Goal: Task Accomplishment & Management: Use online tool/utility

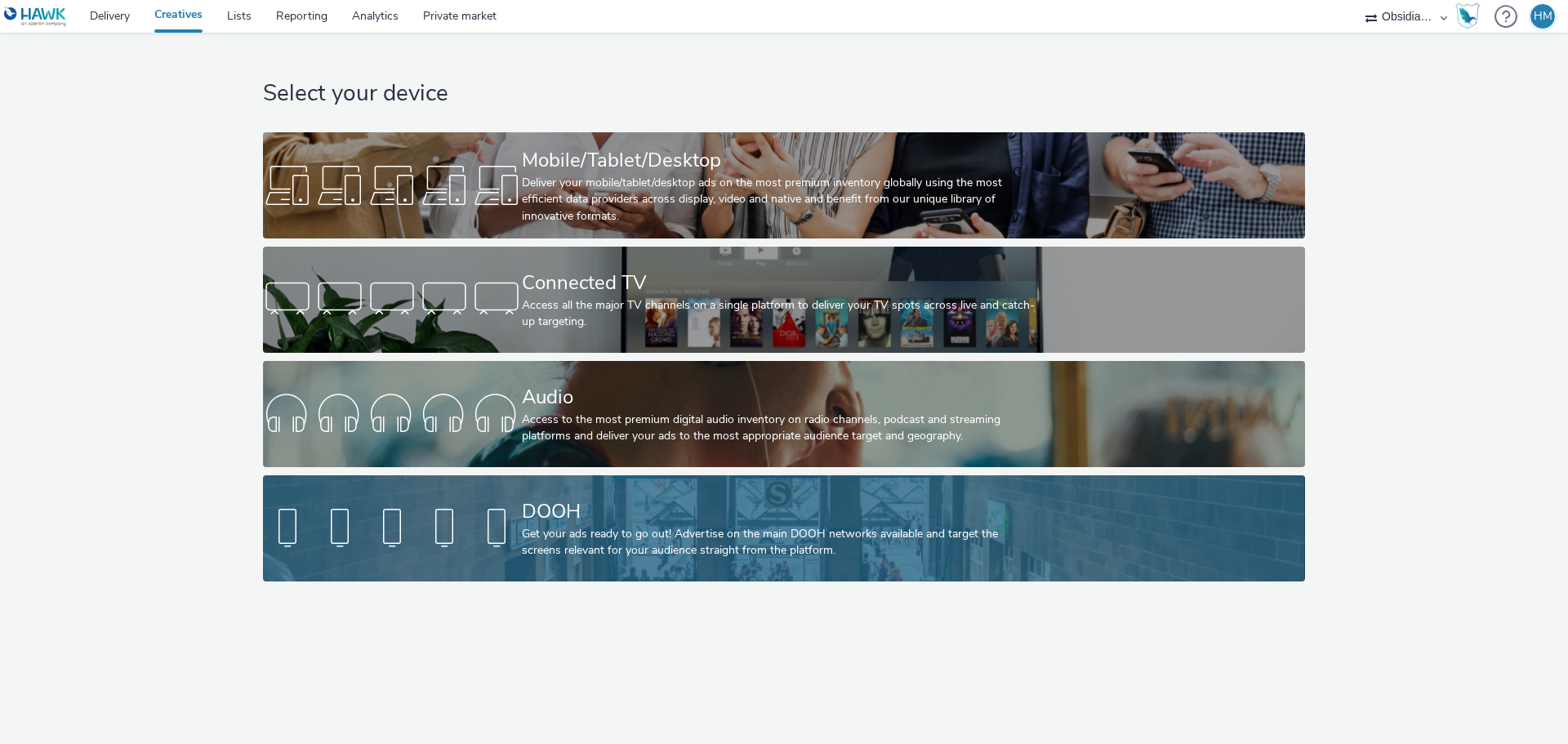
click at [887, 526] on div "Get your ads ready to go out! Advertise on the main DOOH networks available and…" at bounding box center [780, 542] width 518 height 33
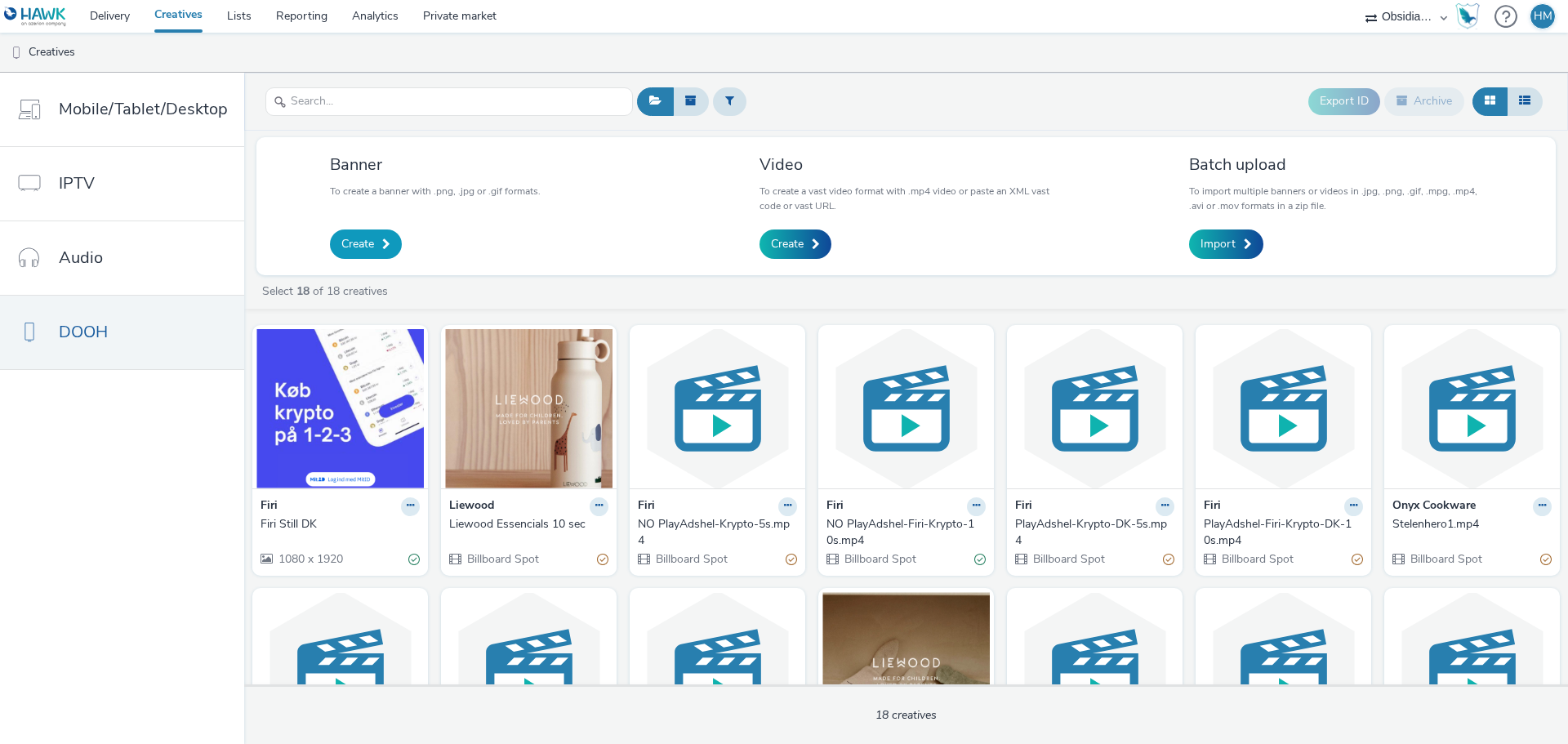
click at [369, 251] on span "Create" at bounding box center [357, 244] width 32 height 17
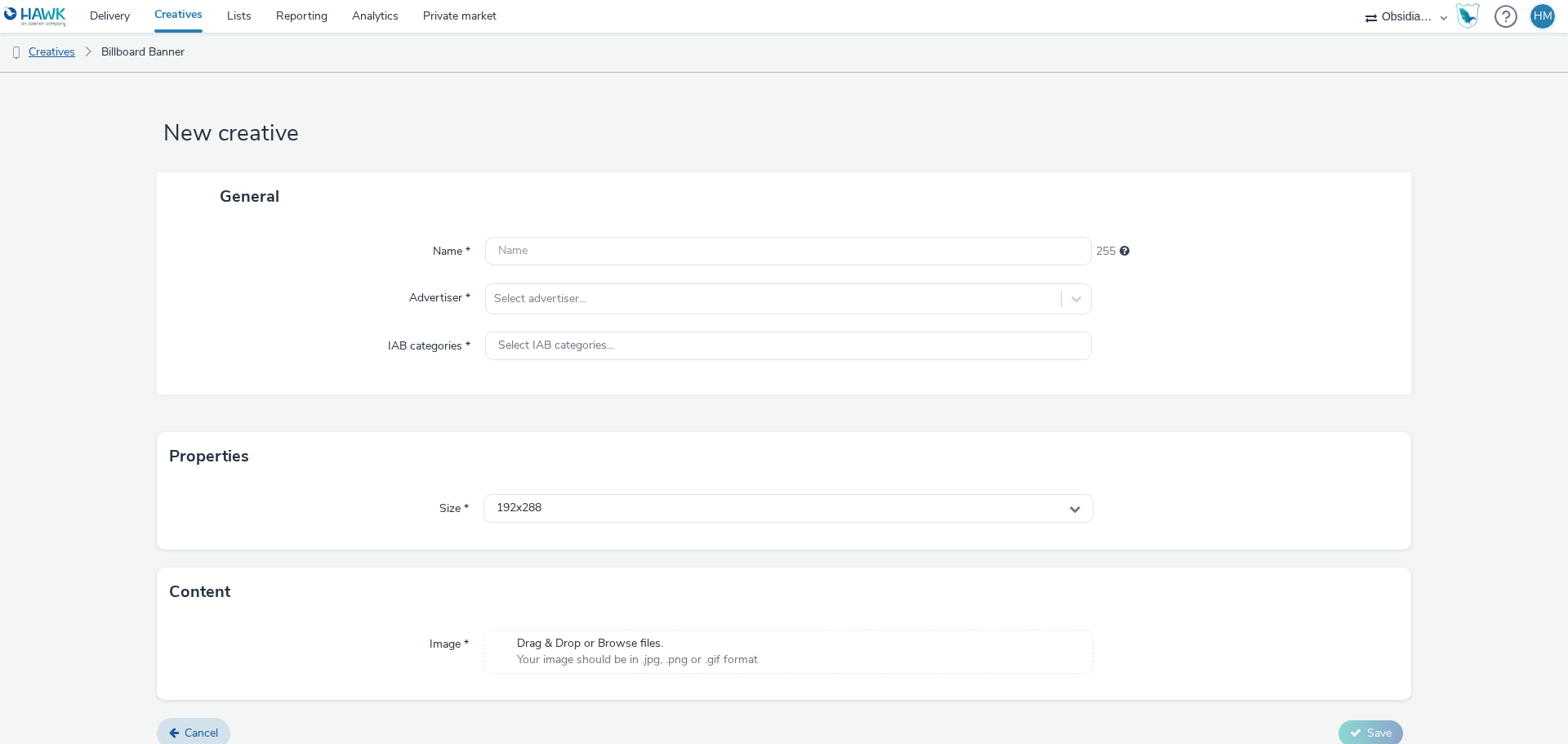
click at [53, 45] on link "Creatives" at bounding box center [41, 52] width 83 height 39
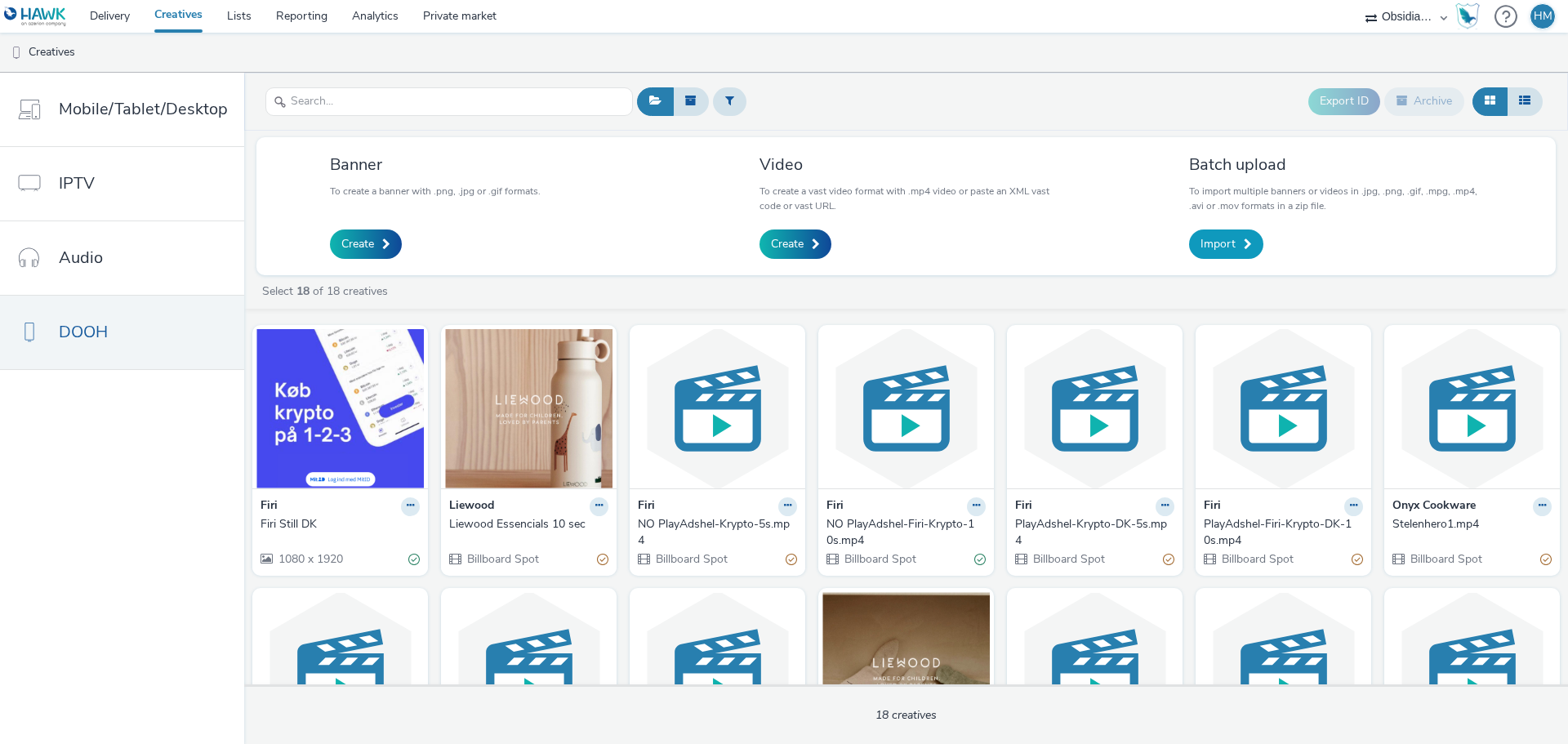
click at [1232, 245] on span "Import" at bounding box center [1218, 244] width 35 height 17
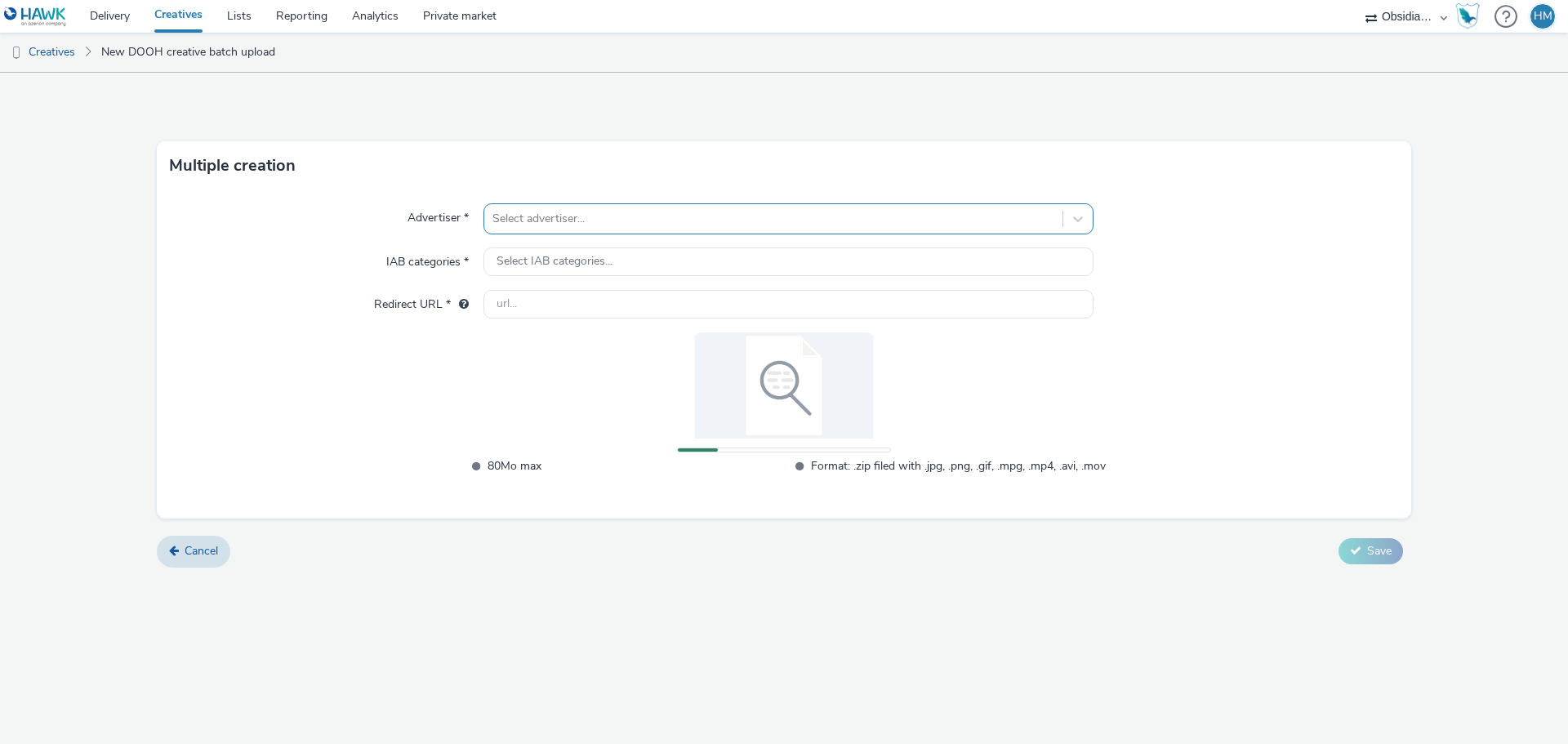
click at [609, 215] on div at bounding box center [773, 218] width 562 height 20
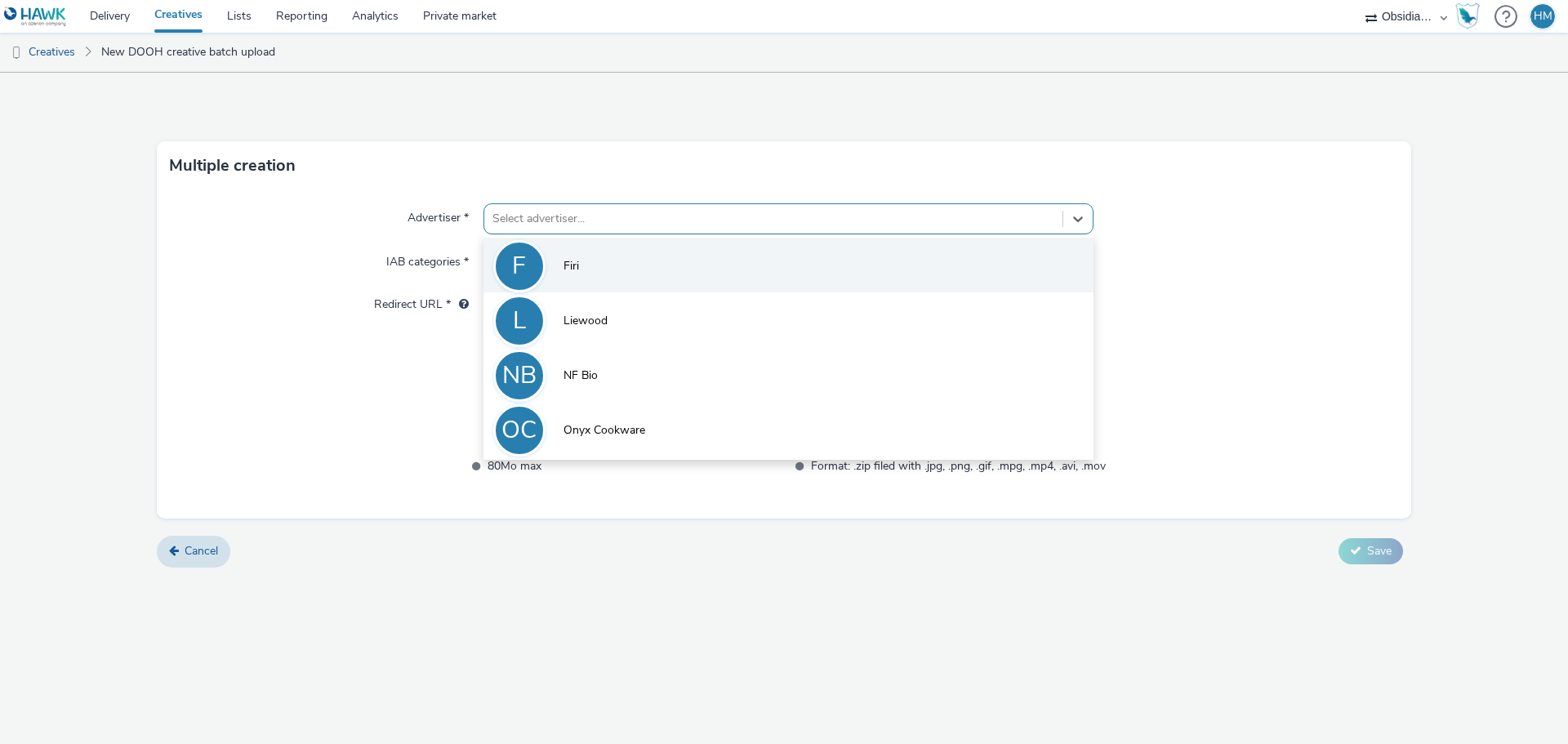
click at [614, 243] on li "F Firi" at bounding box center [788, 265] width 609 height 55
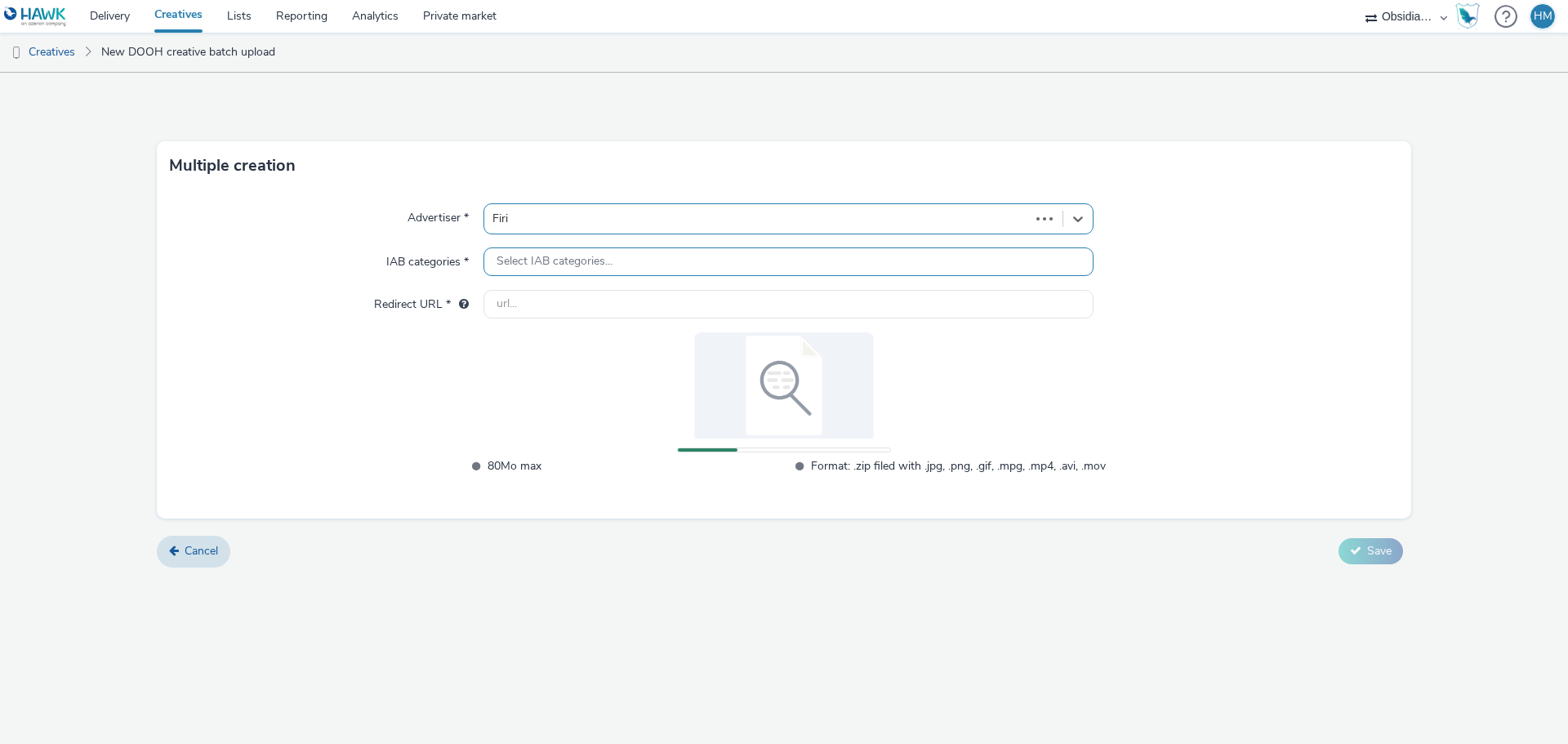
type input "[URL][DOMAIN_NAME]"
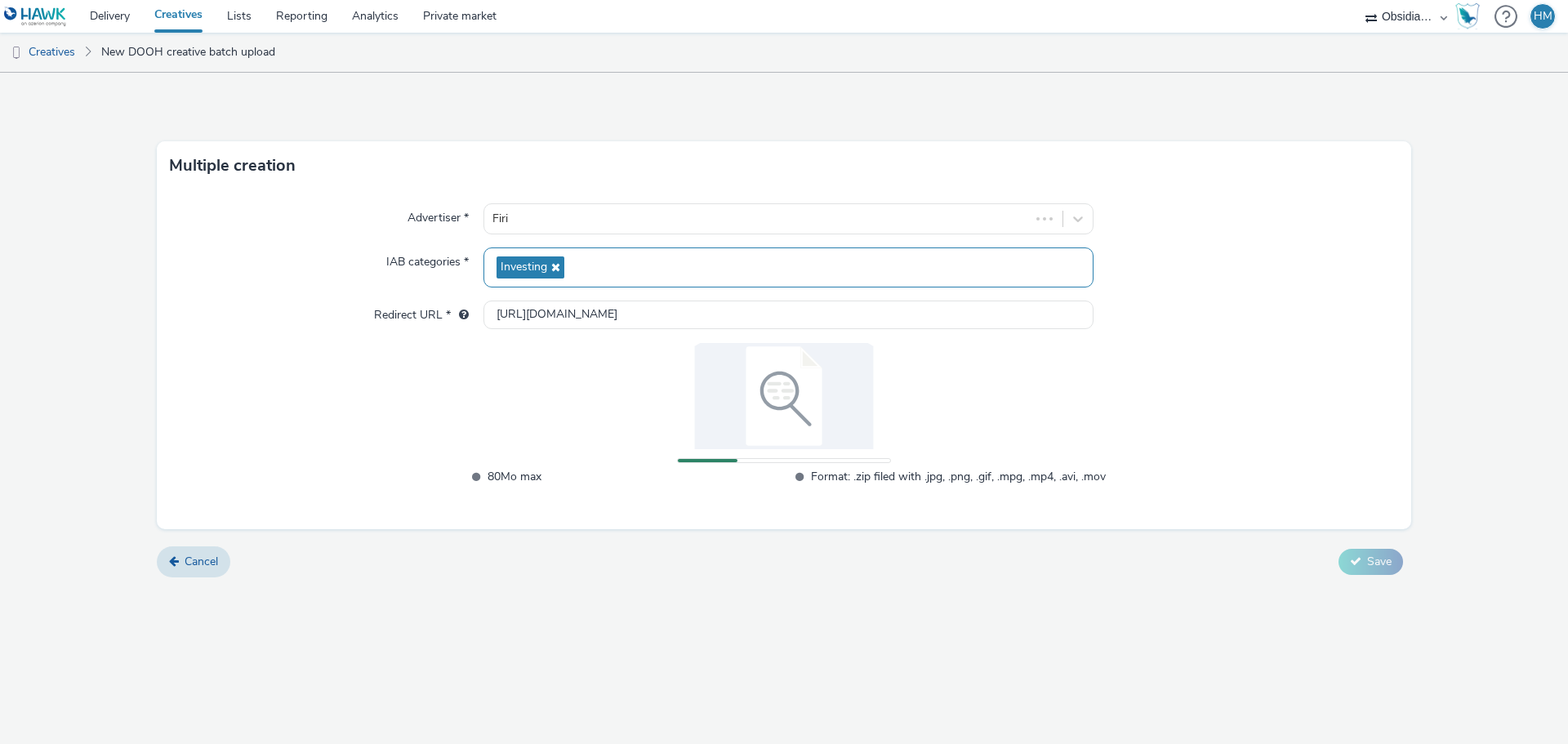
click at [644, 265] on div "Investing" at bounding box center [788, 267] width 609 height 40
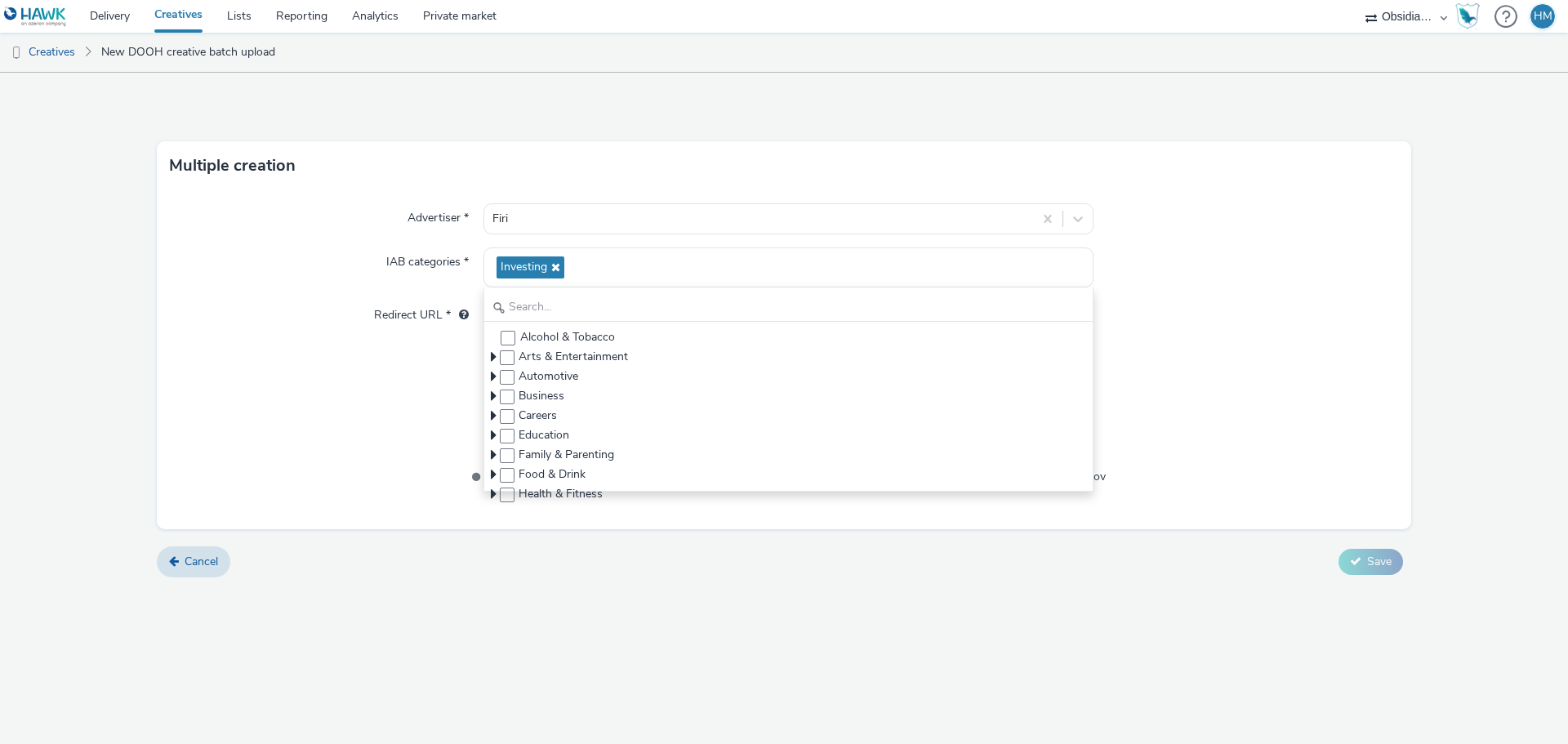
click at [1127, 298] on div "Advertiser * Firi IAB categories * Investing Alcohol & Tobacco Arts & Entertain…" at bounding box center [784, 359] width 1254 height 338
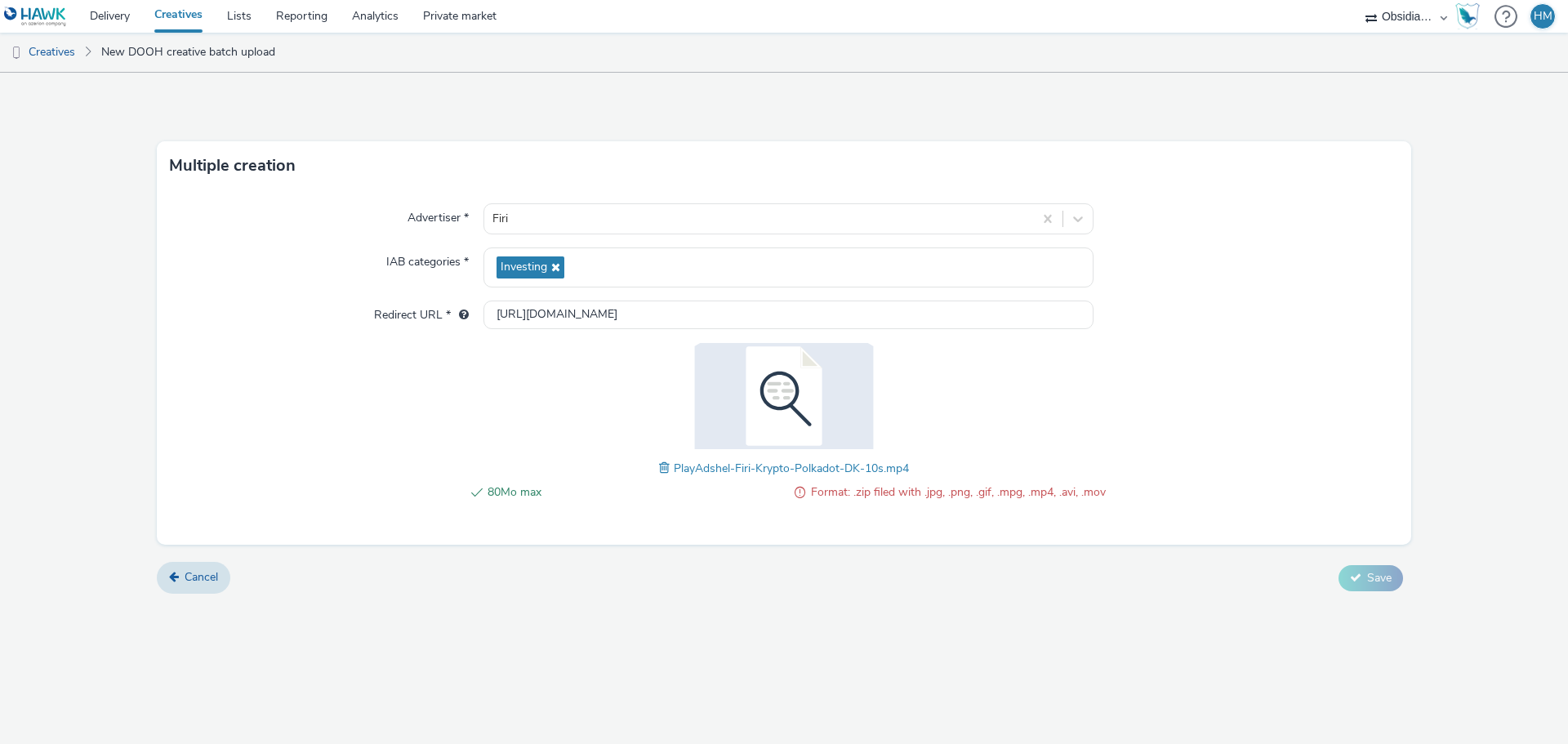
click at [662, 466] on span at bounding box center [666, 468] width 15 height 18
click at [1356, 567] on button "Save" at bounding box center [1370, 577] width 64 height 26
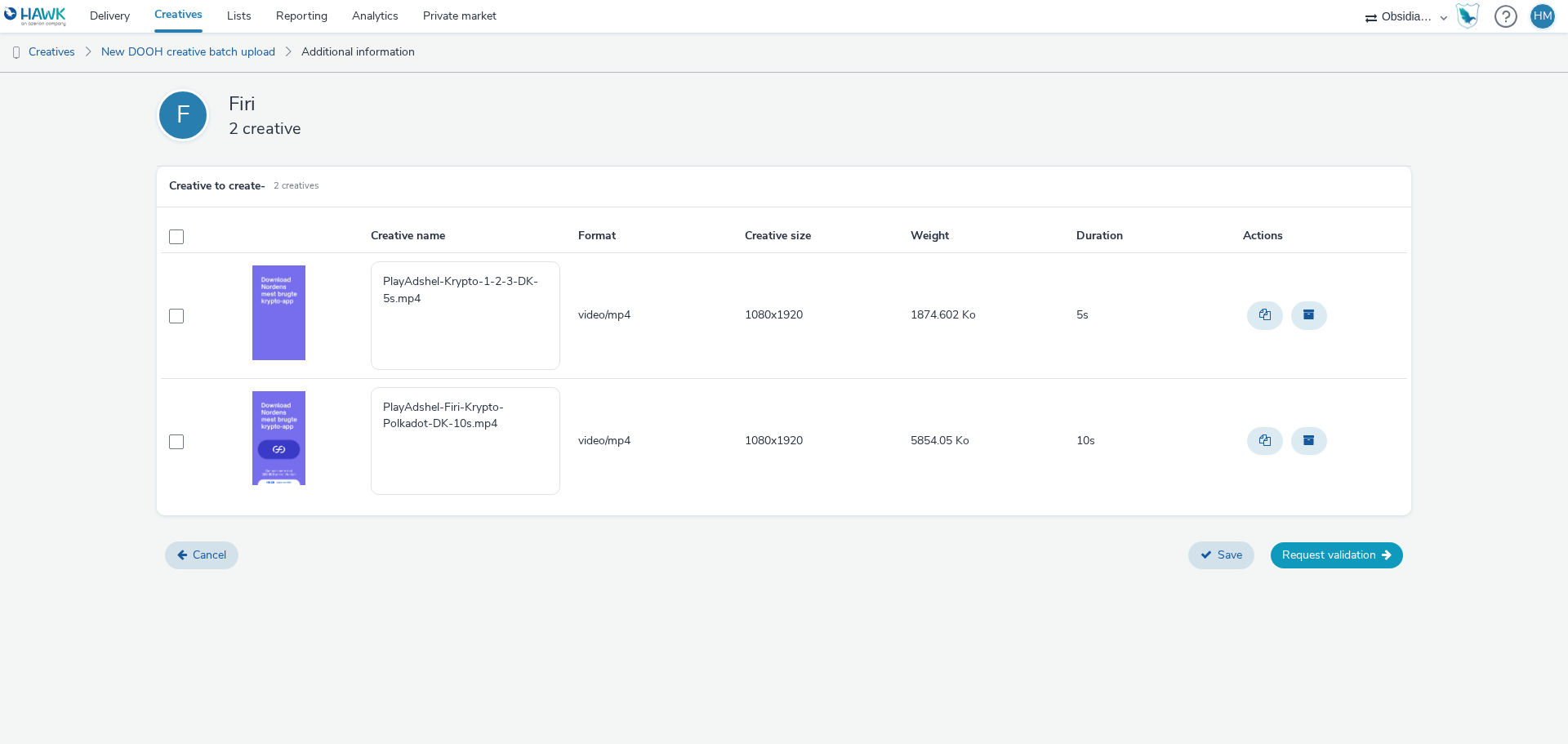
click at [1333, 567] on button "Request validation" at bounding box center [1337, 555] width 133 height 26
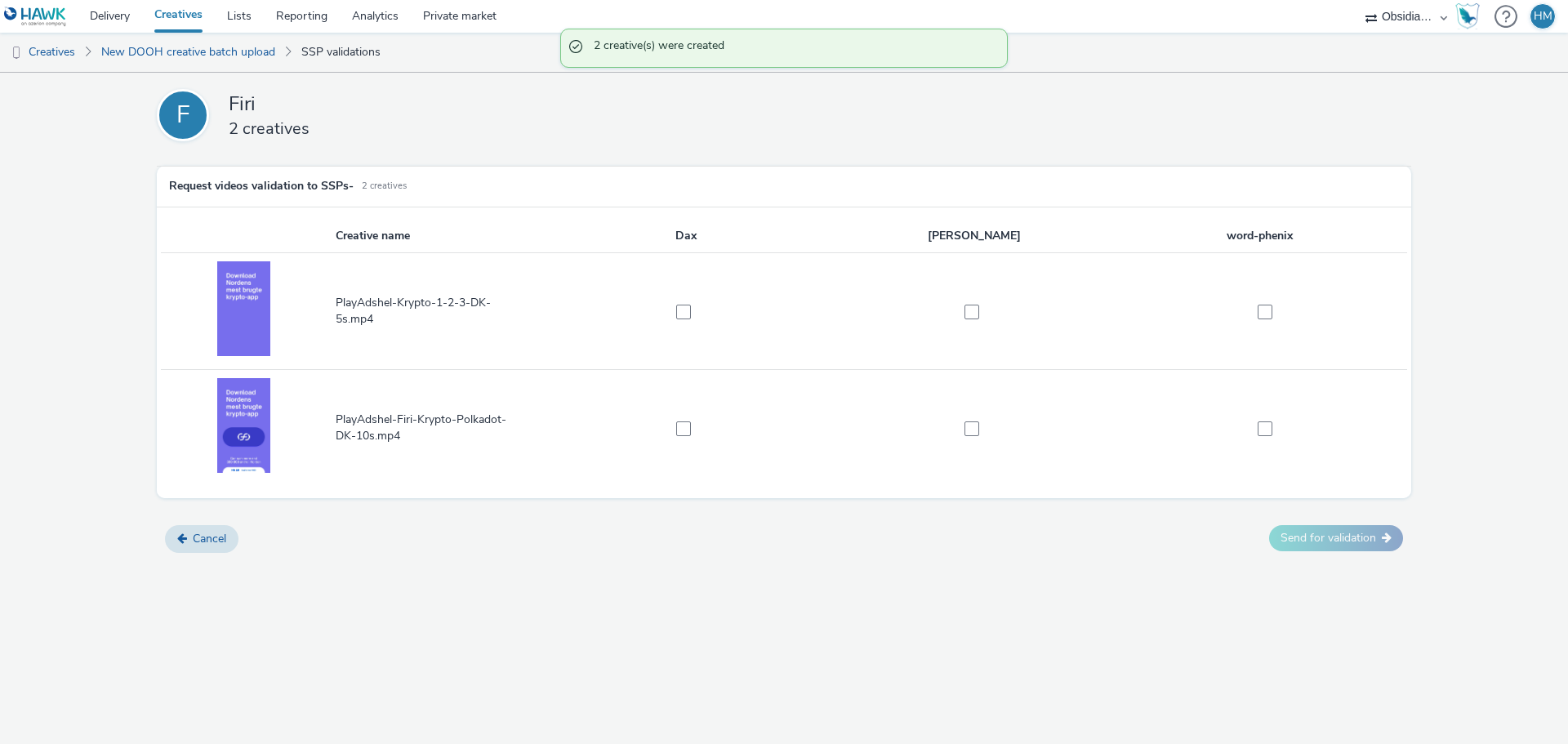
click at [686, 302] on td at bounding box center [686, 312] width 289 height 117
click at [685, 314] on span at bounding box center [683, 311] width 15 height 15
checkbox input "true"
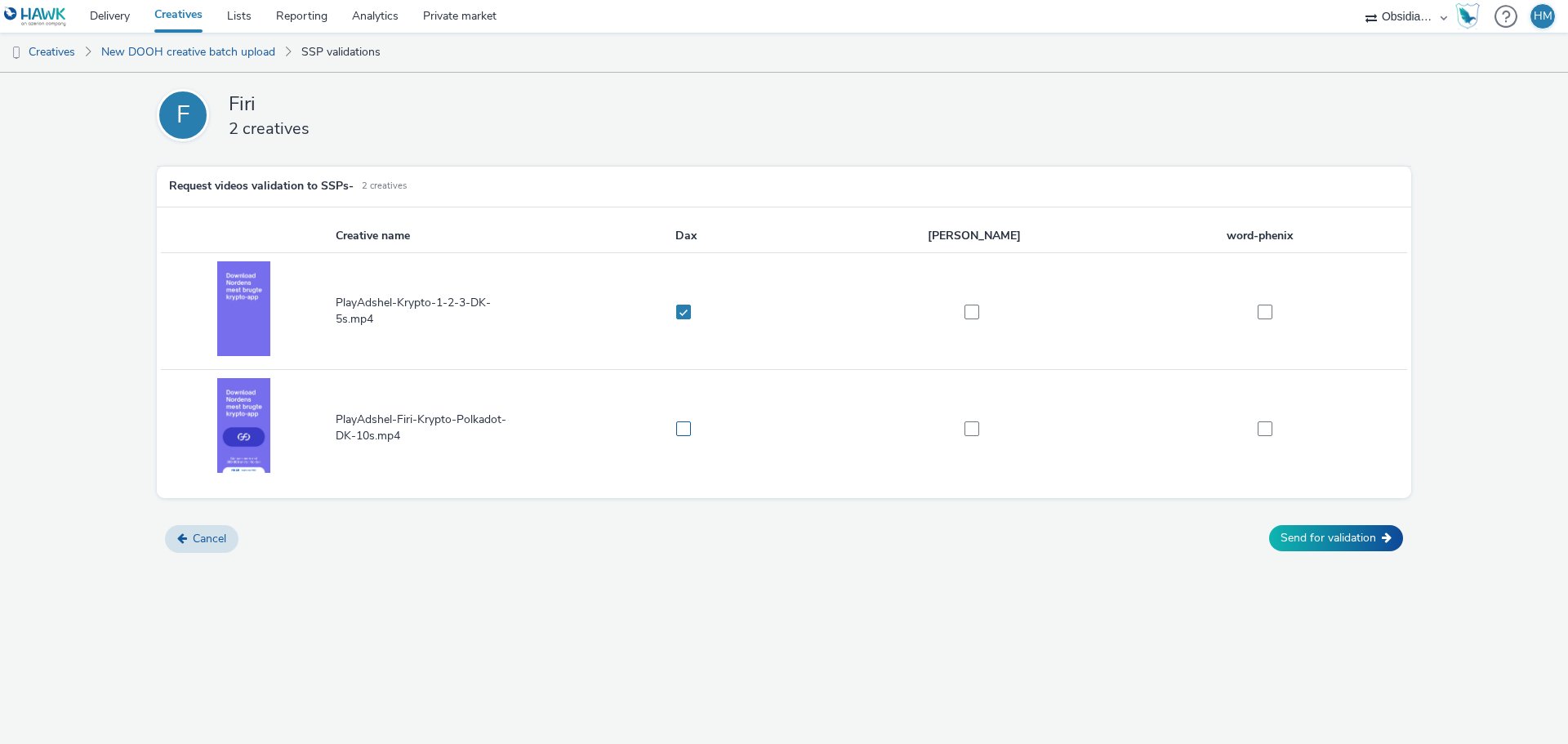
click at [687, 434] on span at bounding box center [683, 428] width 15 height 15
checkbox input "true"
click at [972, 302] on td at bounding box center [974, 312] width 289 height 117
click at [972, 315] on span at bounding box center [971, 311] width 15 height 15
checkbox input "true"
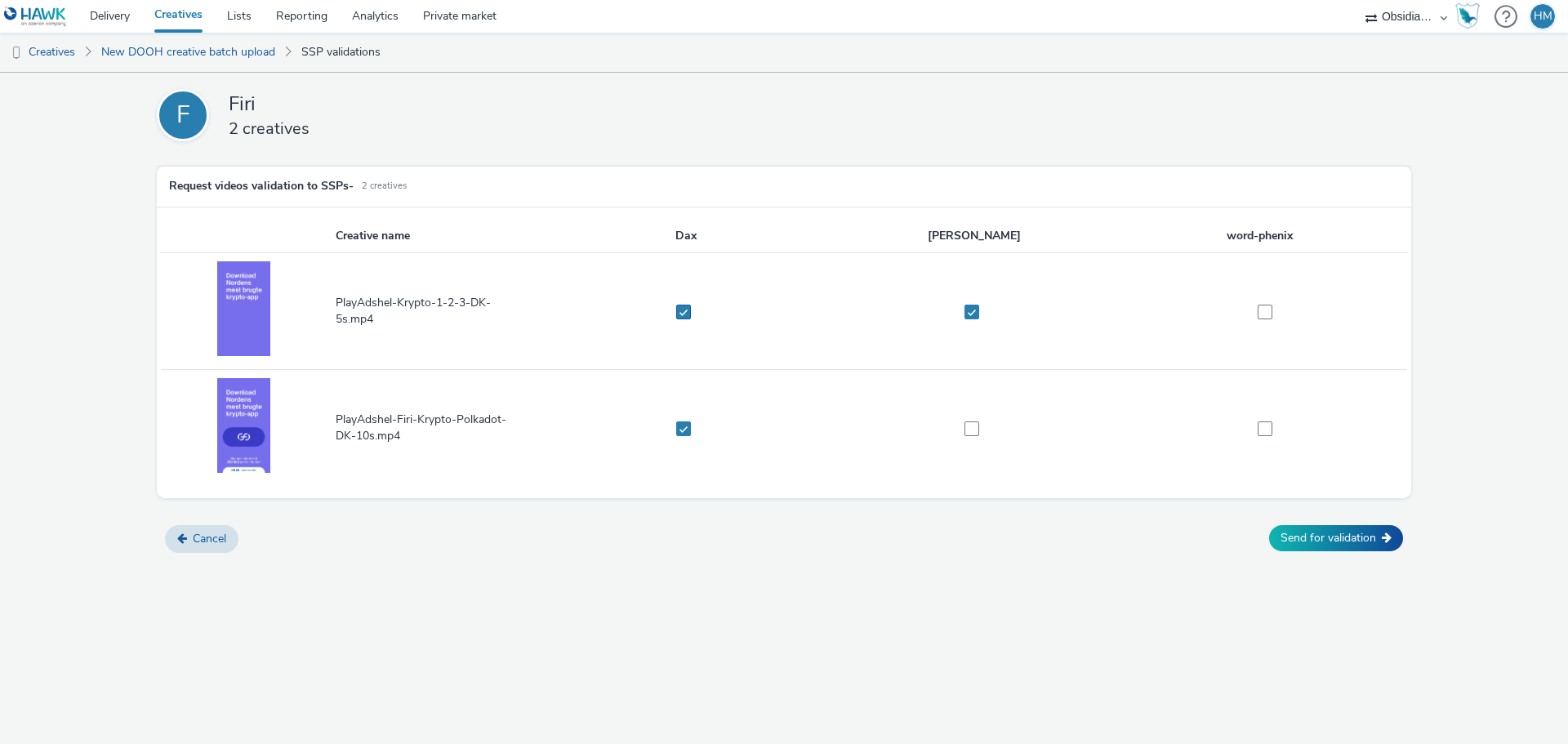
click at [694, 317] on label at bounding box center [678, 311] width 270 height 17
checkbox input "false"
click at [968, 308] on span at bounding box center [971, 311] width 15 height 15
checkbox input "false"
click at [693, 444] on td at bounding box center [686, 428] width 289 height 117
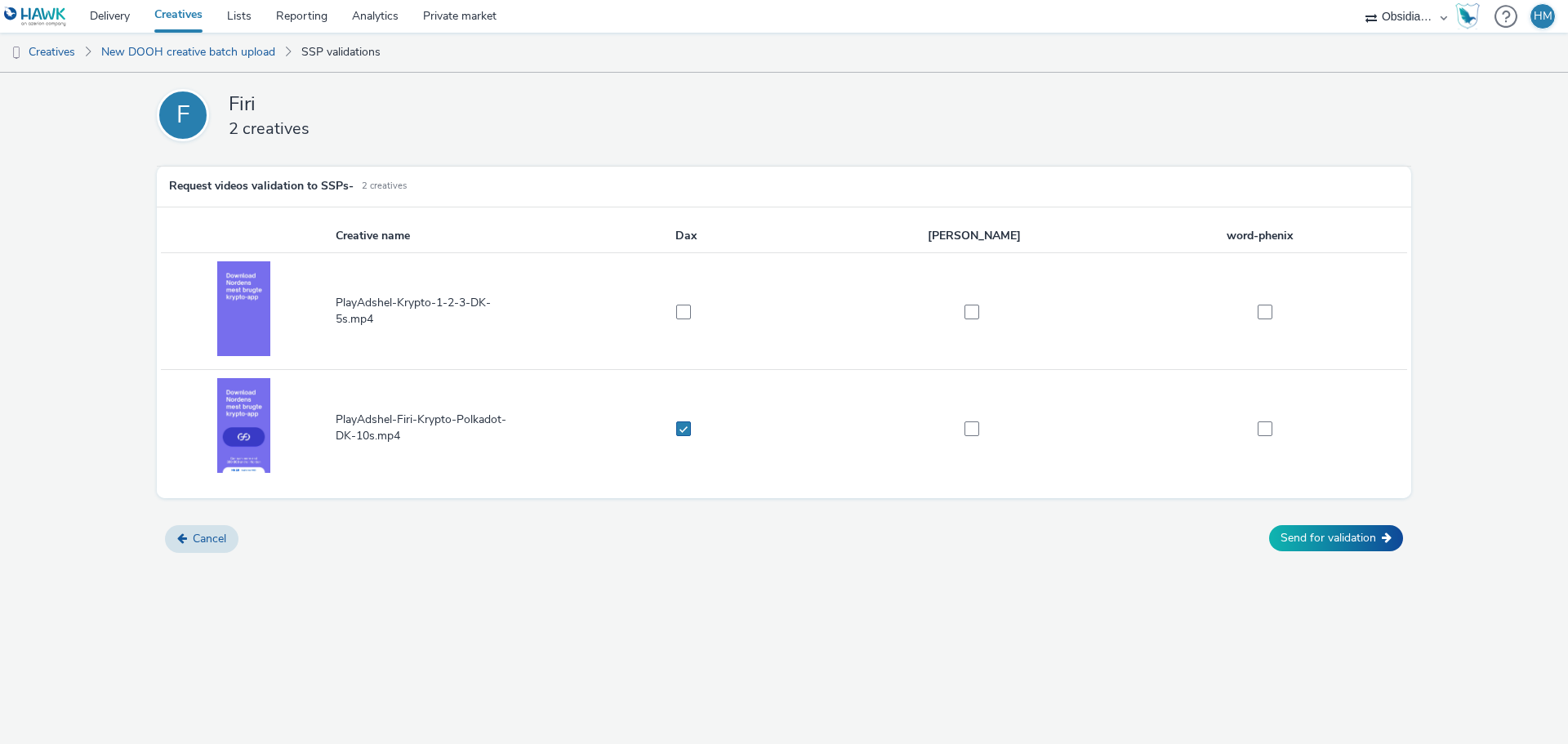
click at [688, 429] on span at bounding box center [683, 428] width 15 height 15
checkbox input "false"
click at [965, 429] on span at bounding box center [971, 428] width 15 height 15
checkbox input "true"
click at [968, 311] on span at bounding box center [971, 311] width 15 height 15
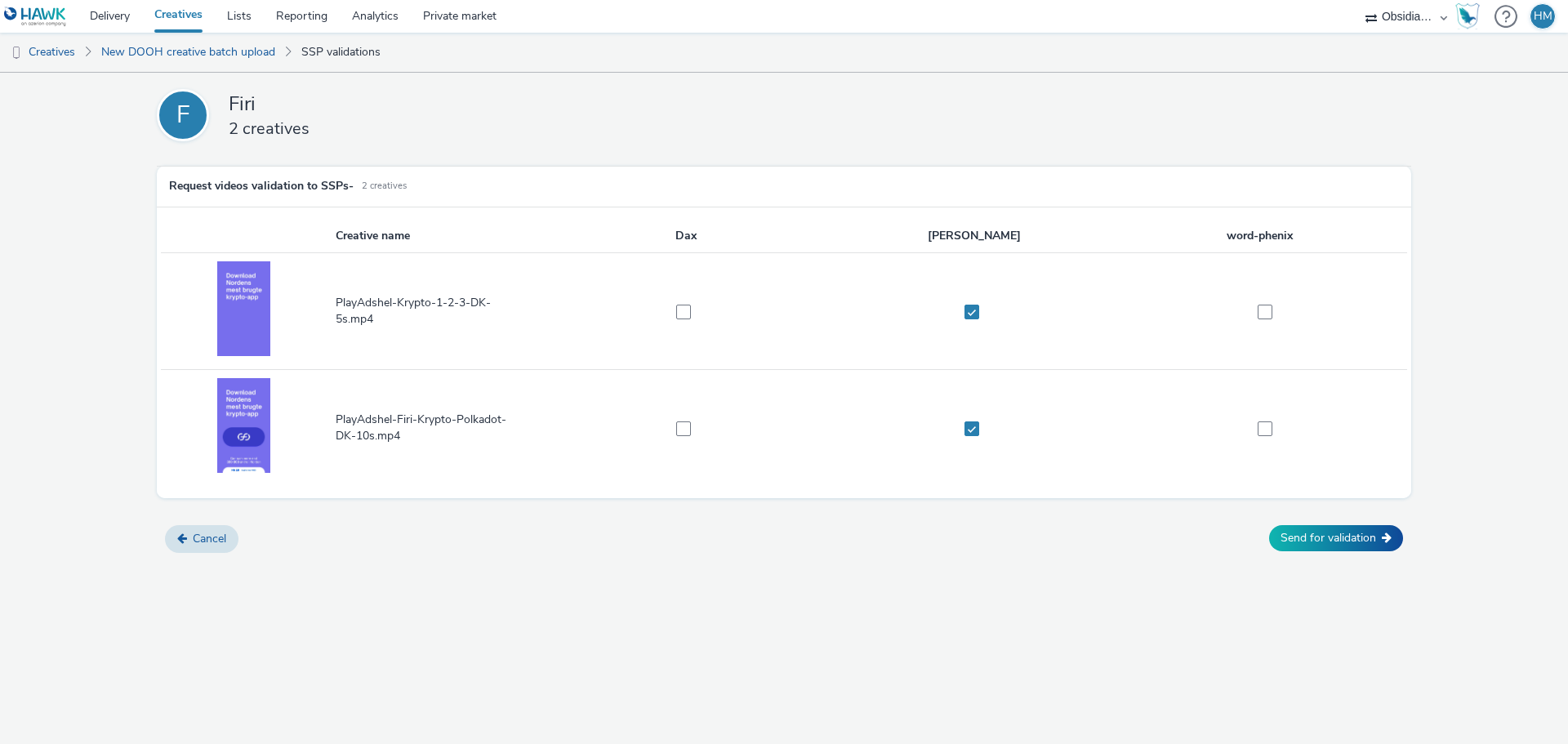
click at [1320, 553] on div "Send for validation" at bounding box center [1336, 538] width 150 height 44
drag, startPoint x: 1323, startPoint y: 544, endPoint x: 1067, endPoint y: 380, distance: 304.0
click at [1141, 612] on div "F Firi 2 creatives Request videos validation to SSPs - 2 creatives Creative nam…" at bounding box center [784, 409] width 1568 height 671
click at [965, 310] on span at bounding box center [971, 311] width 15 height 15
checkbox input "false"
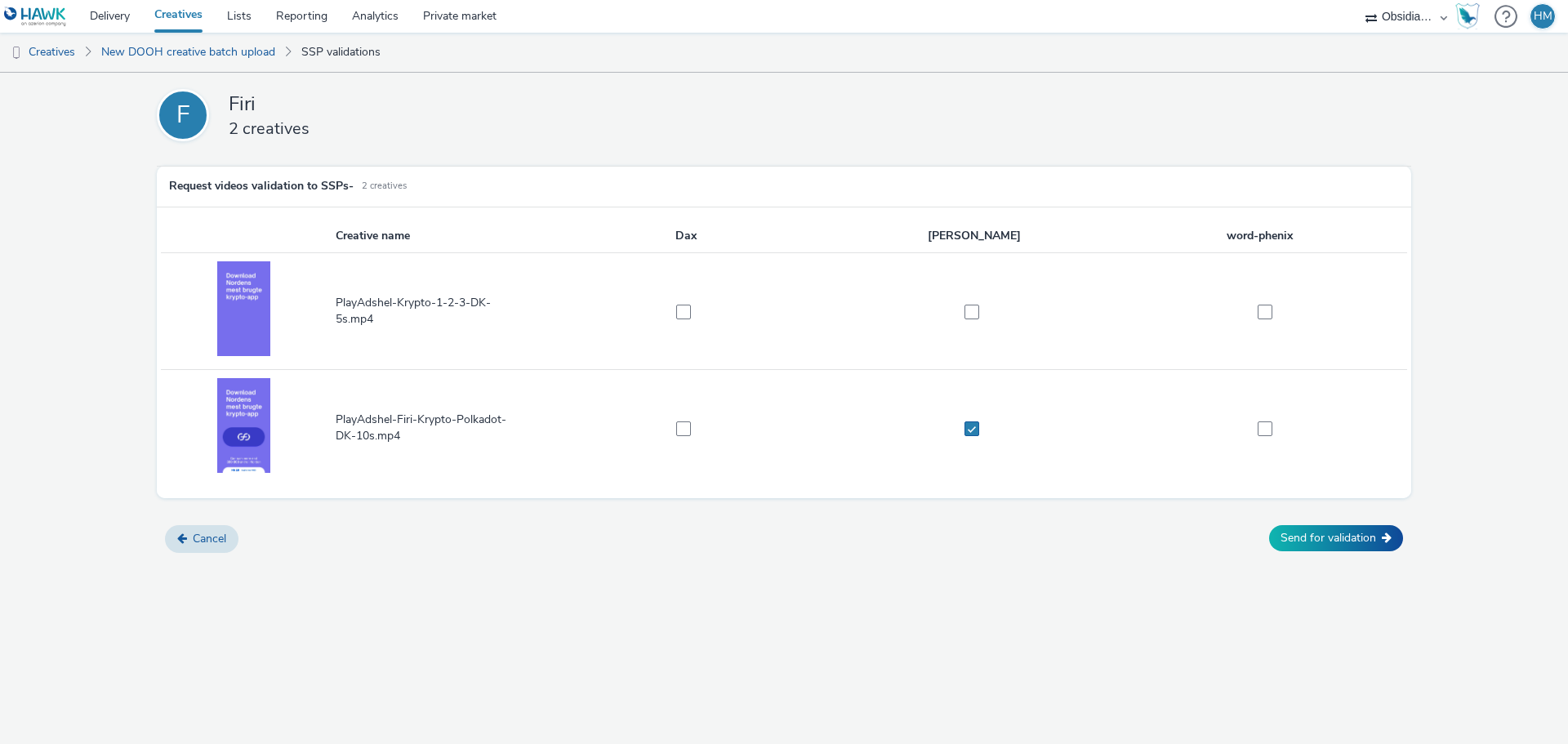
click at [969, 423] on span at bounding box center [971, 428] width 15 height 15
checkbox input "false"
click at [184, 541] on icon at bounding box center [182, 538] width 10 height 12
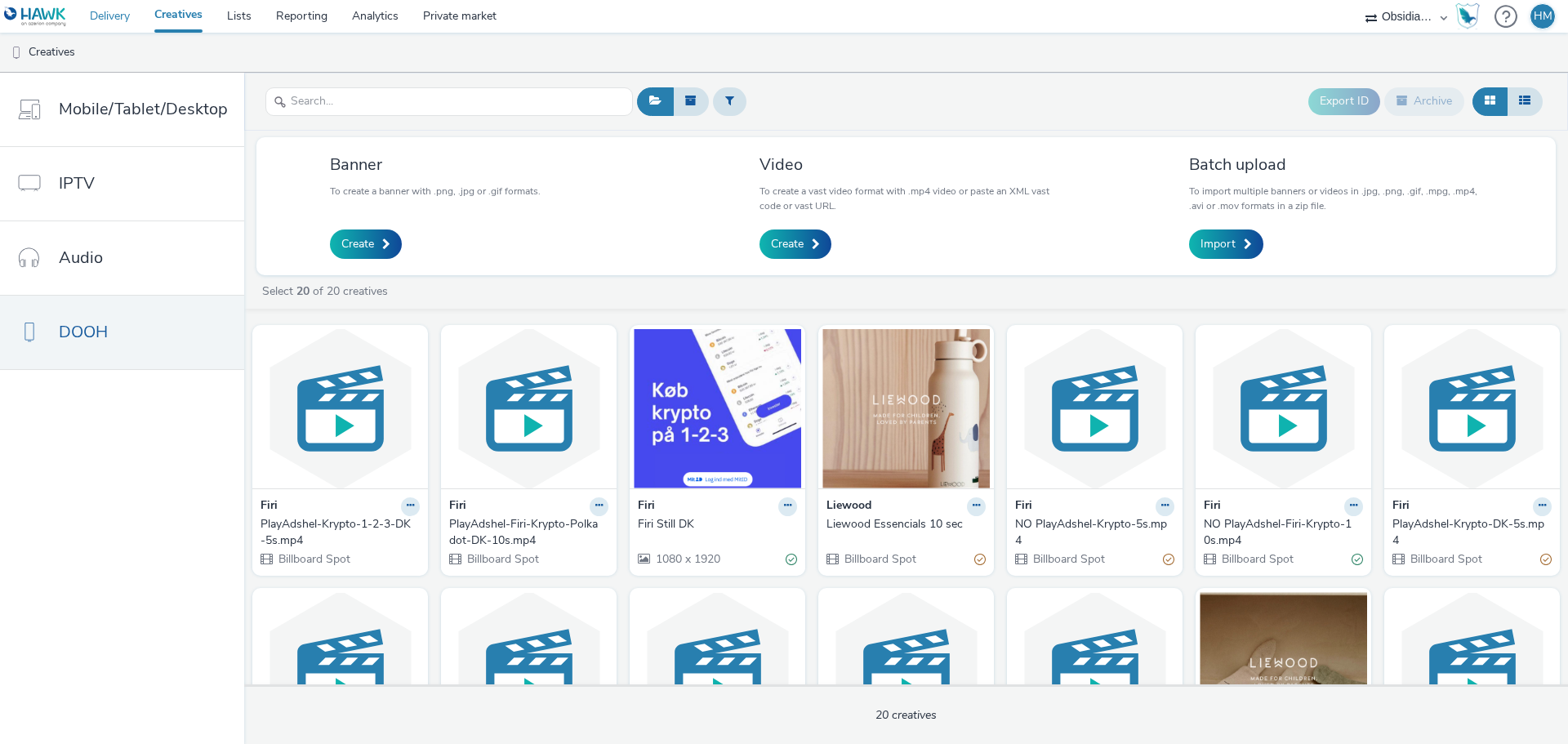
click at [125, 16] on link "Delivery" at bounding box center [110, 16] width 64 height 32
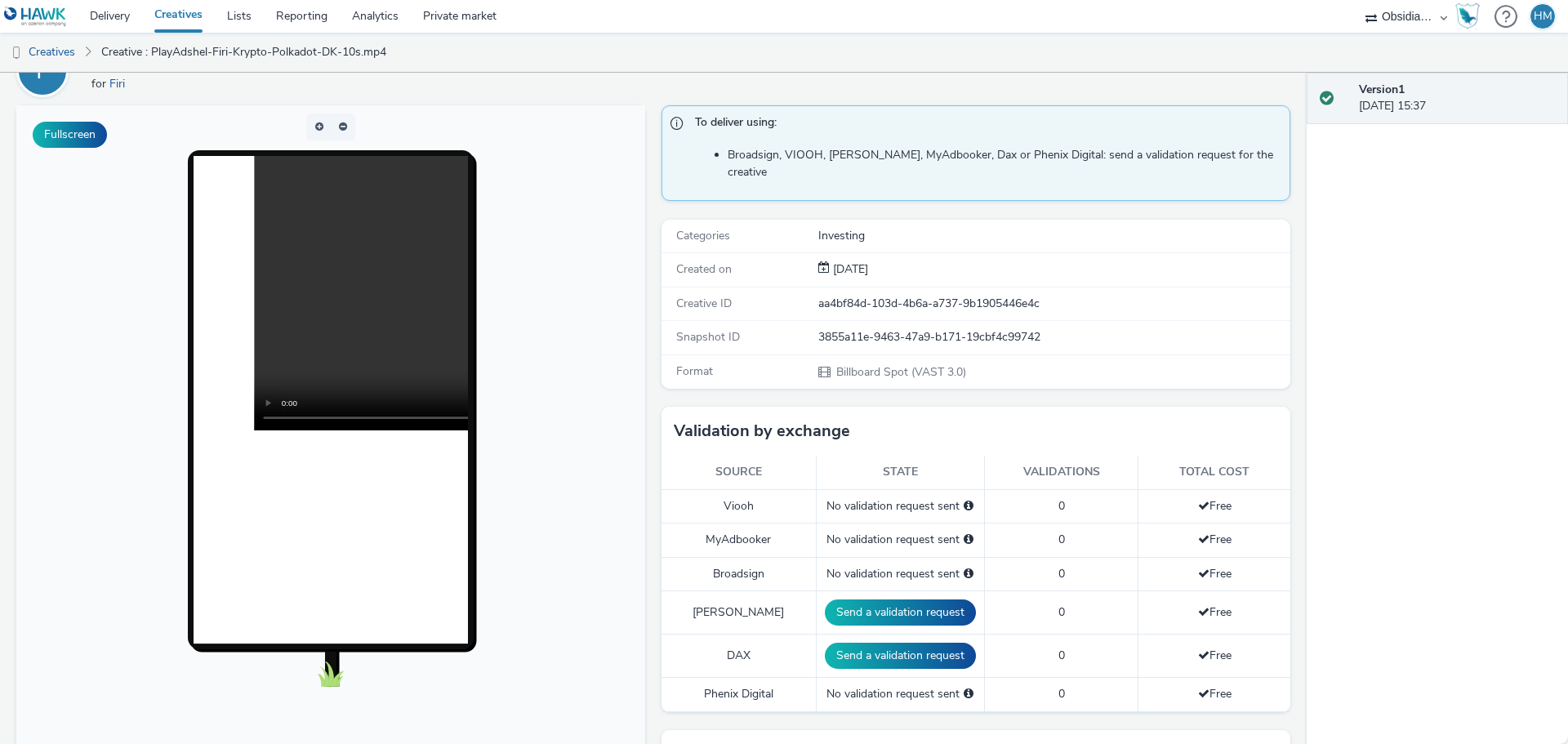
scroll to position [82, 0]
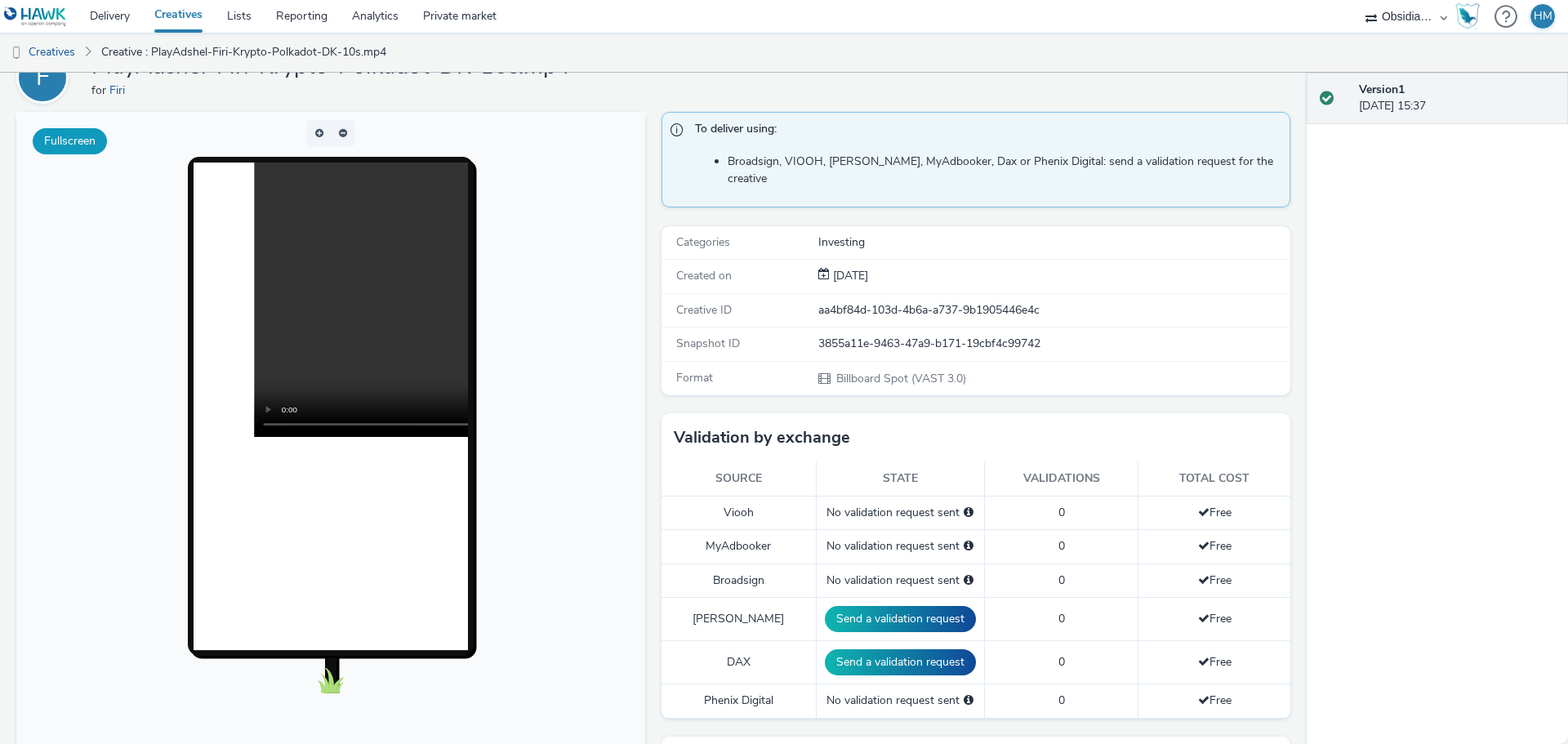
click at [89, 145] on button "Fullscreen" at bounding box center [69, 140] width 74 height 26
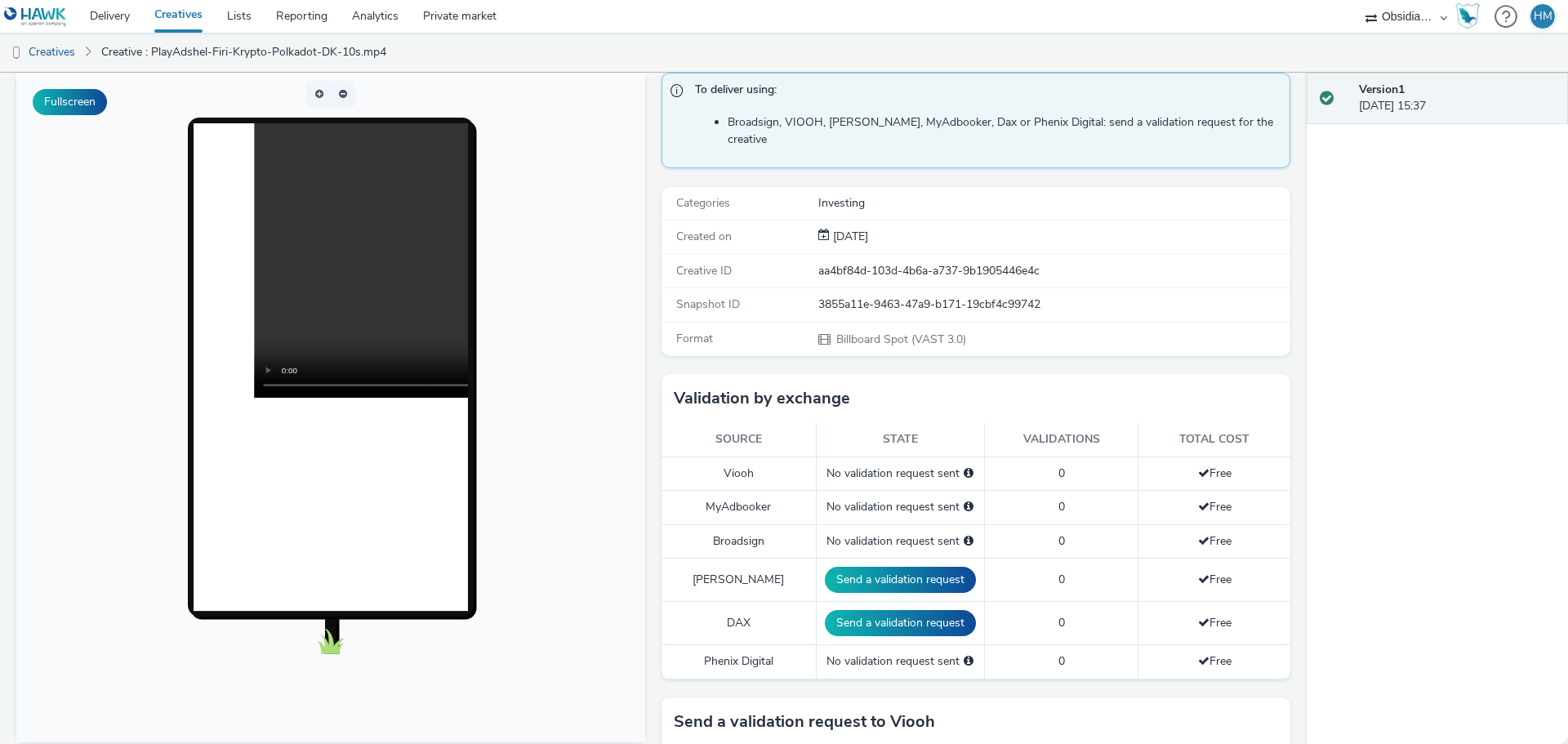
scroll to position [0, 0]
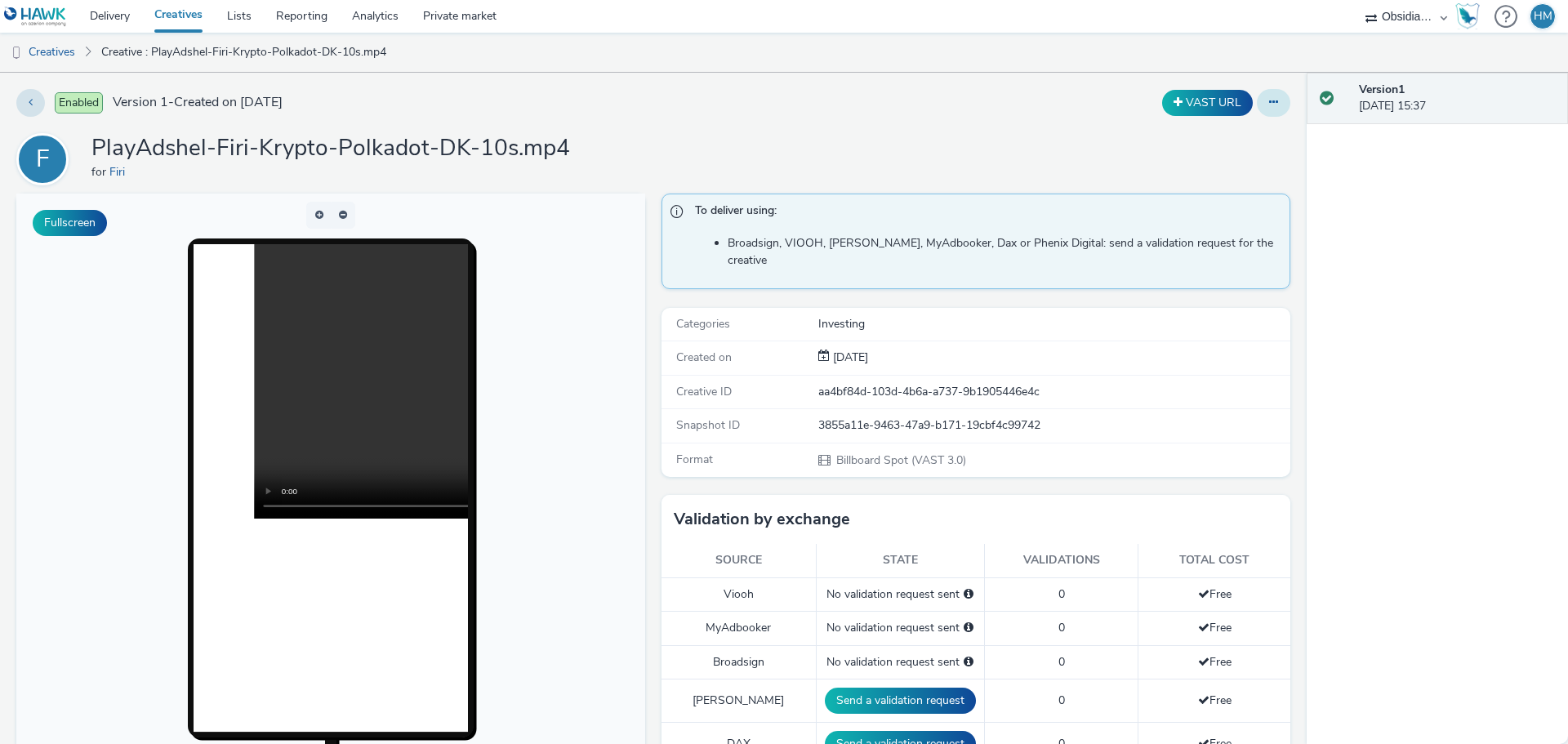
click at [1257, 105] on button at bounding box center [1274, 102] width 33 height 27
click at [1257, 133] on link "Edit" at bounding box center [1229, 135] width 123 height 32
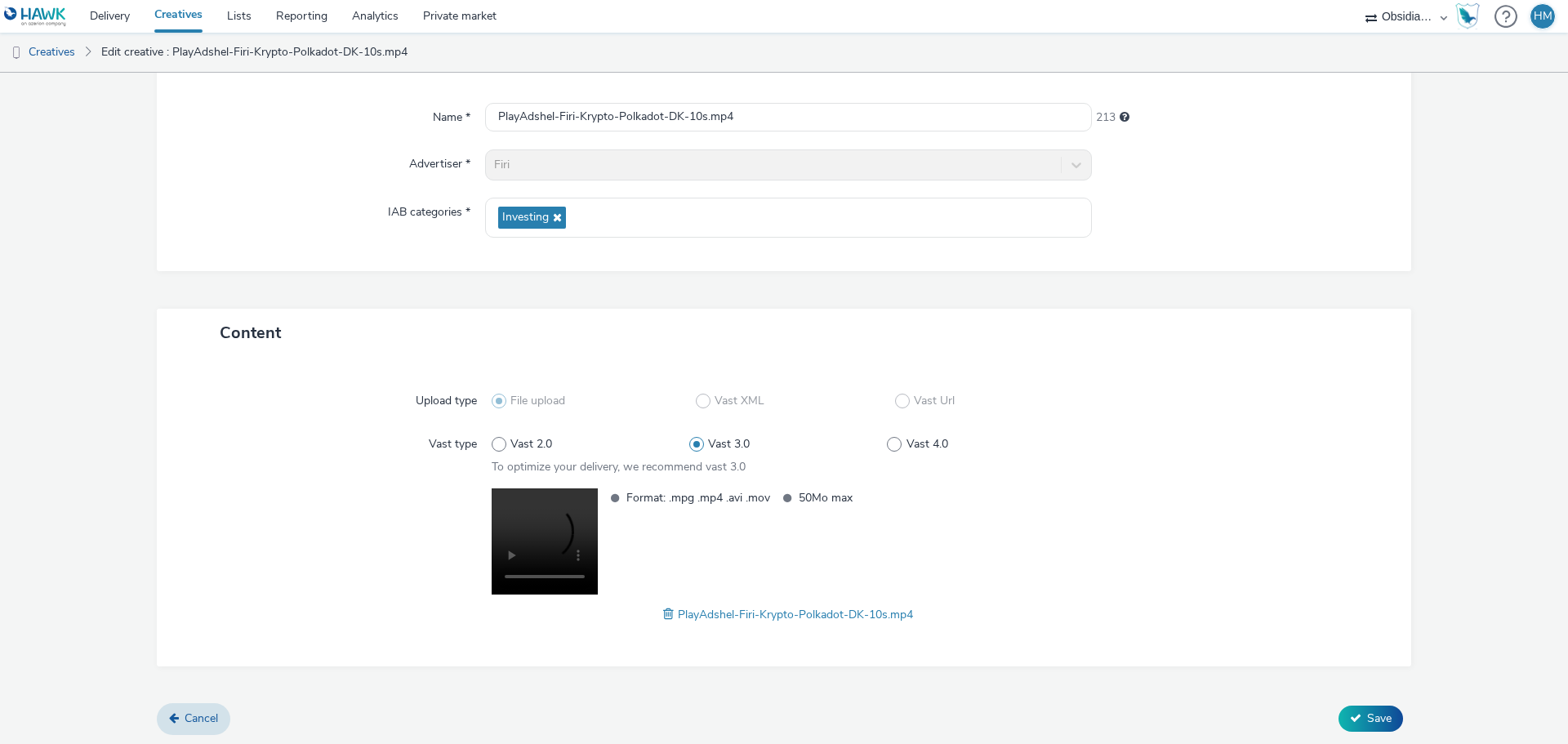
scroll to position [137, 0]
click at [663, 611] on span at bounding box center [670, 611] width 15 height 18
click at [1350, 717] on icon at bounding box center [1355, 716] width 12 height 12
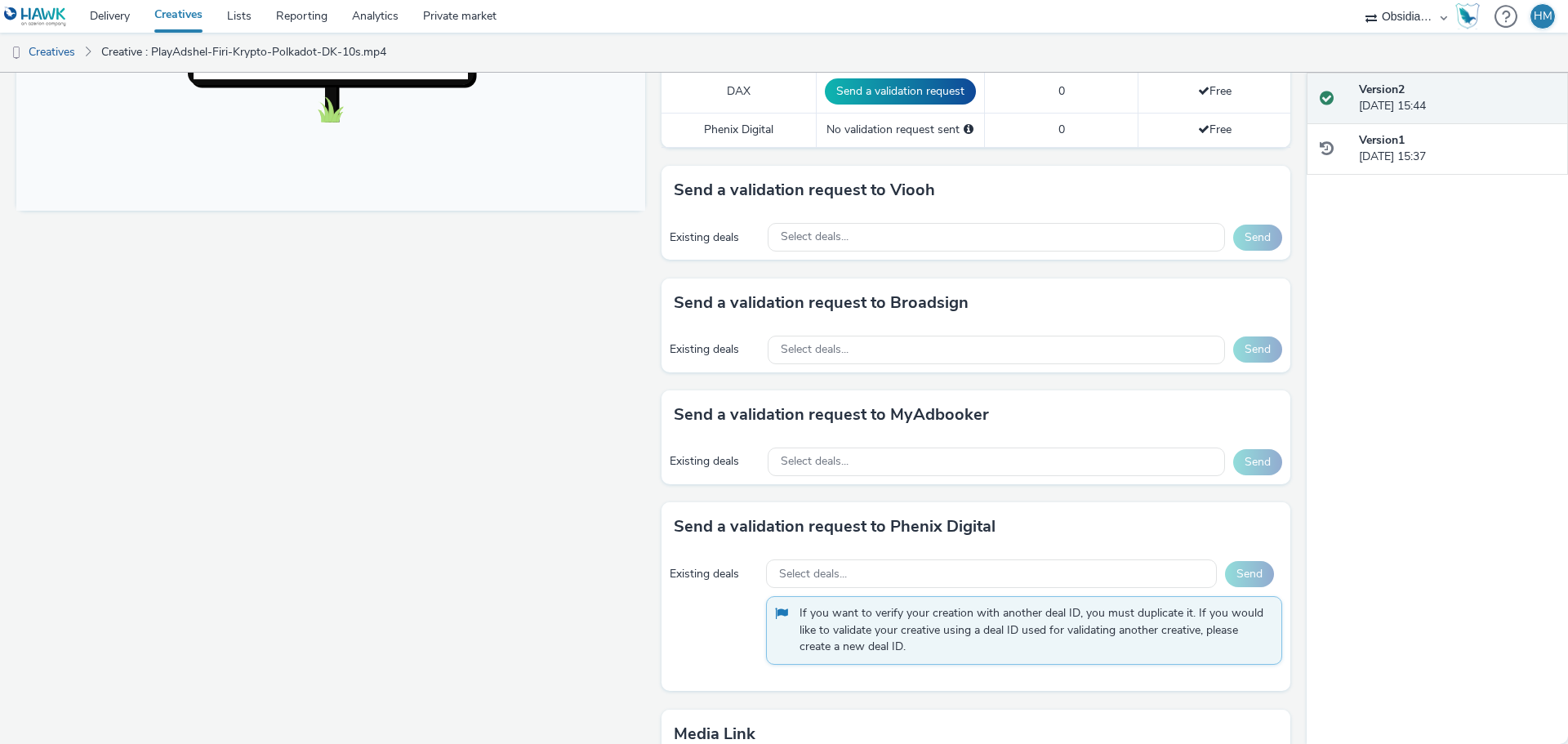
scroll to position [653, 0]
click at [881, 334] on div "Select deals..." at bounding box center [996, 348] width 457 height 28
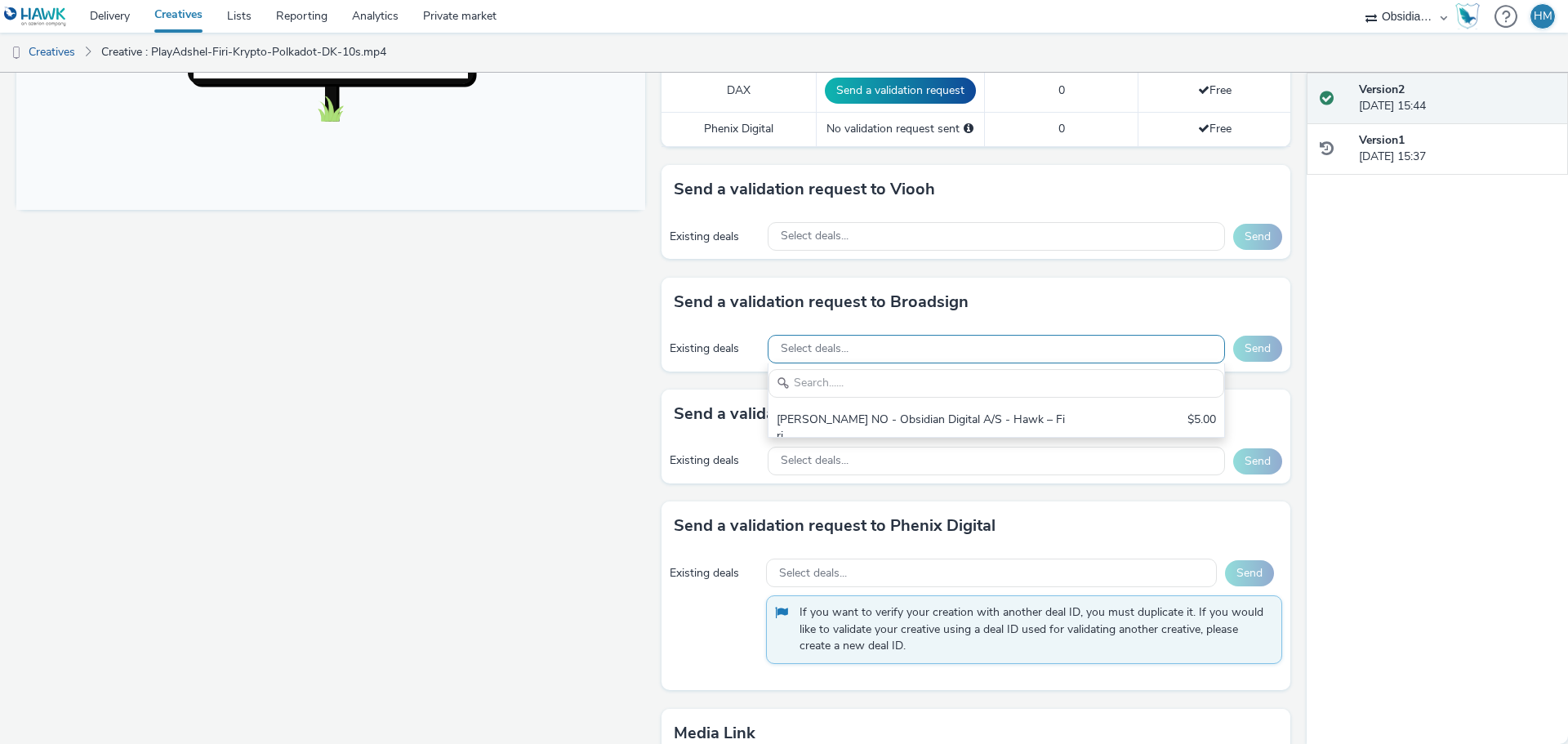
scroll to position [0, 0]
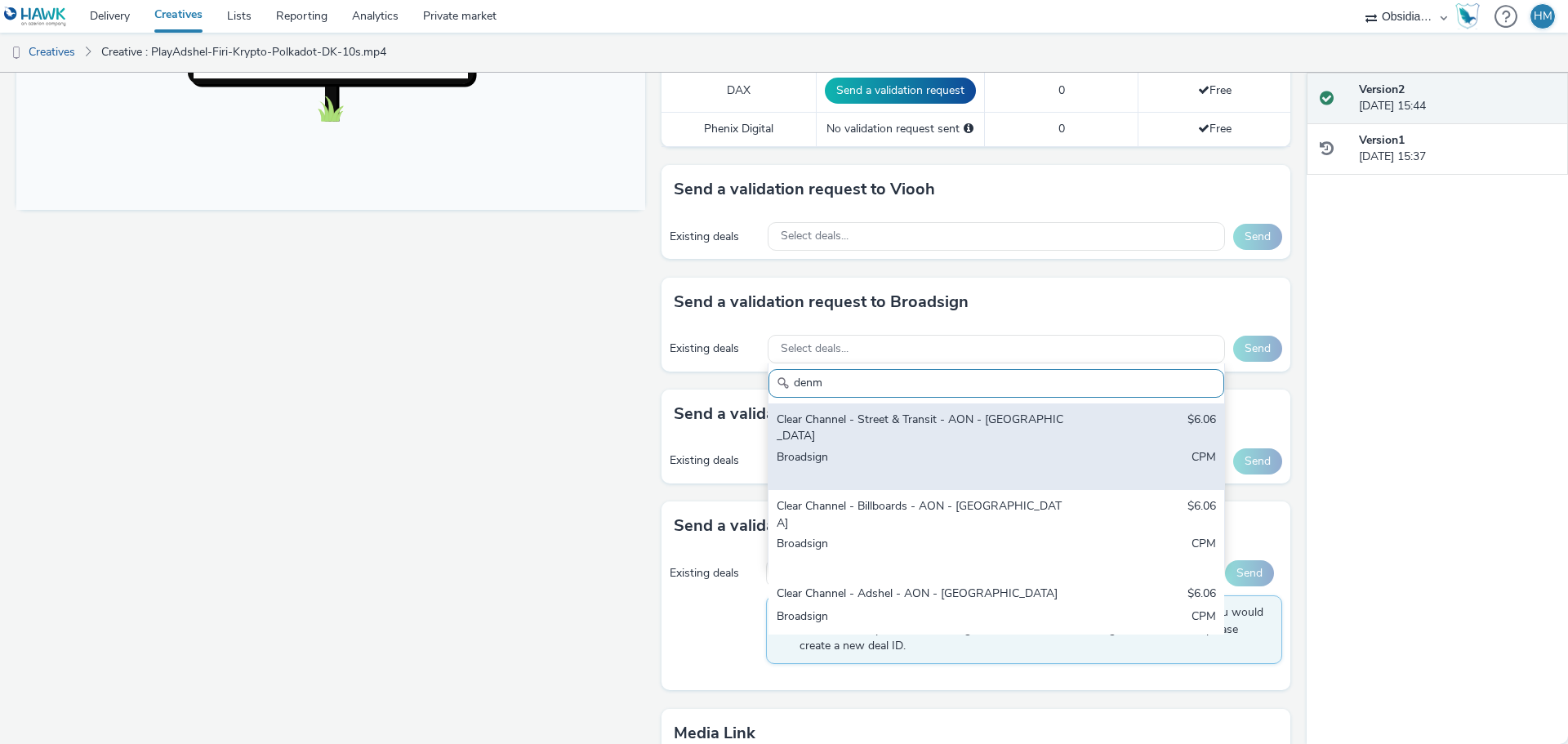
click at [936, 411] on div "Clear Channel - Street & Transit - AON - Denmark" at bounding box center [921, 428] width 290 height 33
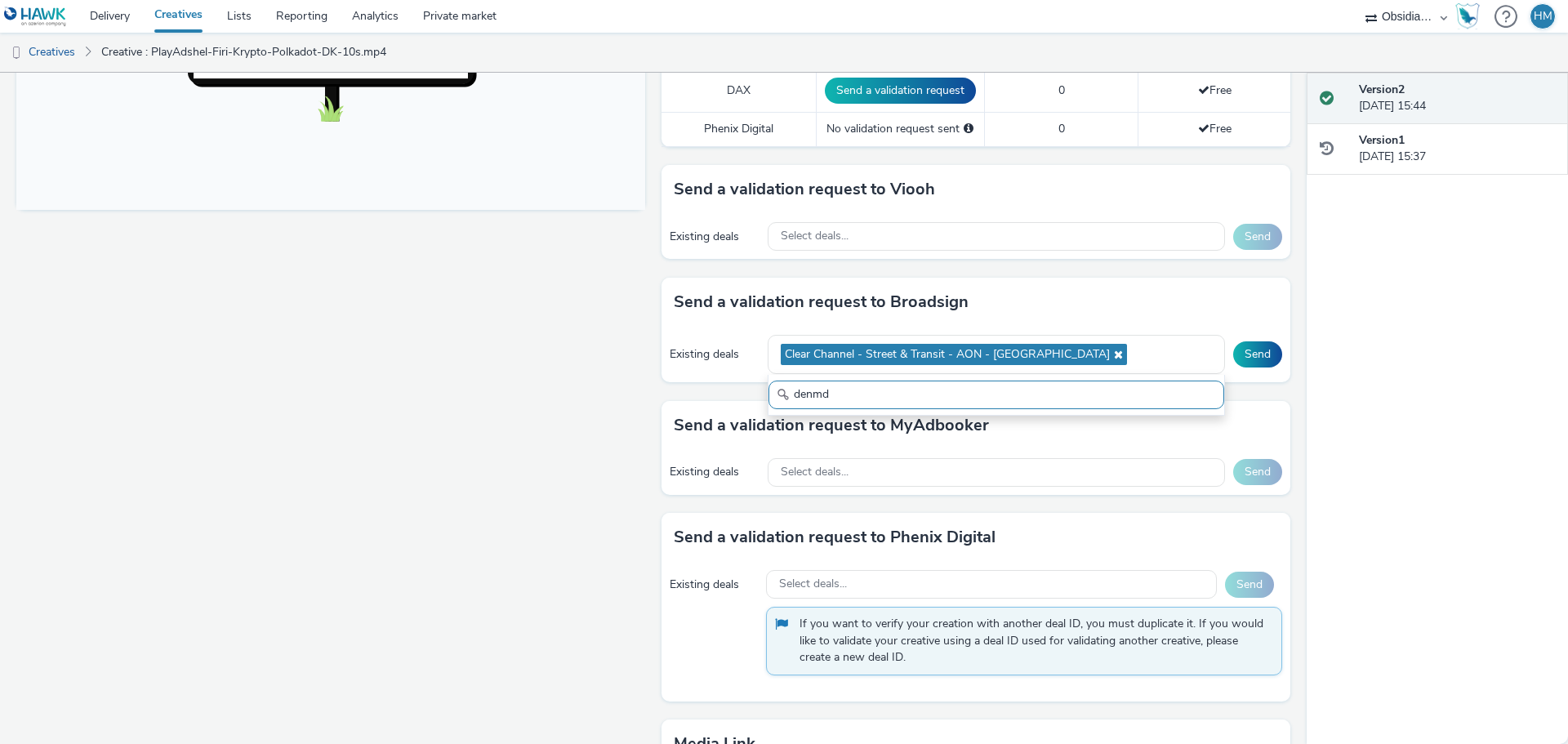
type input "denm"
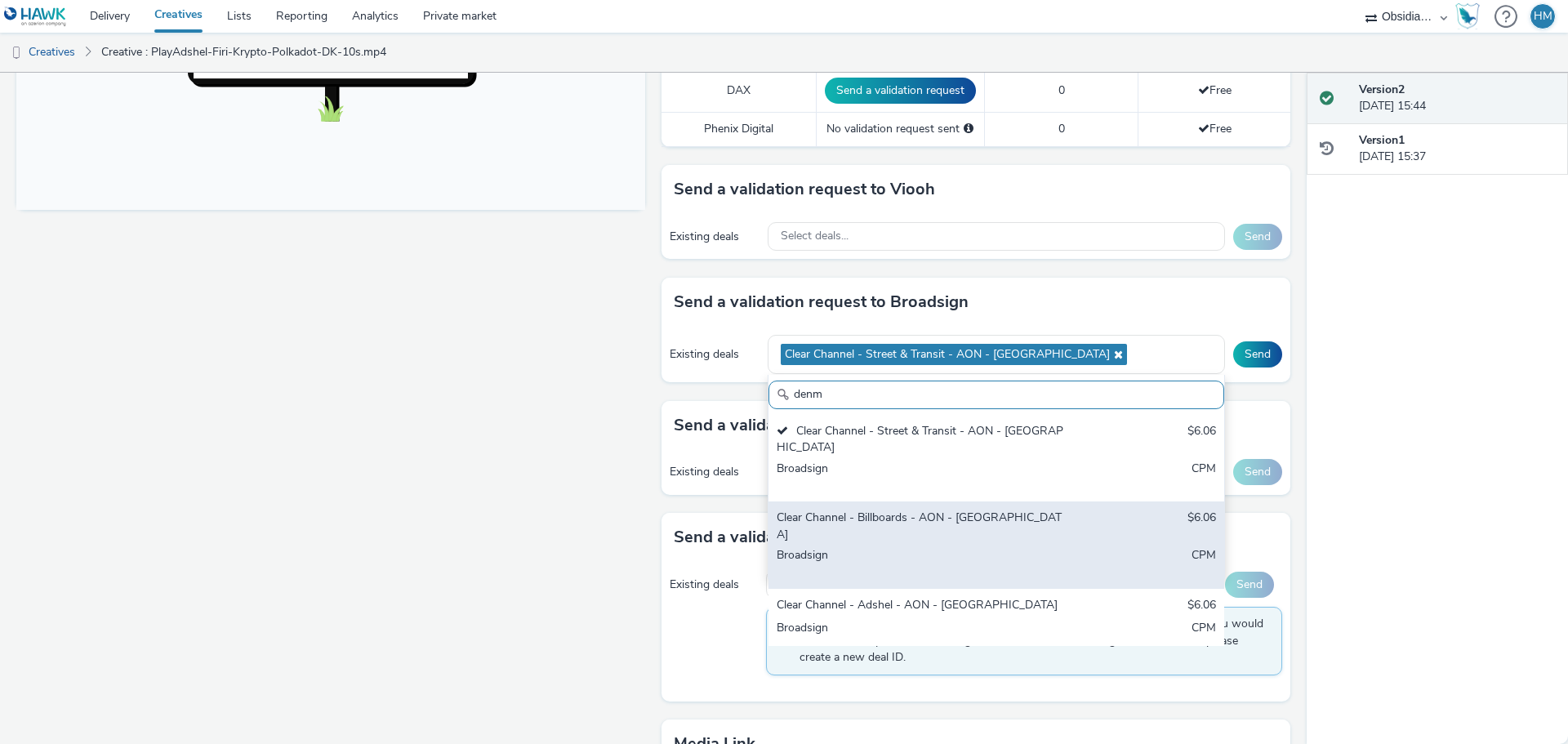
click at [967, 509] on div "Clear Channel - Billboards - AON - Denmark" at bounding box center [921, 526] width 290 height 33
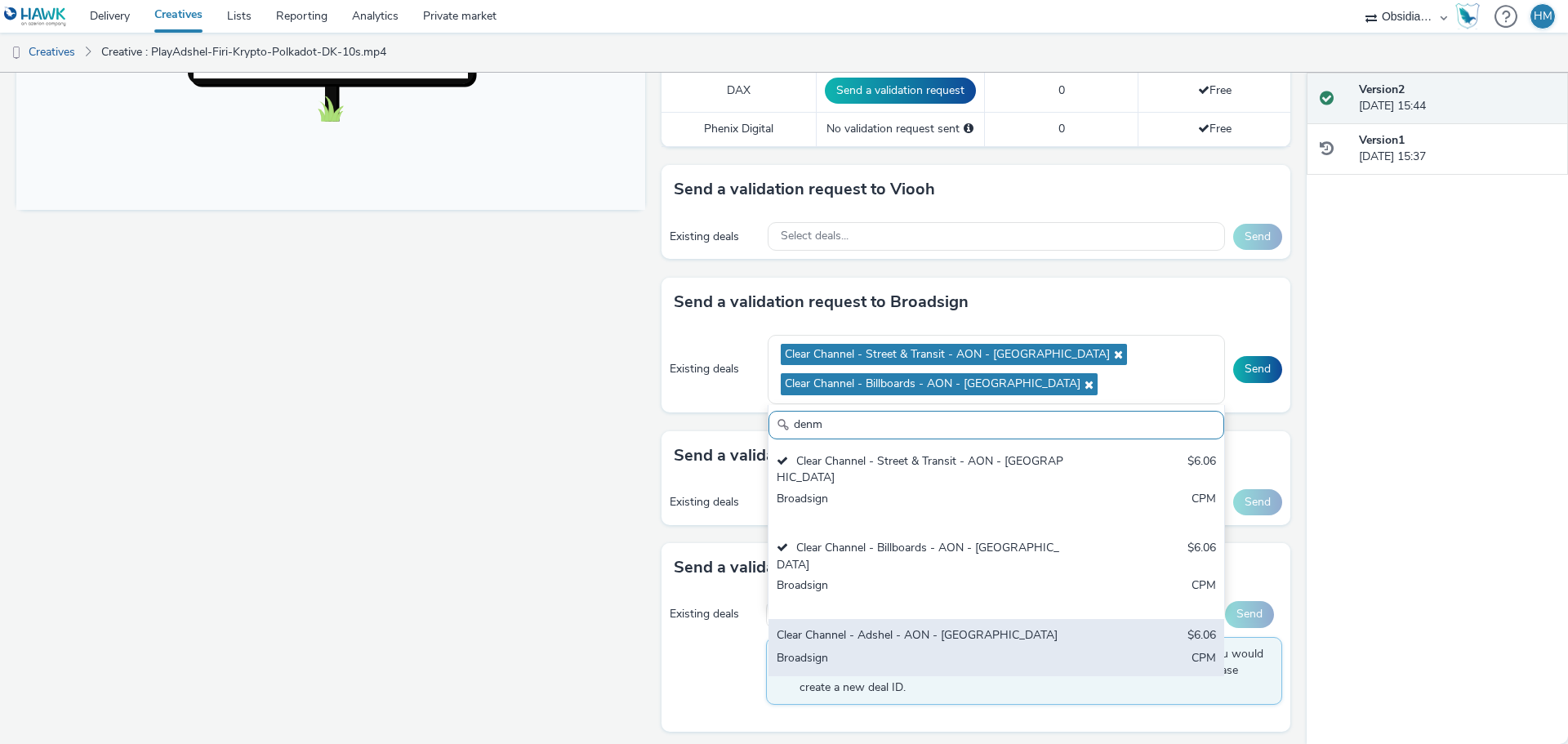
click at [950, 627] on div "Clear Channel - Adshel - AON - Denmark" at bounding box center [921, 636] width 290 height 19
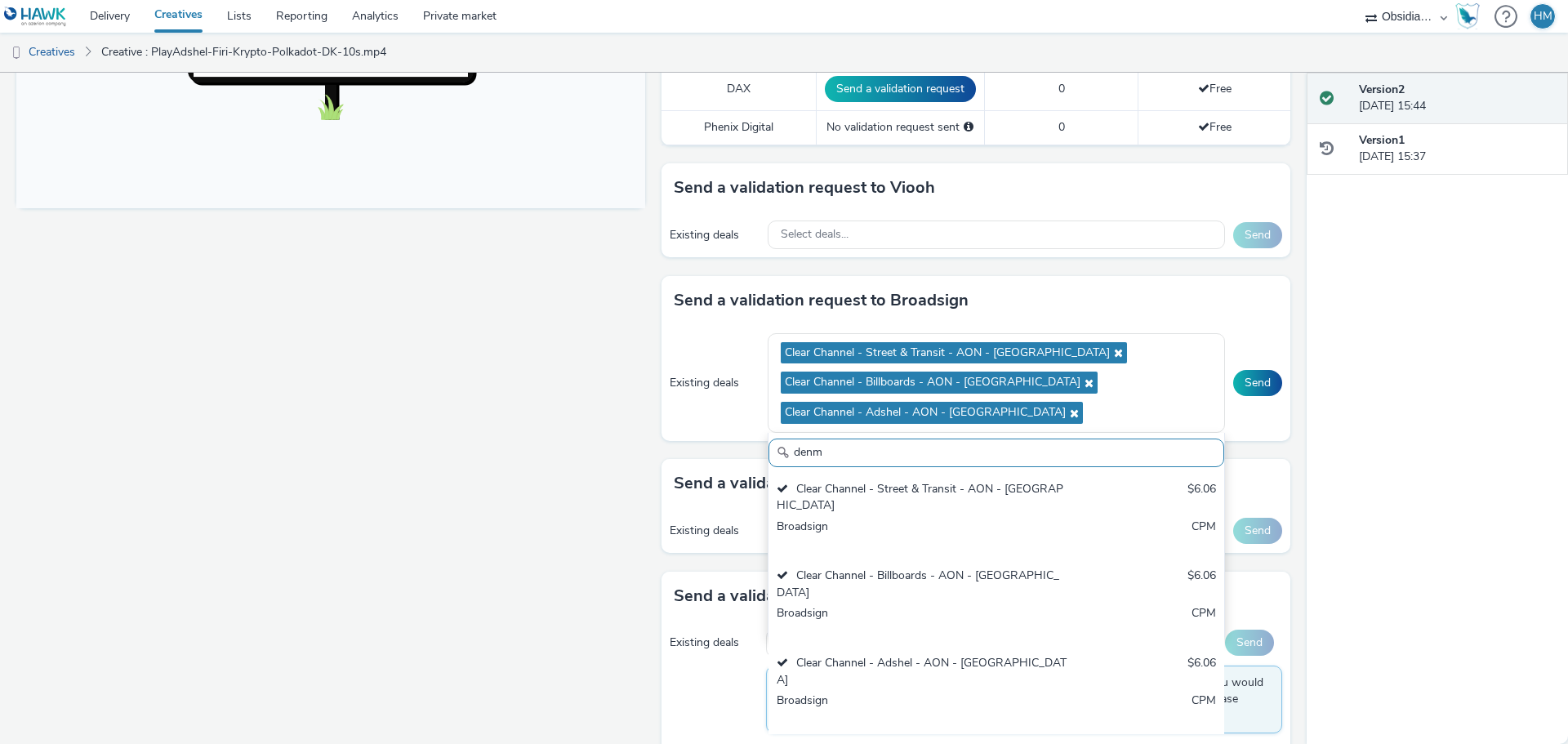
scroll to position [653, 0]
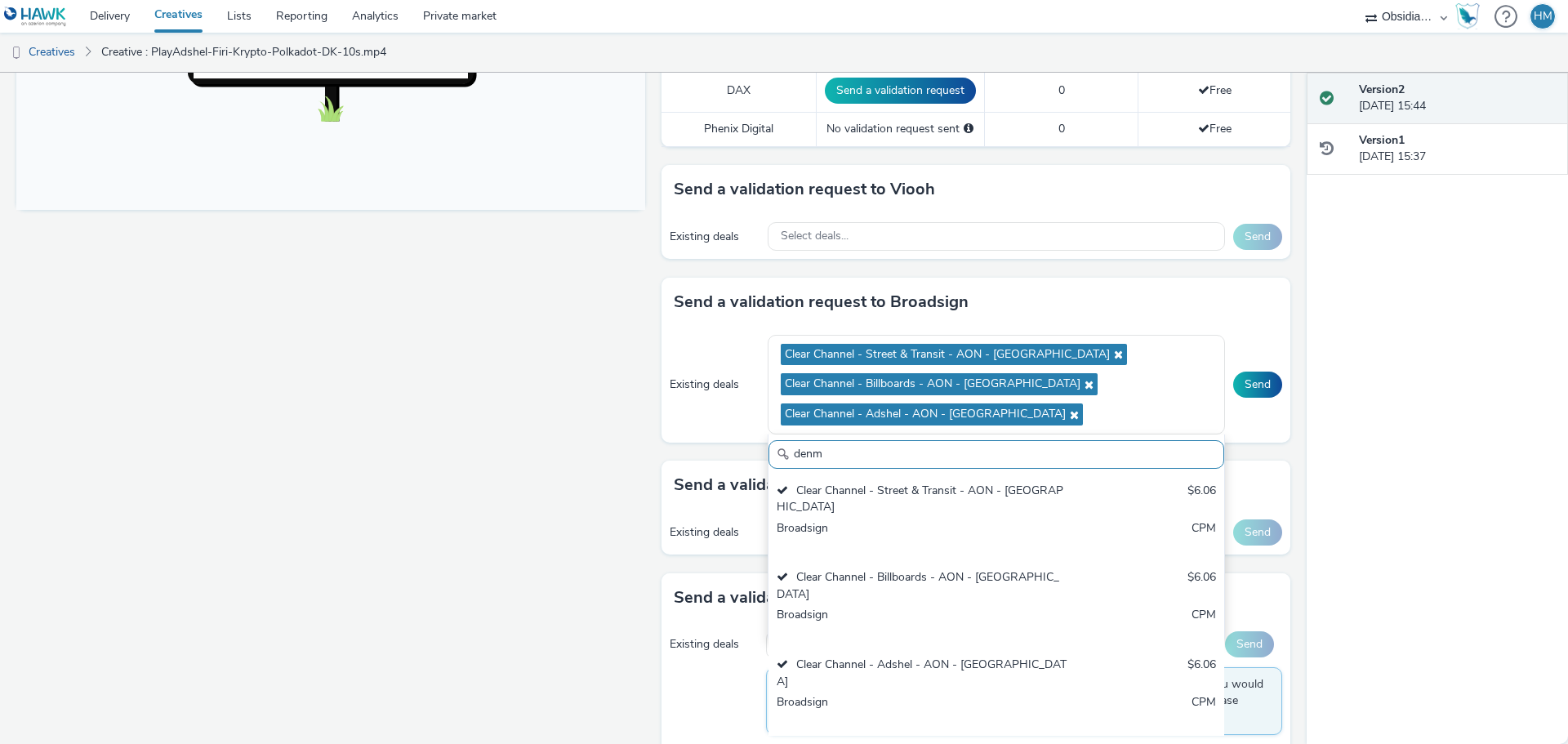
click at [1232, 297] on div "Send a validation request to Broadsign" at bounding box center [975, 302] width 629 height 49
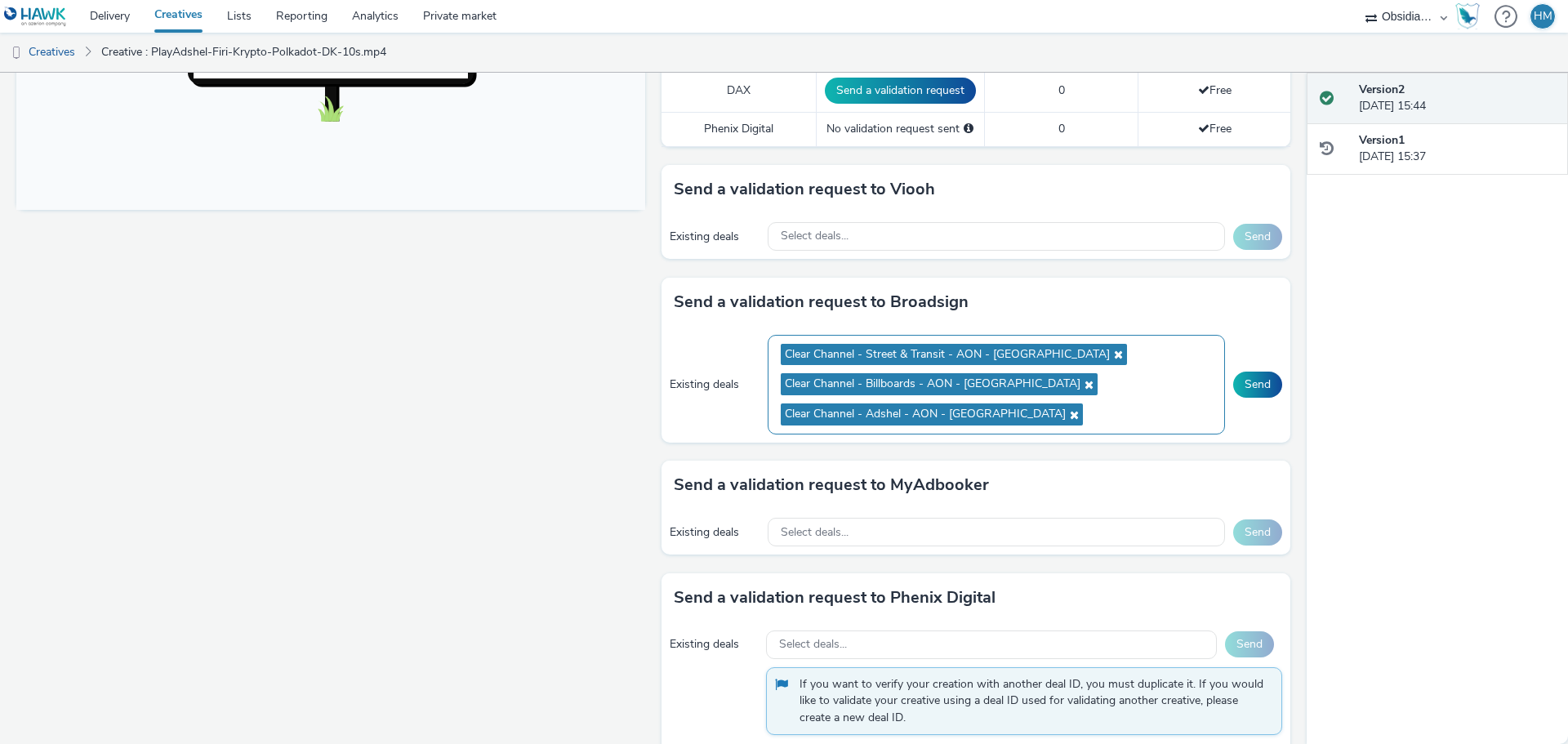
click at [1086, 397] on ul "Clear Channel - Street & Transit - AON - Denmark Clear Channel - Billboards - A…" at bounding box center [996, 384] width 431 height 90
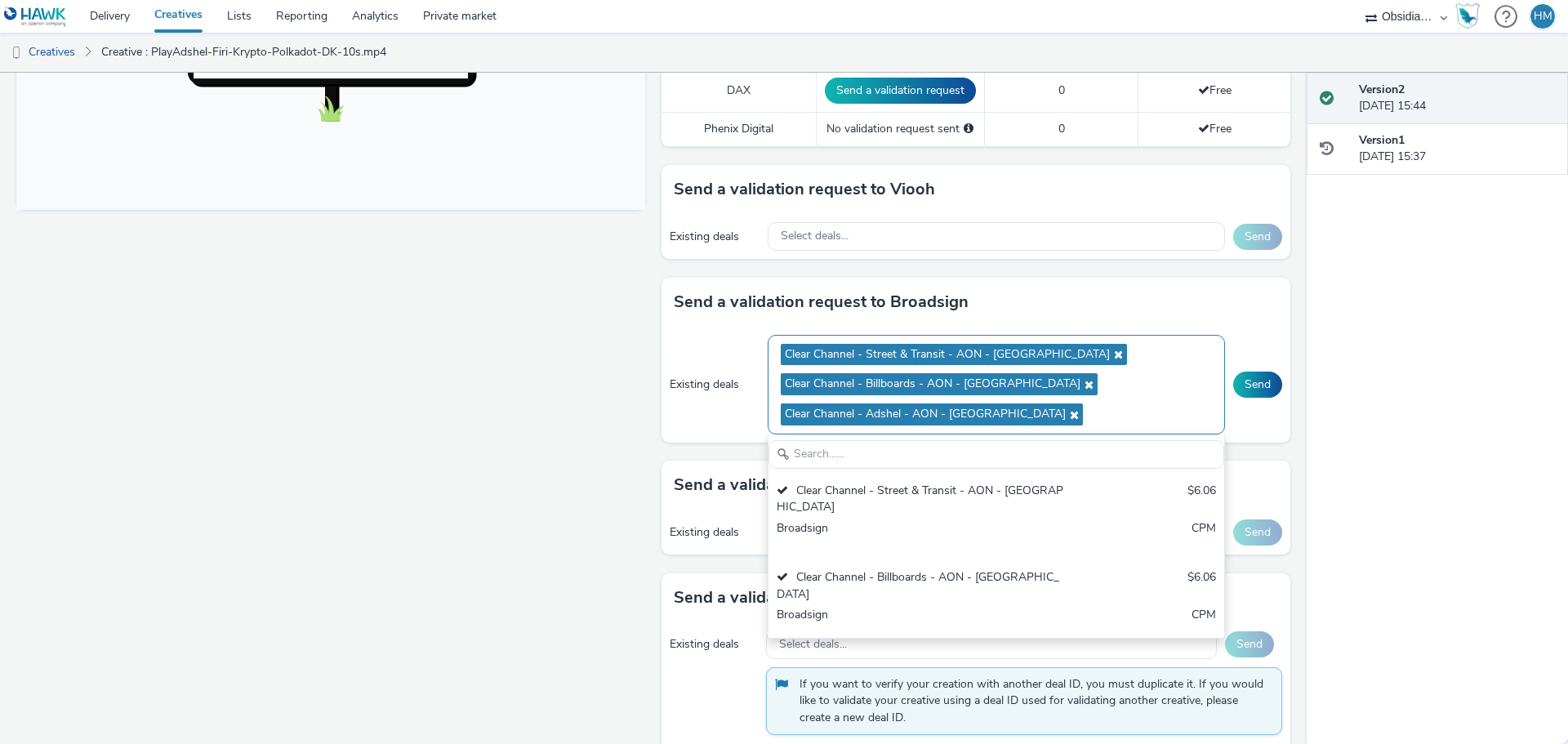
scroll to position [0, 0]
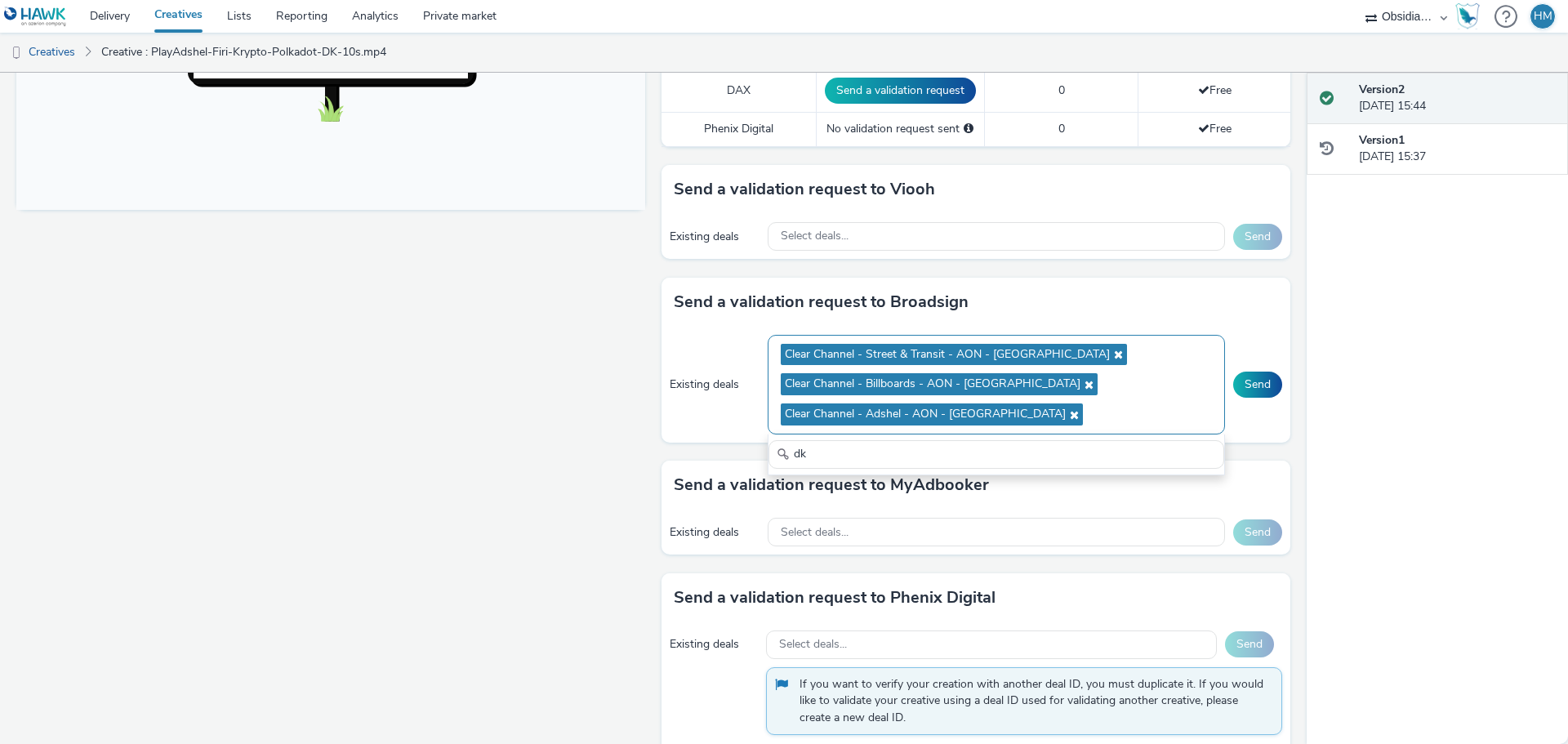
type input "d"
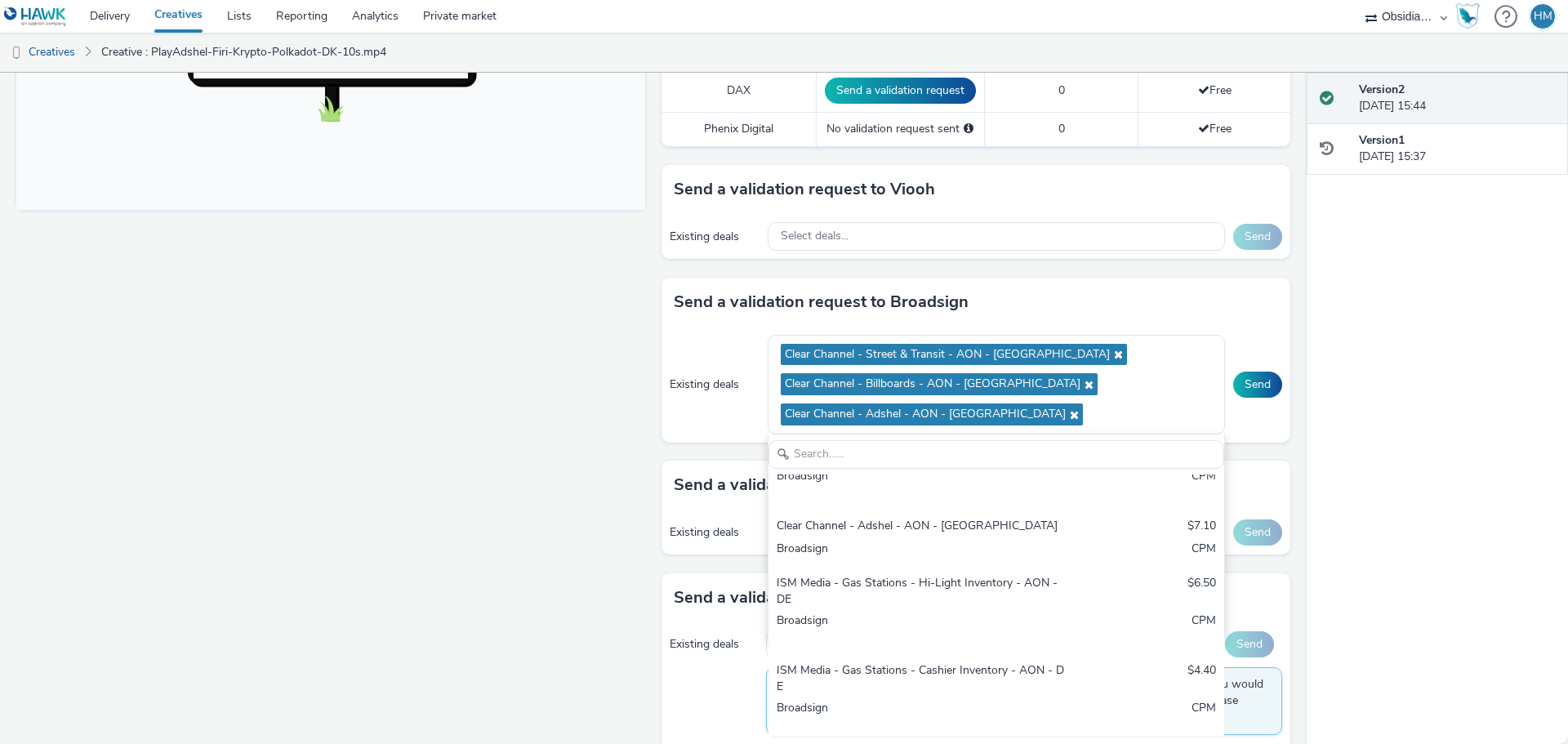
scroll to position [2045, 0]
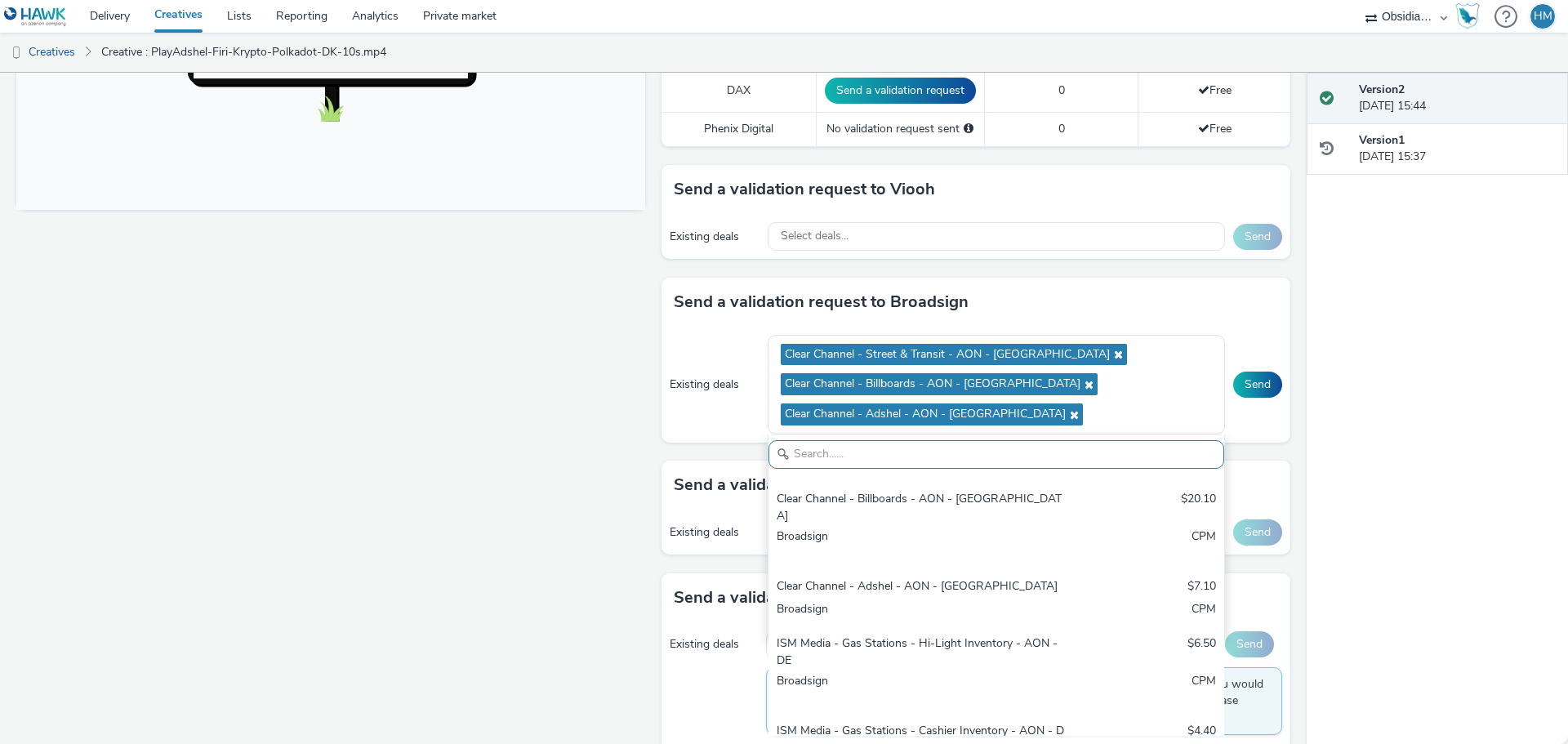
click at [1205, 302] on div "Send a validation request to Broadsign" at bounding box center [975, 302] width 629 height 49
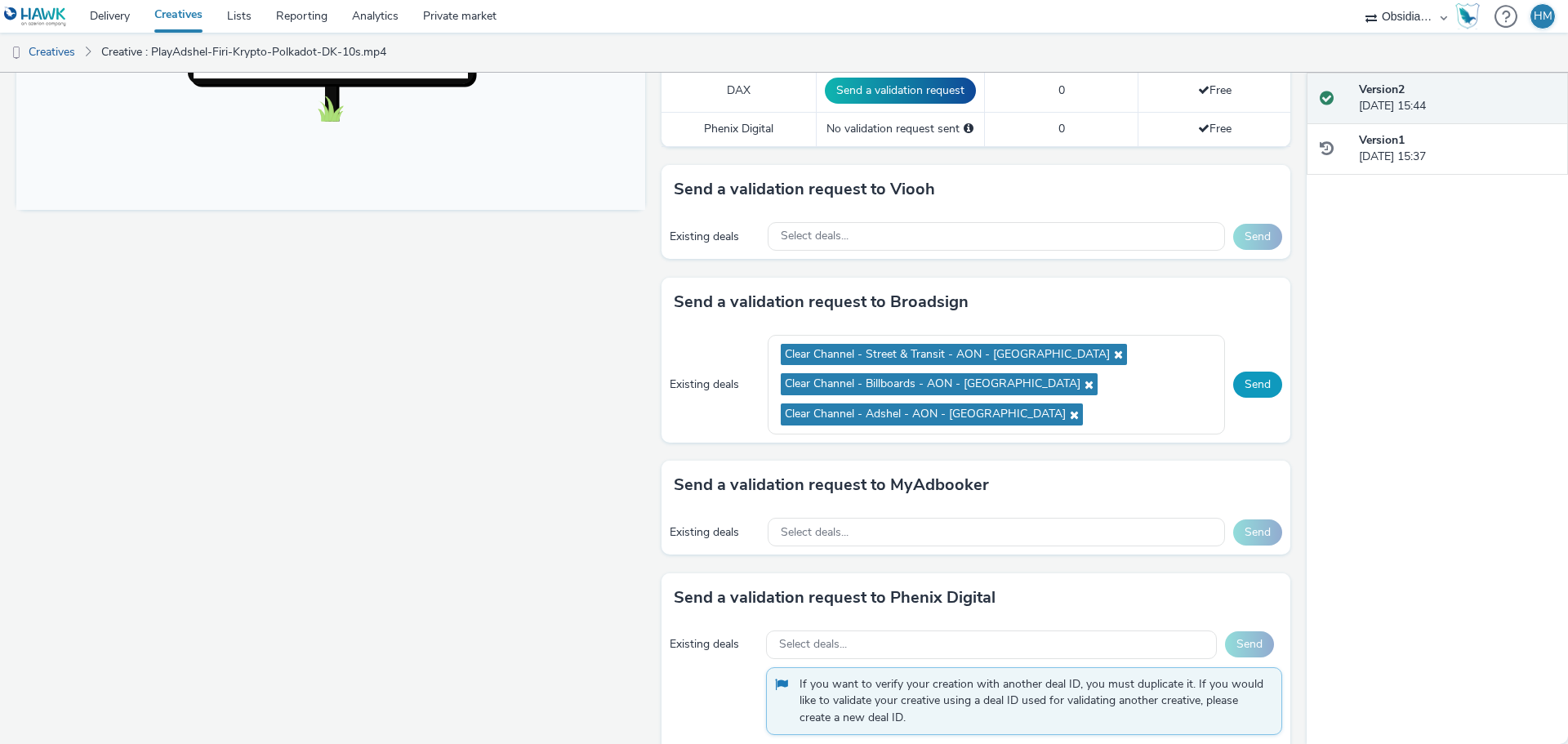
click at [1240, 373] on button "Send" at bounding box center [1257, 384] width 49 height 26
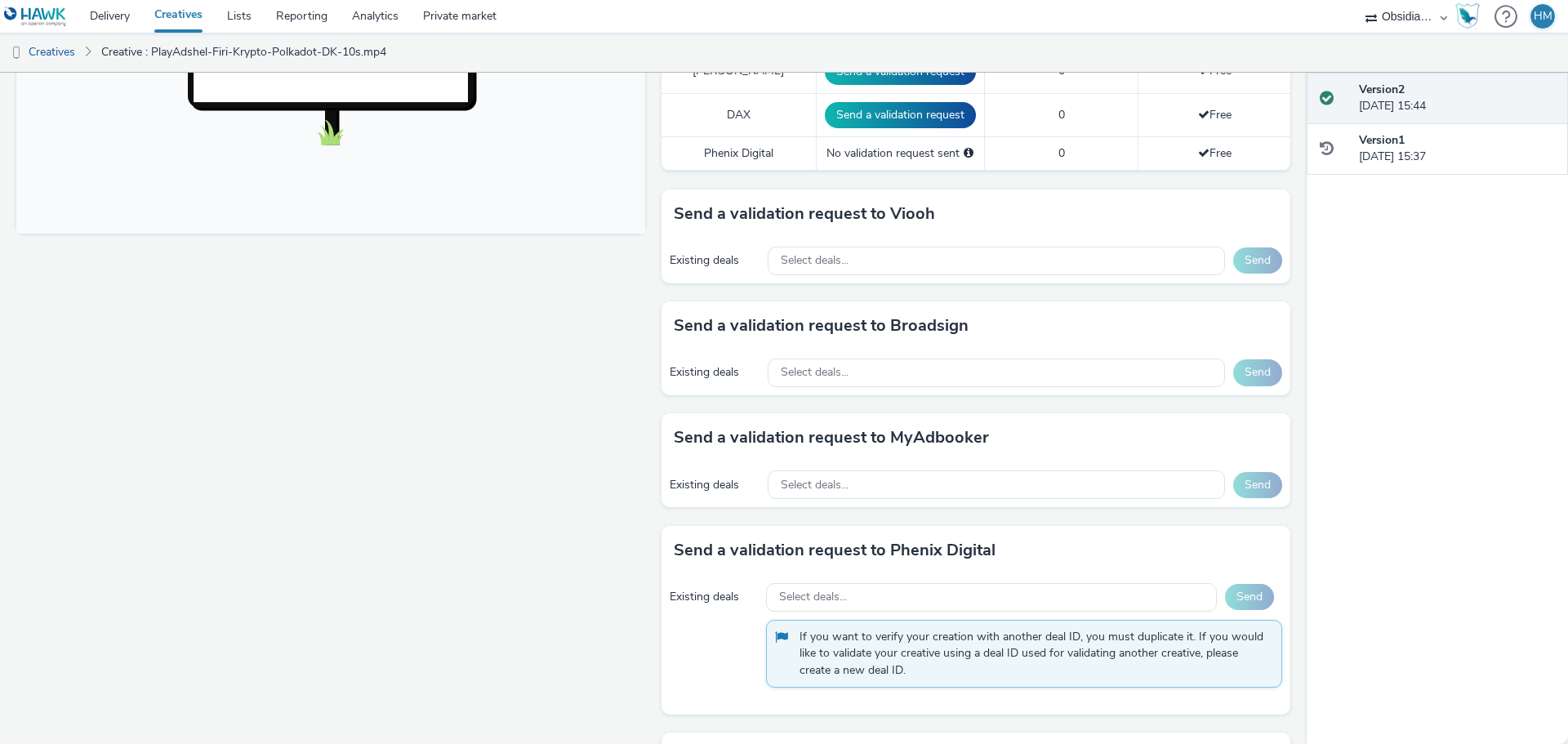
scroll to position [600, 0]
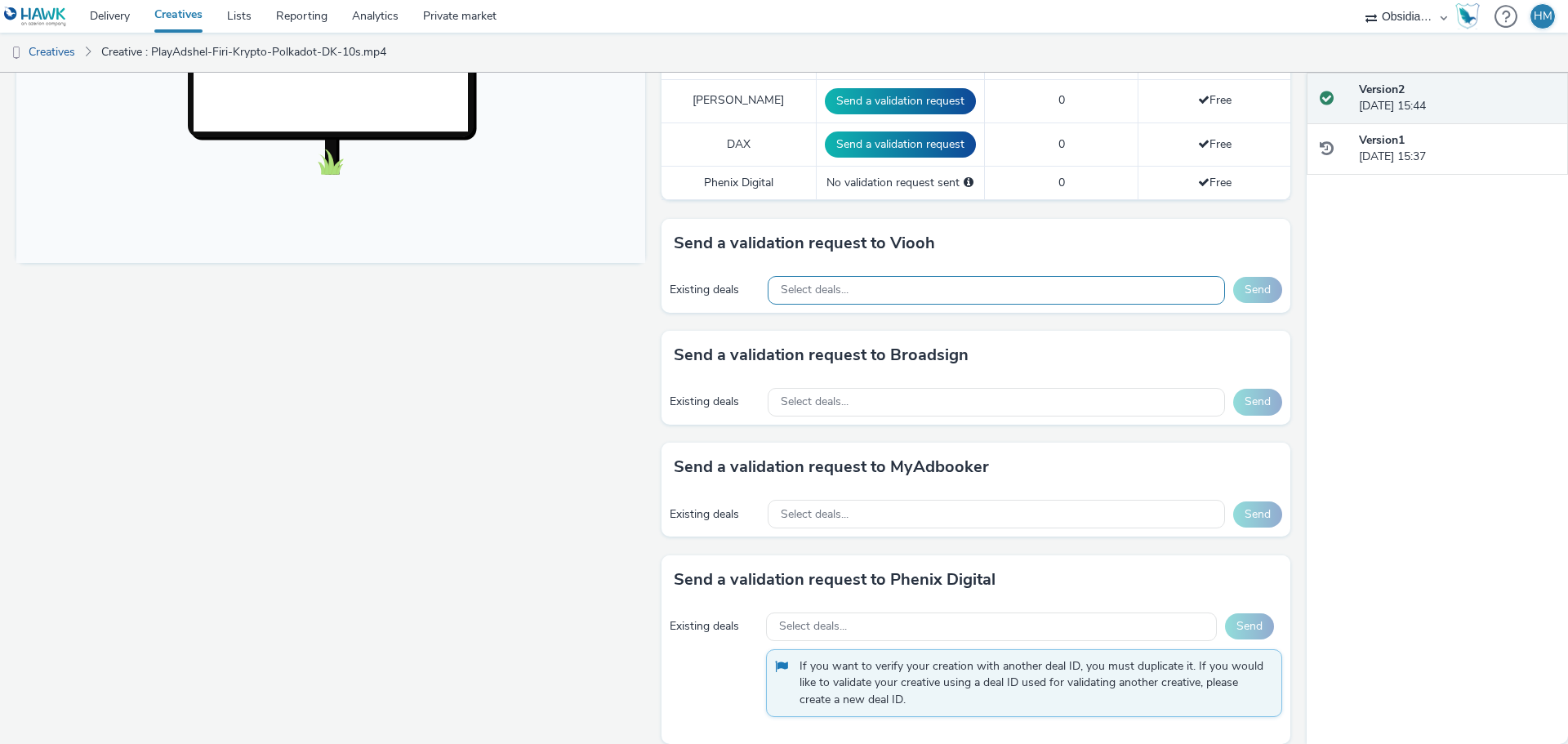
click at [949, 276] on div "Select deals..." at bounding box center [996, 290] width 457 height 28
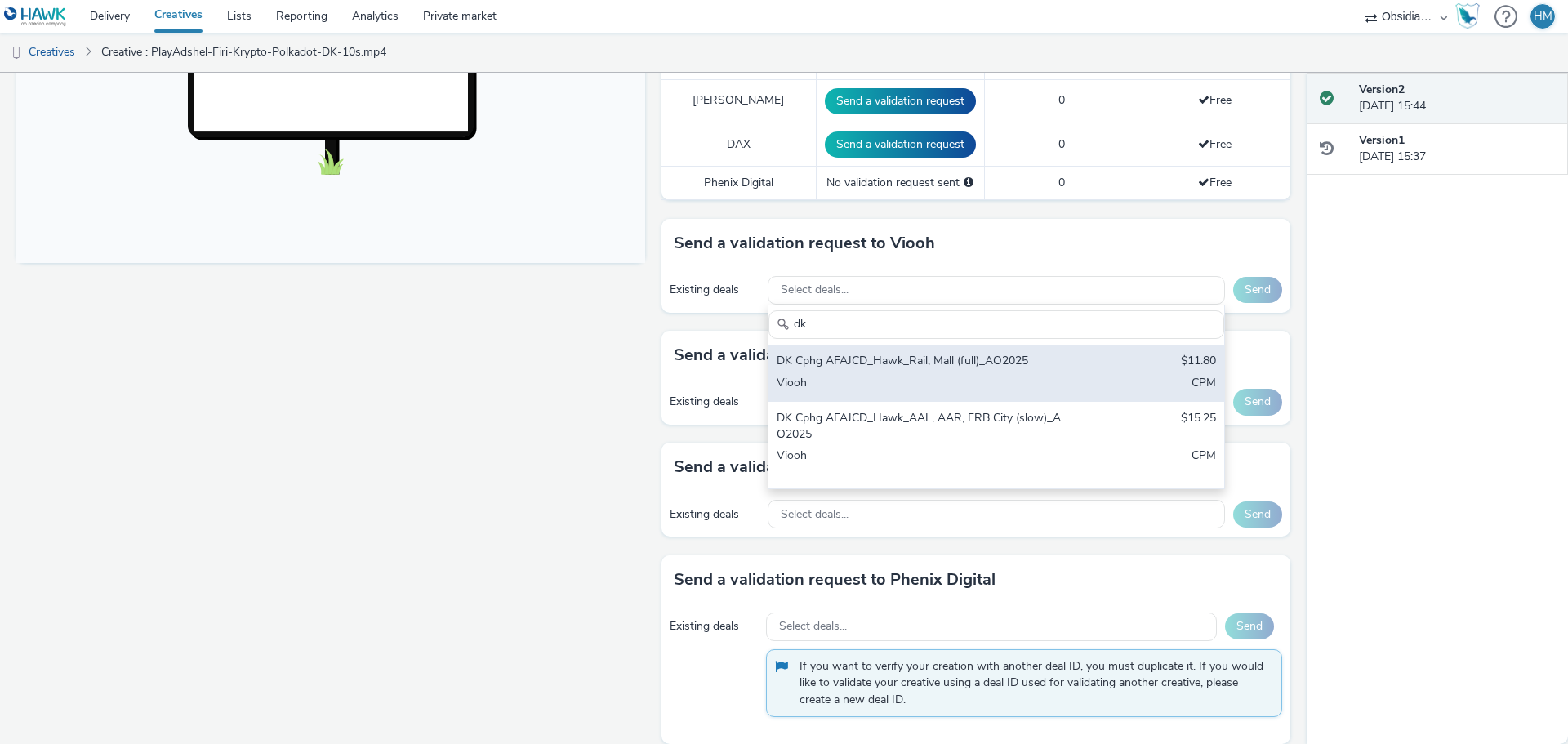
type input "dk"
click at [966, 374] on div "Viooh" at bounding box center [921, 383] width 290 height 19
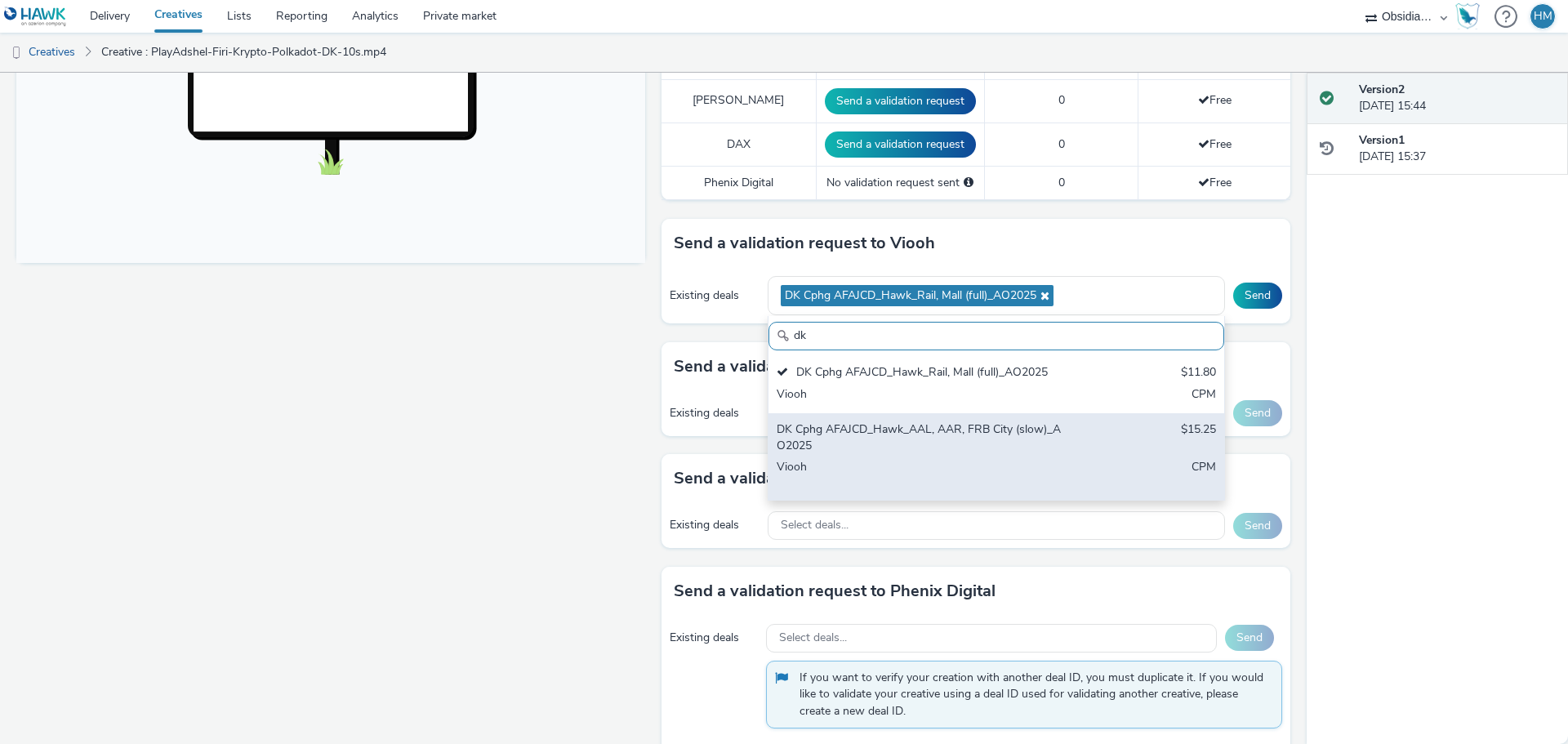
click at [943, 421] on div "DK Cphg AFAJCD_Hawk_AAL, AAR, FRB City (slow)_AO2025" at bounding box center [921, 438] width 290 height 33
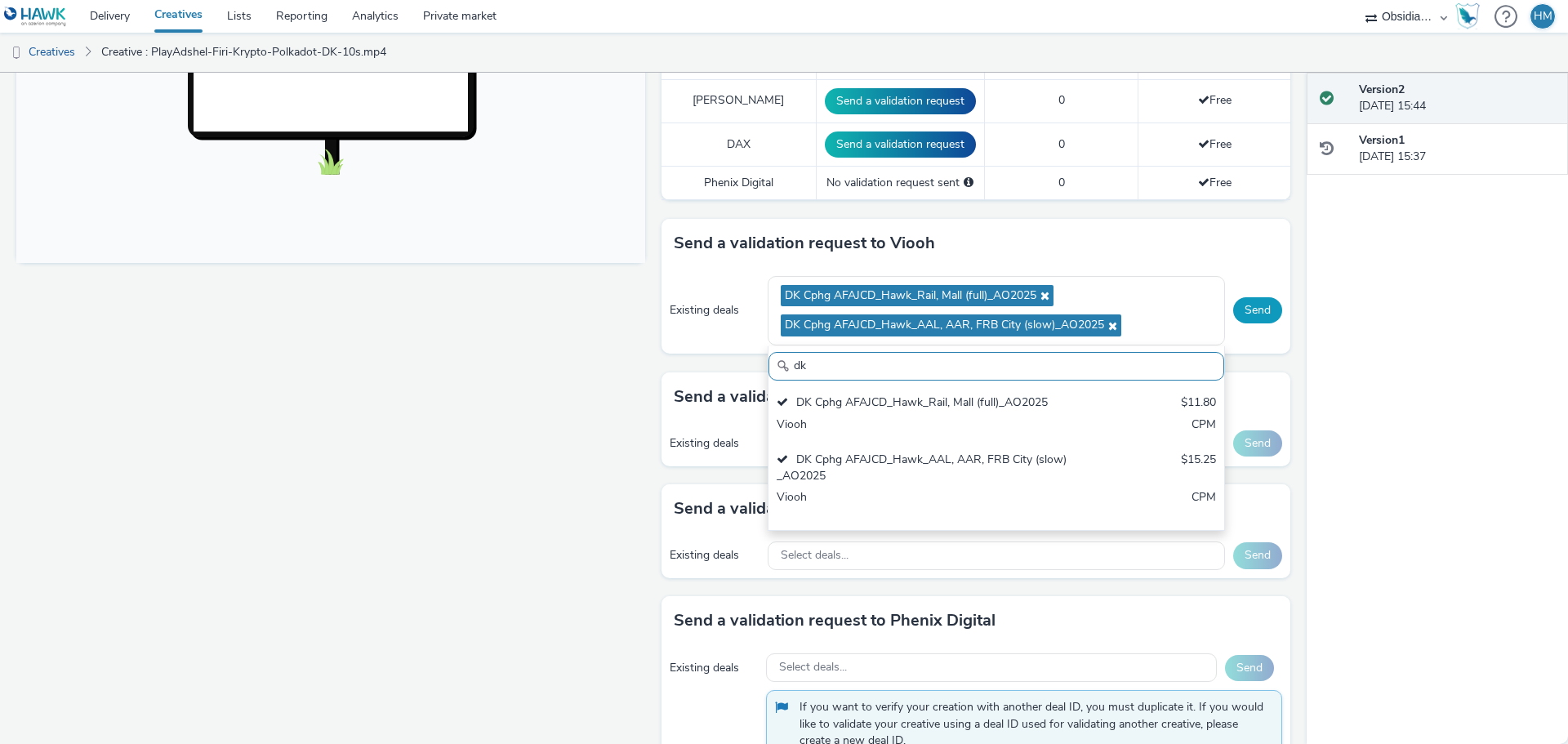
click at [1247, 297] on button "Send" at bounding box center [1257, 310] width 49 height 26
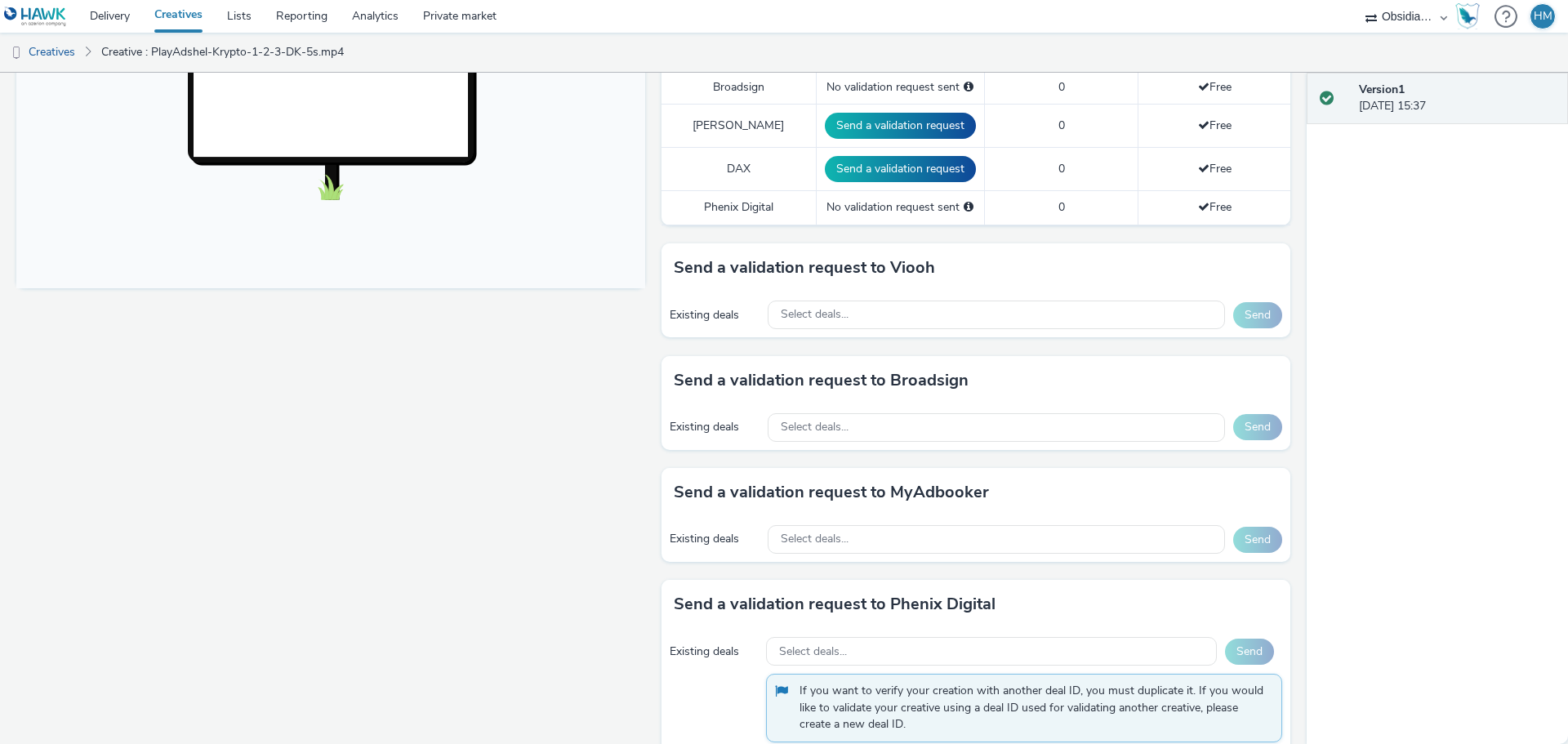
scroll to position [653, 0]
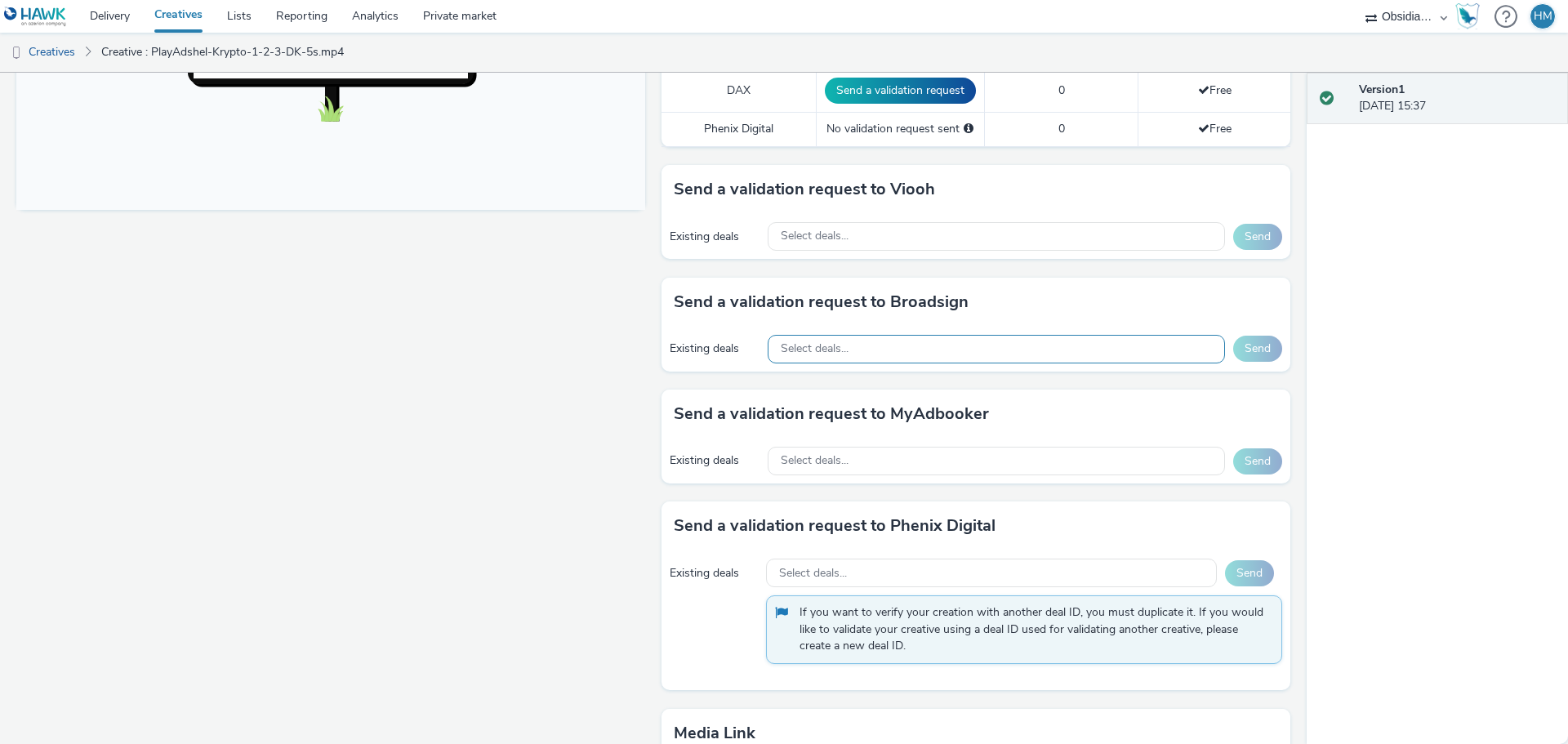
click at [960, 334] on div "Select deals..." at bounding box center [996, 348] width 457 height 28
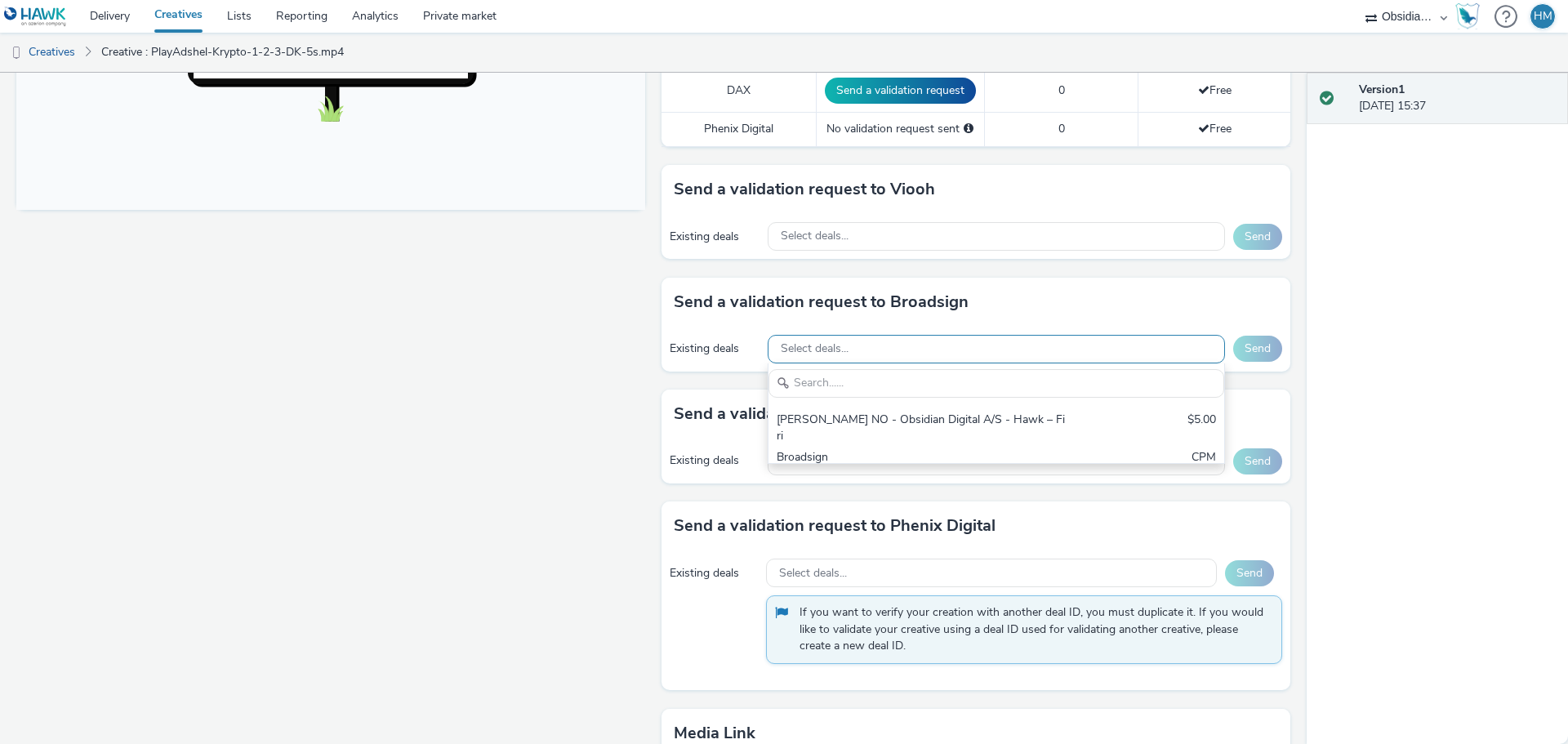
scroll to position [0, 0]
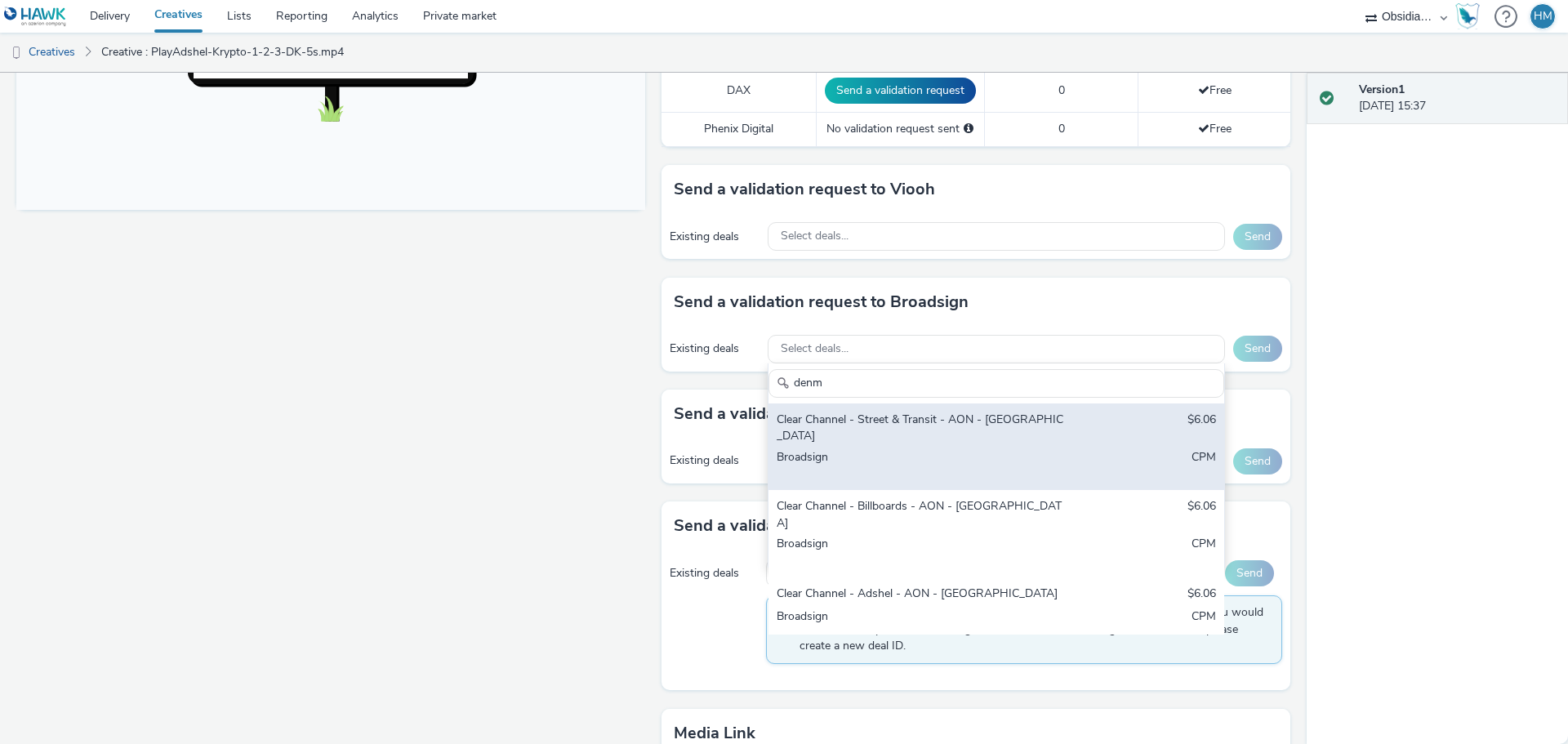
type input "denm"
click at [987, 449] on div "Broadsign" at bounding box center [921, 465] width 290 height 33
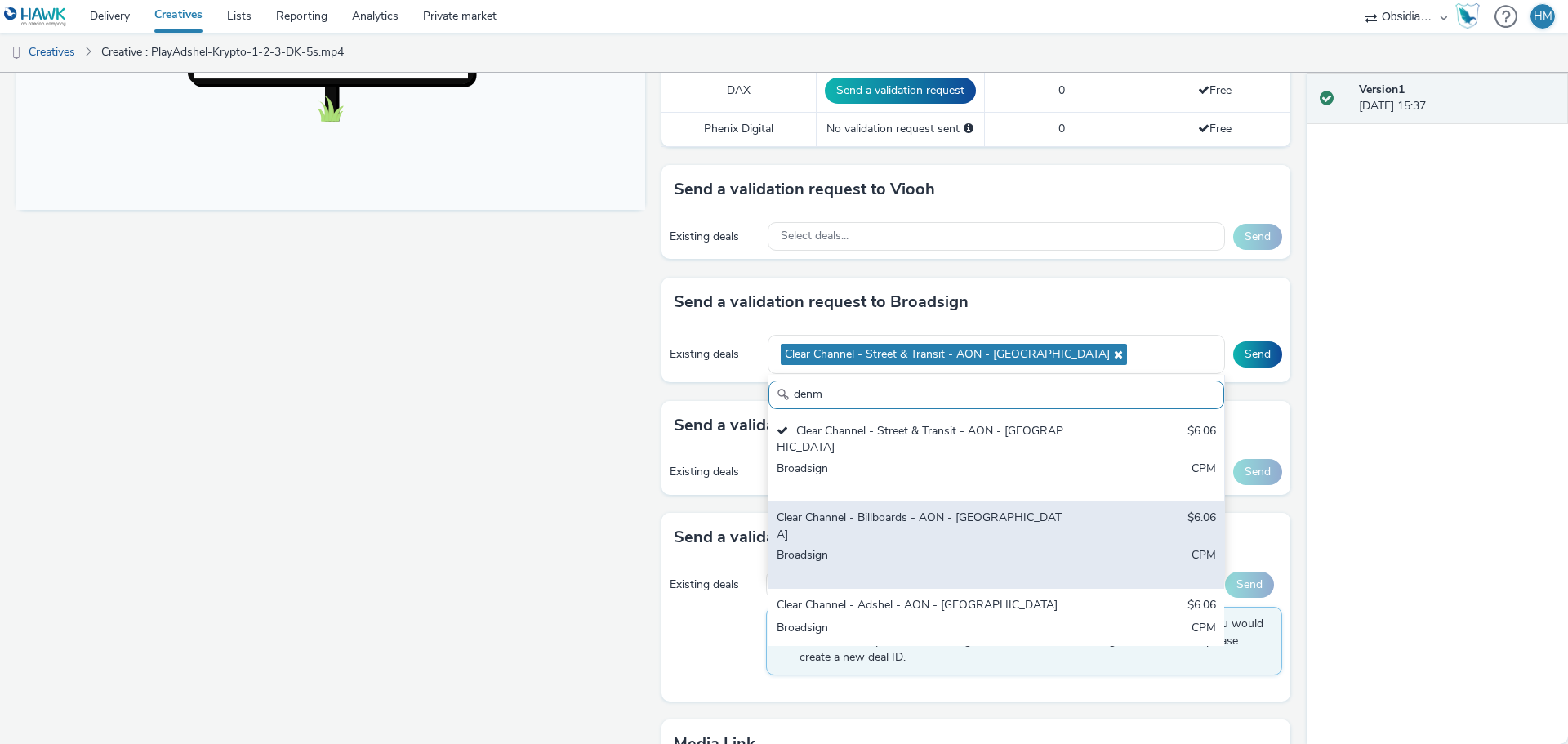
click at [995, 509] on div "Clear Channel - Billboards - AON - [GEOGRAPHIC_DATA]" at bounding box center [921, 526] width 290 height 33
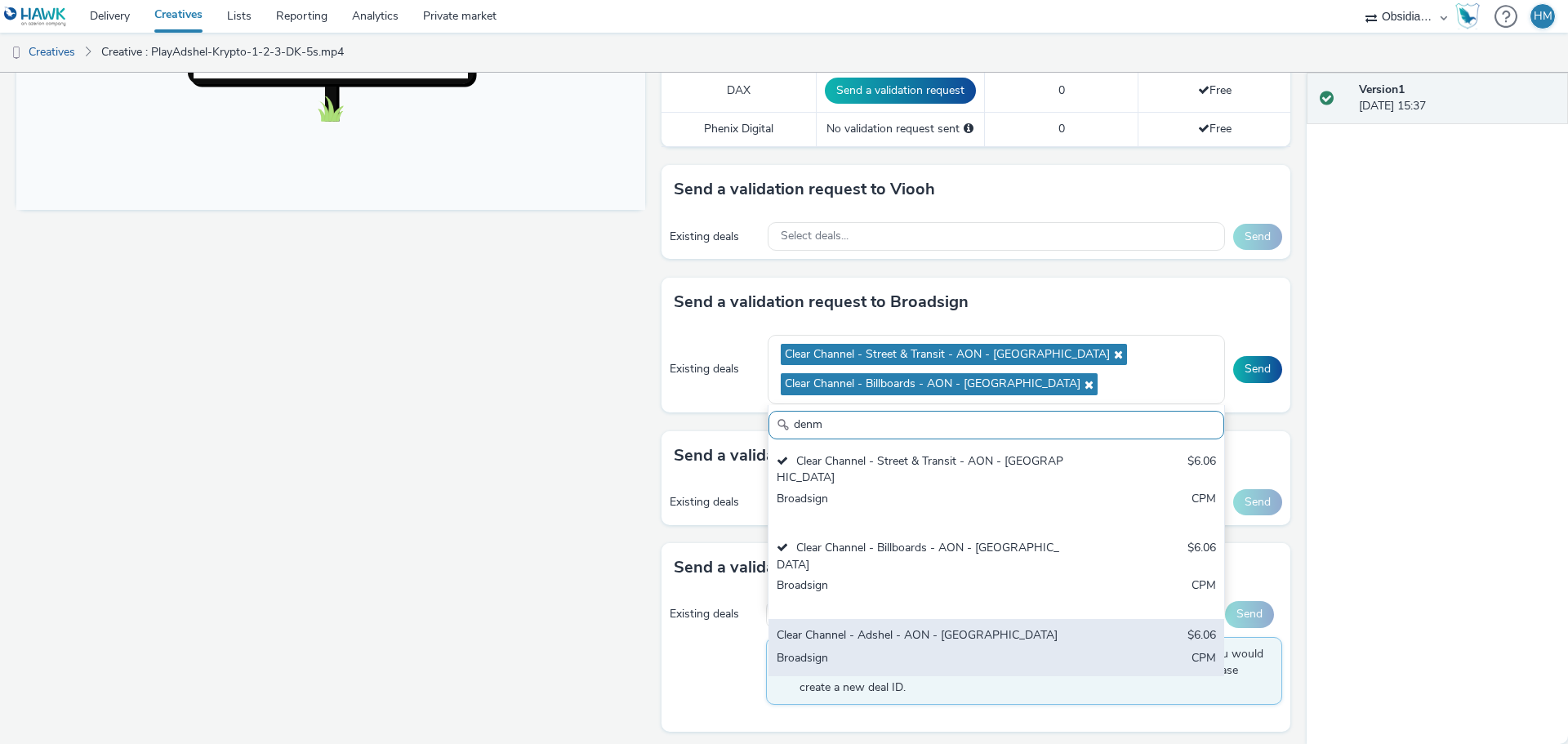
click at [954, 627] on div "Clear Channel - Adshel - AON - [GEOGRAPHIC_DATA]" at bounding box center [921, 636] width 290 height 19
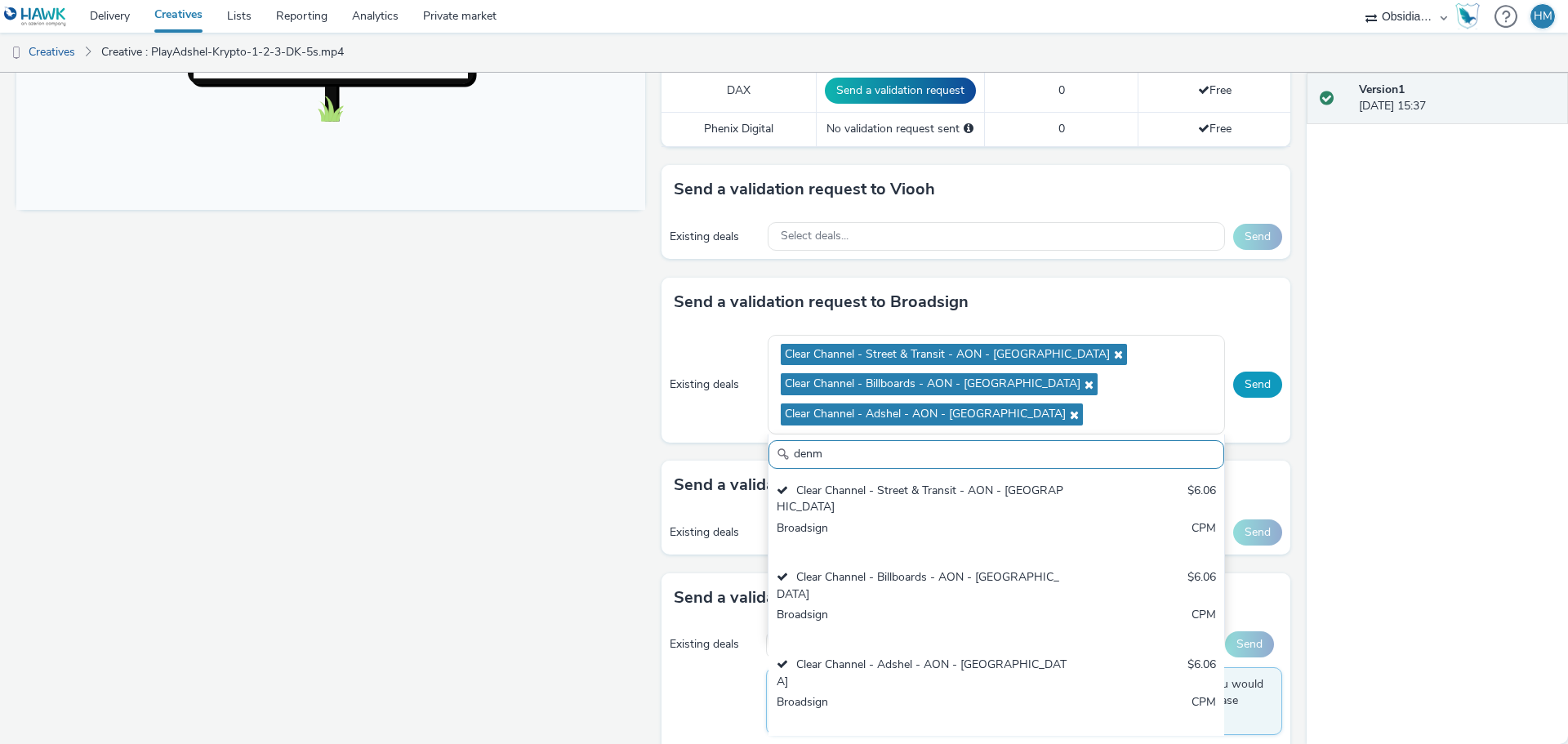
click at [1251, 372] on button "Send" at bounding box center [1257, 384] width 49 height 26
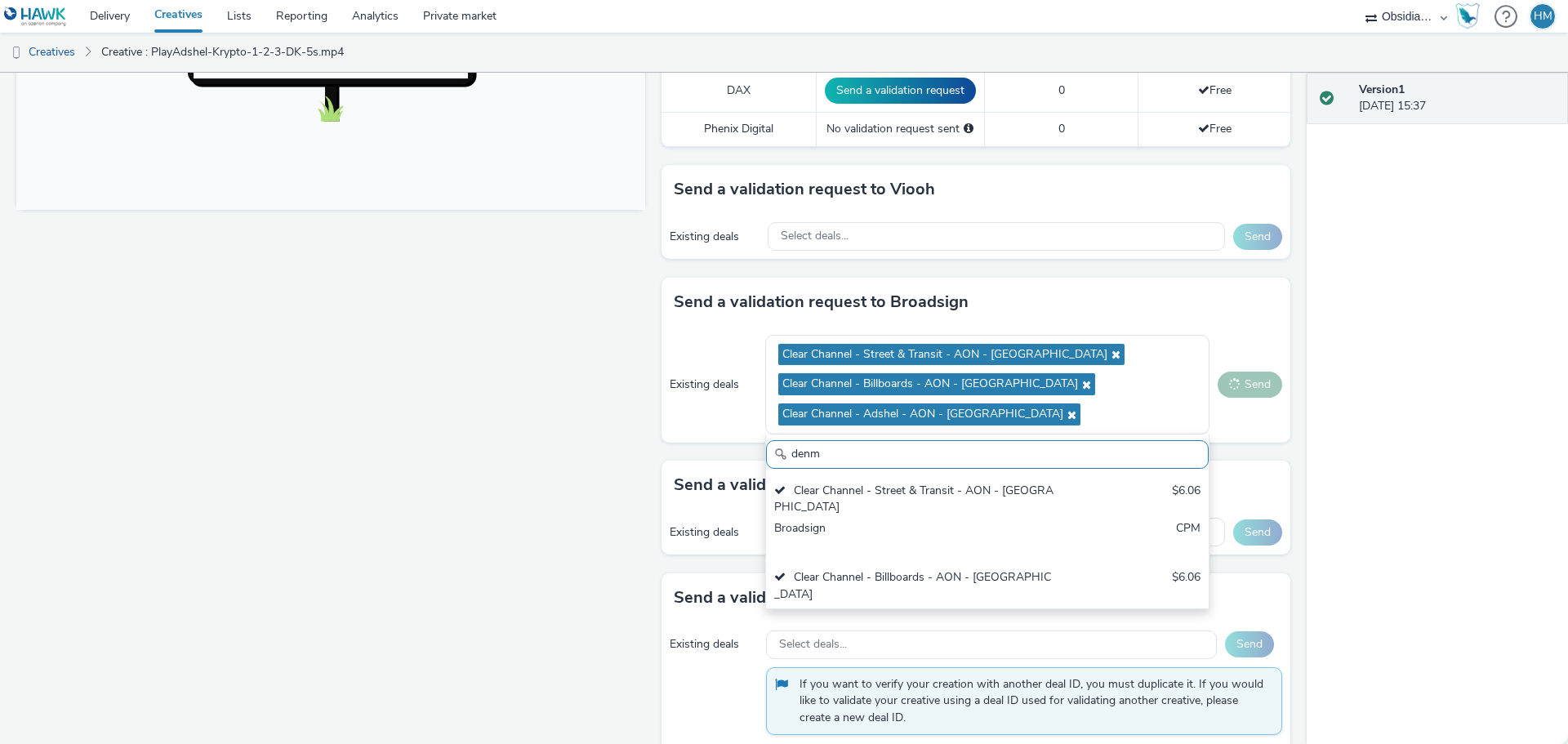
scroll to position [8, 0]
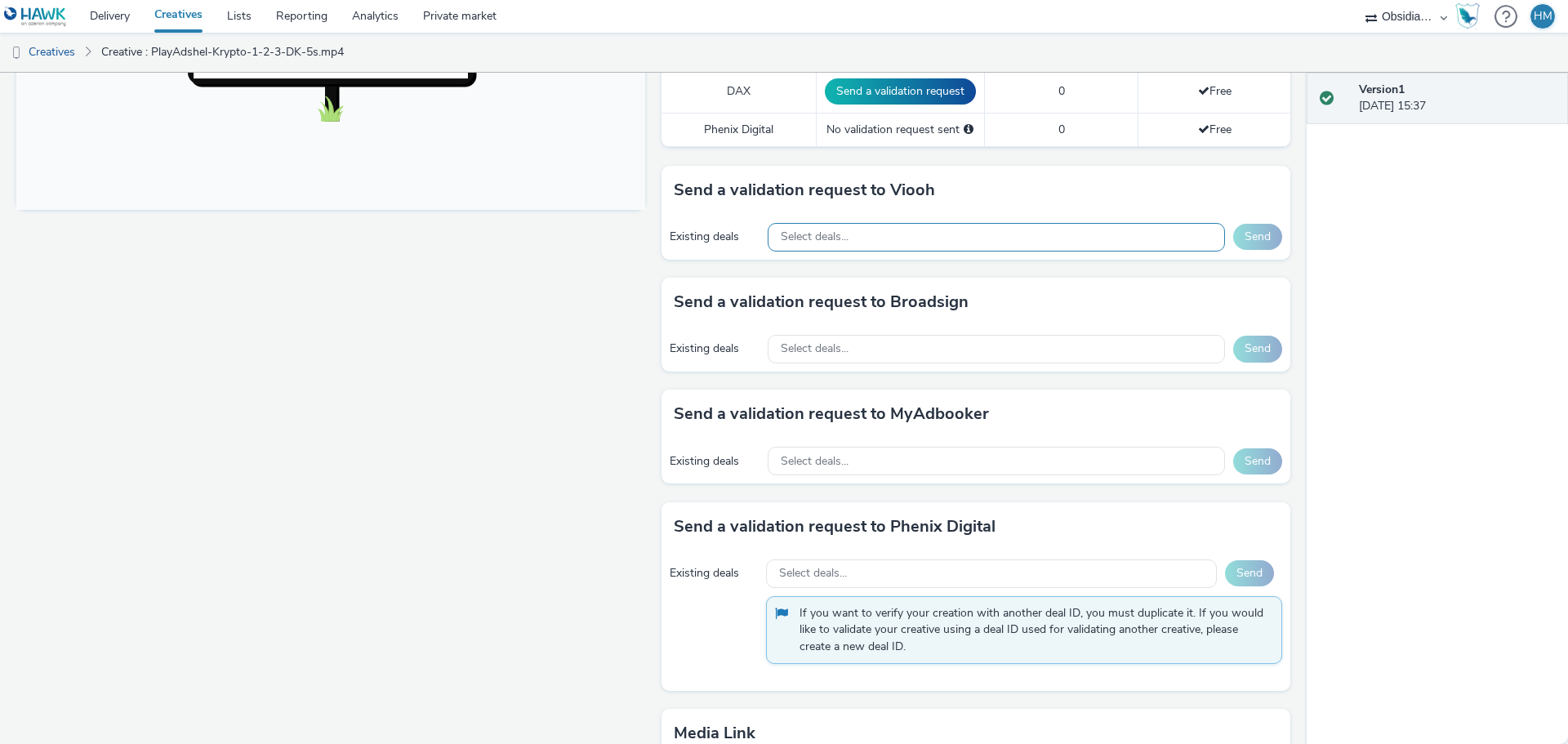
click at [940, 223] on div "Select deals..." at bounding box center [996, 237] width 457 height 28
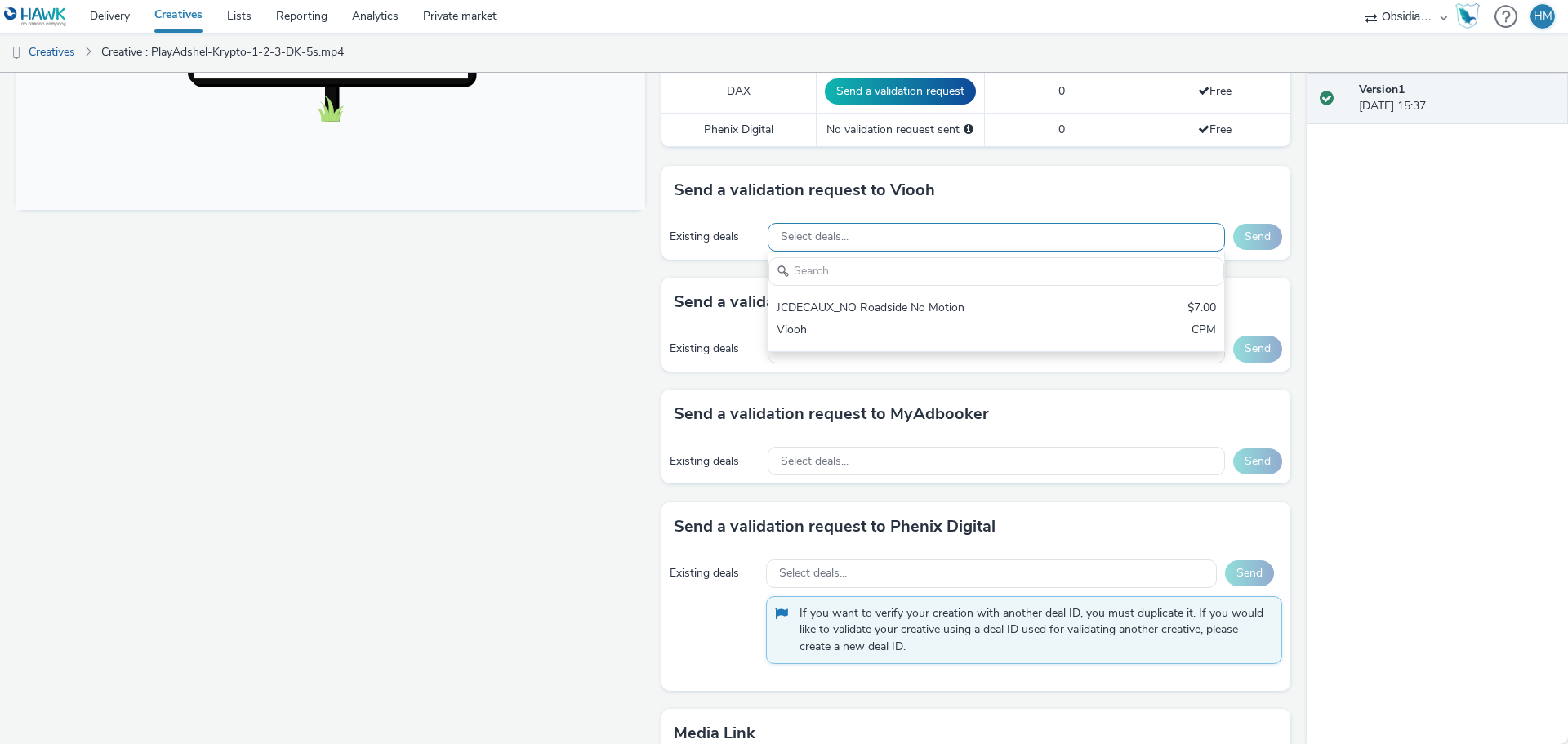
scroll to position [0, 0]
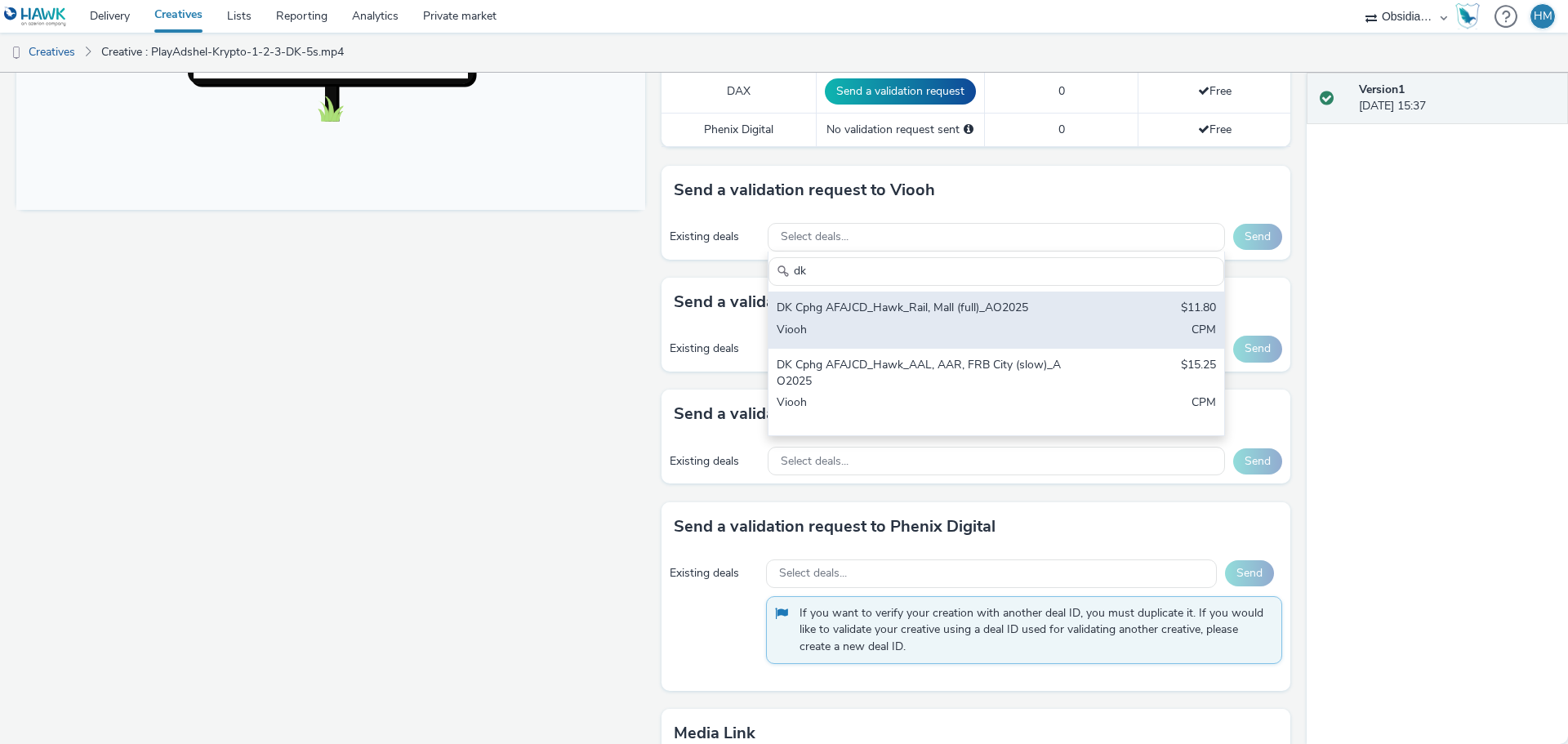
type input "dk"
click at [948, 299] on div "DK Cphg AFAJCD_Hawk_Rail, Mall (full)_AO2025" at bounding box center [921, 308] width 290 height 19
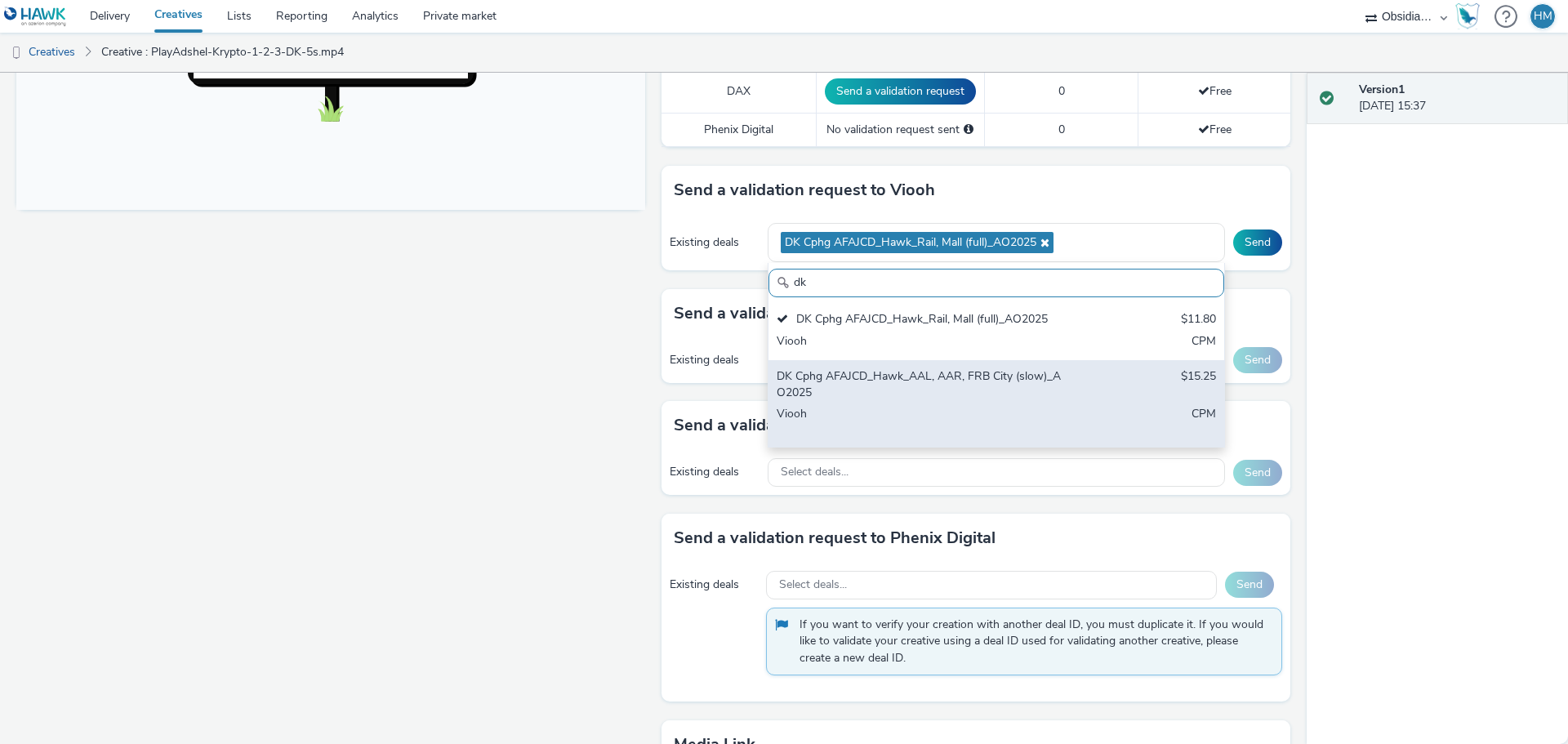
click at [924, 370] on div "DK Cphg AFAJCD_Hawk_AAL, AAR, FRB City (slow)_AO2025" at bounding box center [921, 385] width 290 height 33
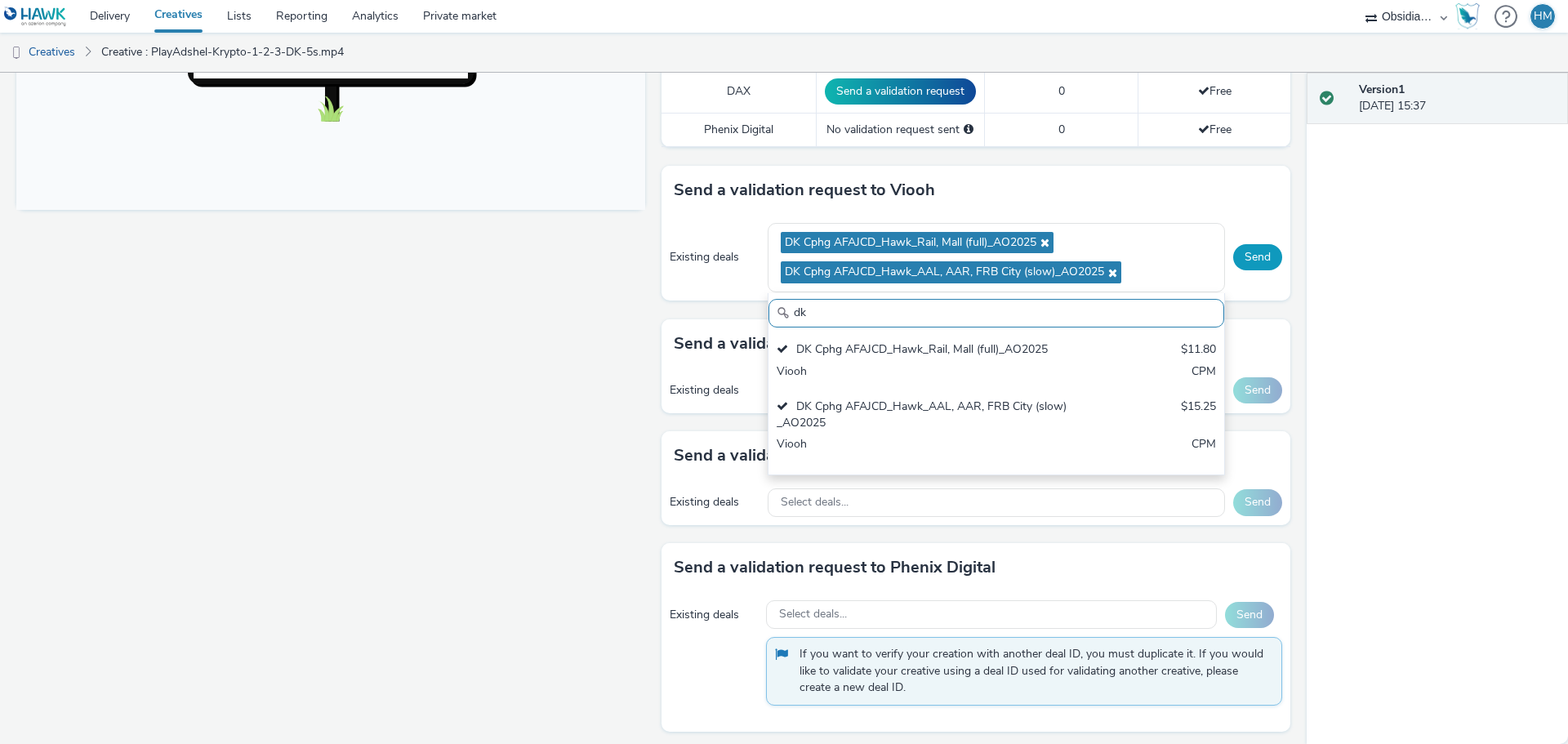
click at [1240, 249] on button "Send" at bounding box center [1257, 256] width 49 height 26
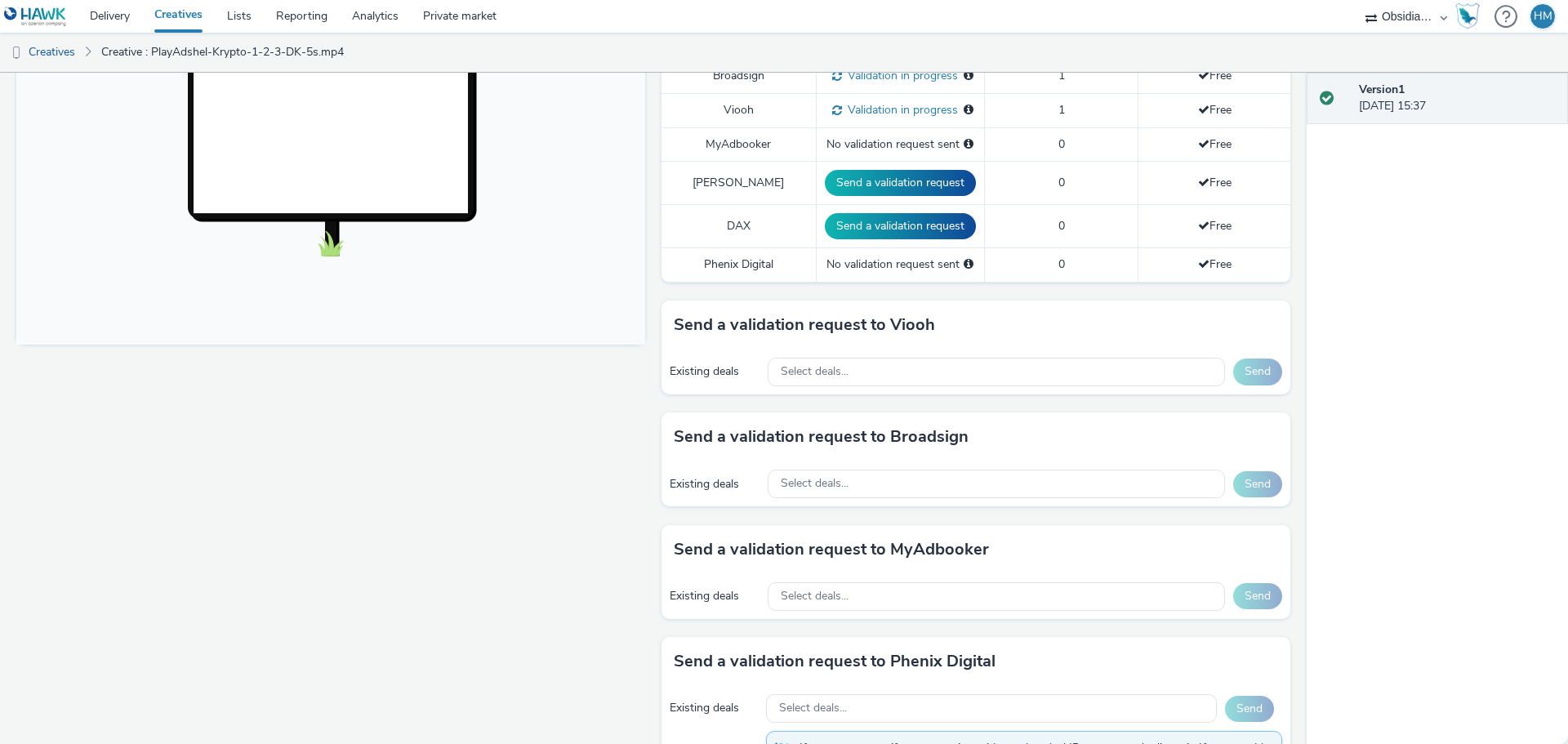
scroll to position [192, 0]
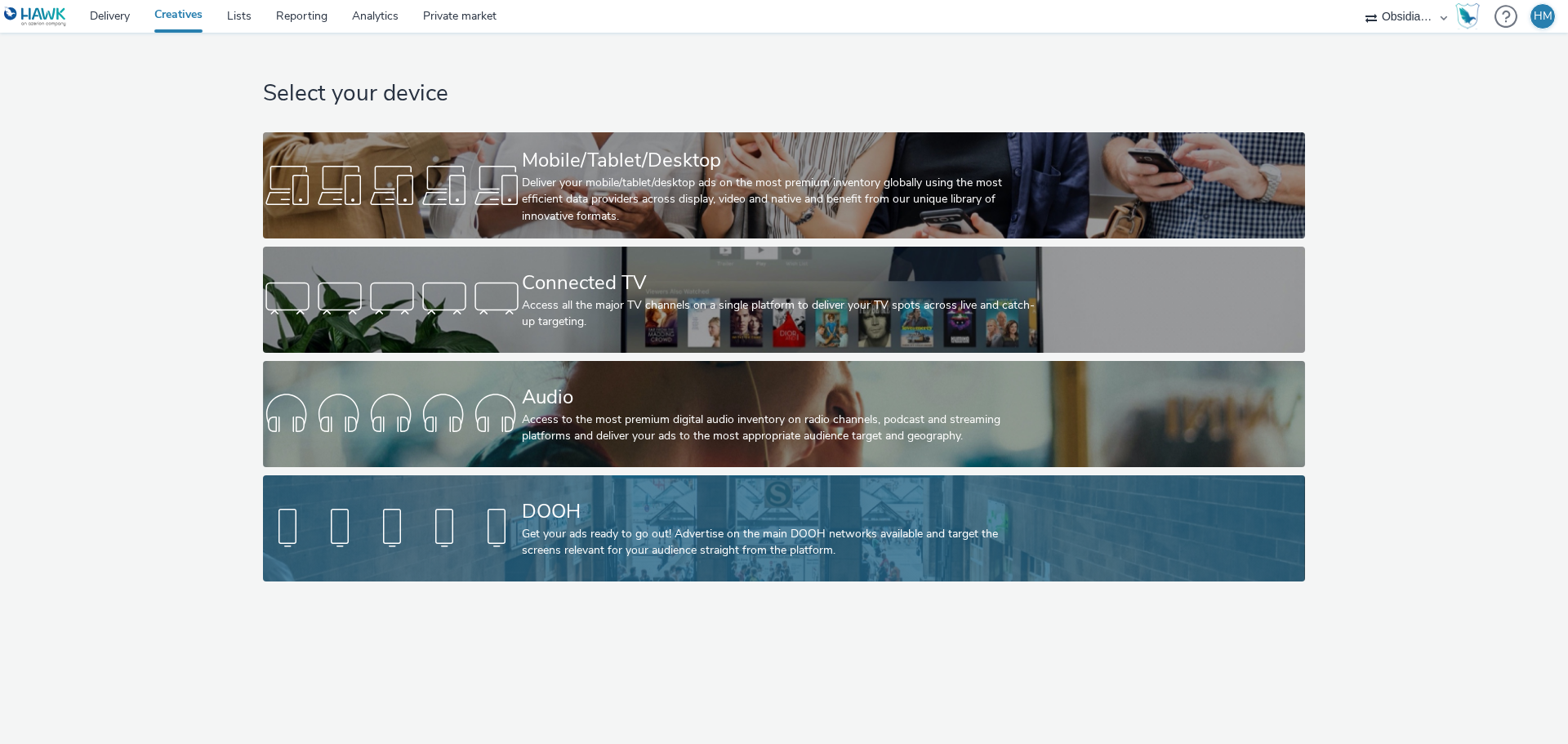
click at [779, 498] on div "DOOH" at bounding box center [780, 511] width 518 height 28
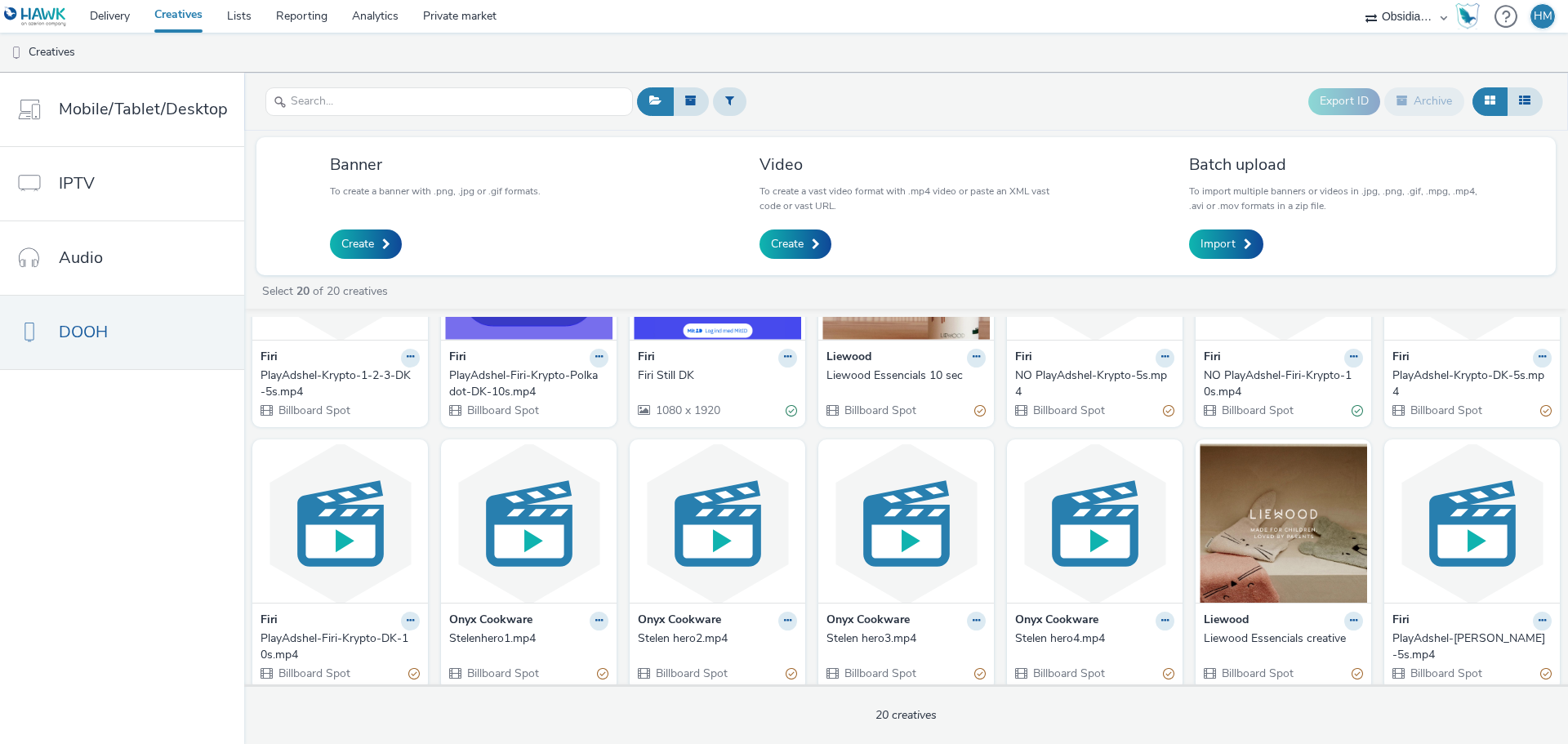
scroll to position [163, 0]
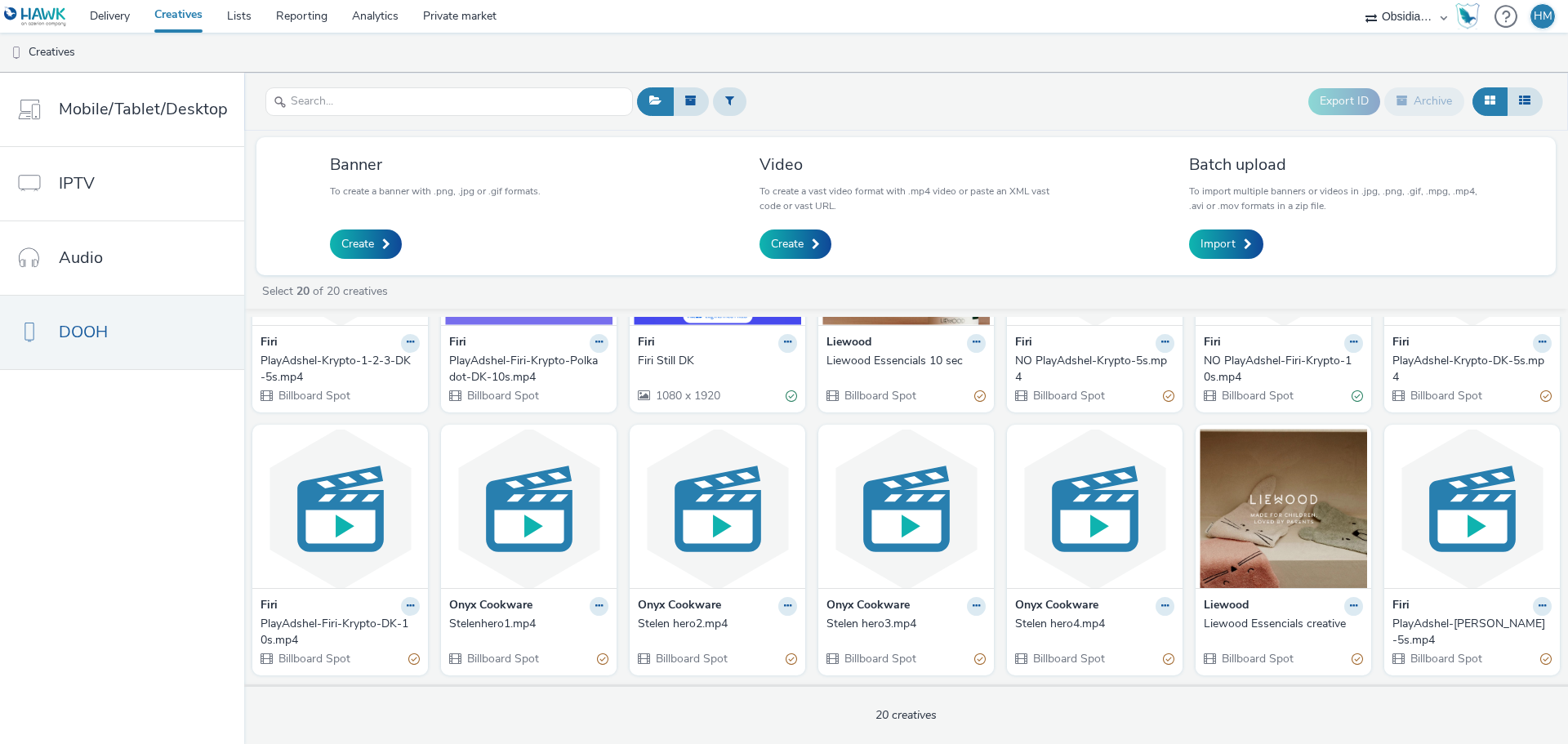
click at [1459, 353] on div "PlayAdshel-Krypto-DK-5s.mp4" at bounding box center [1468, 370] width 153 height 33
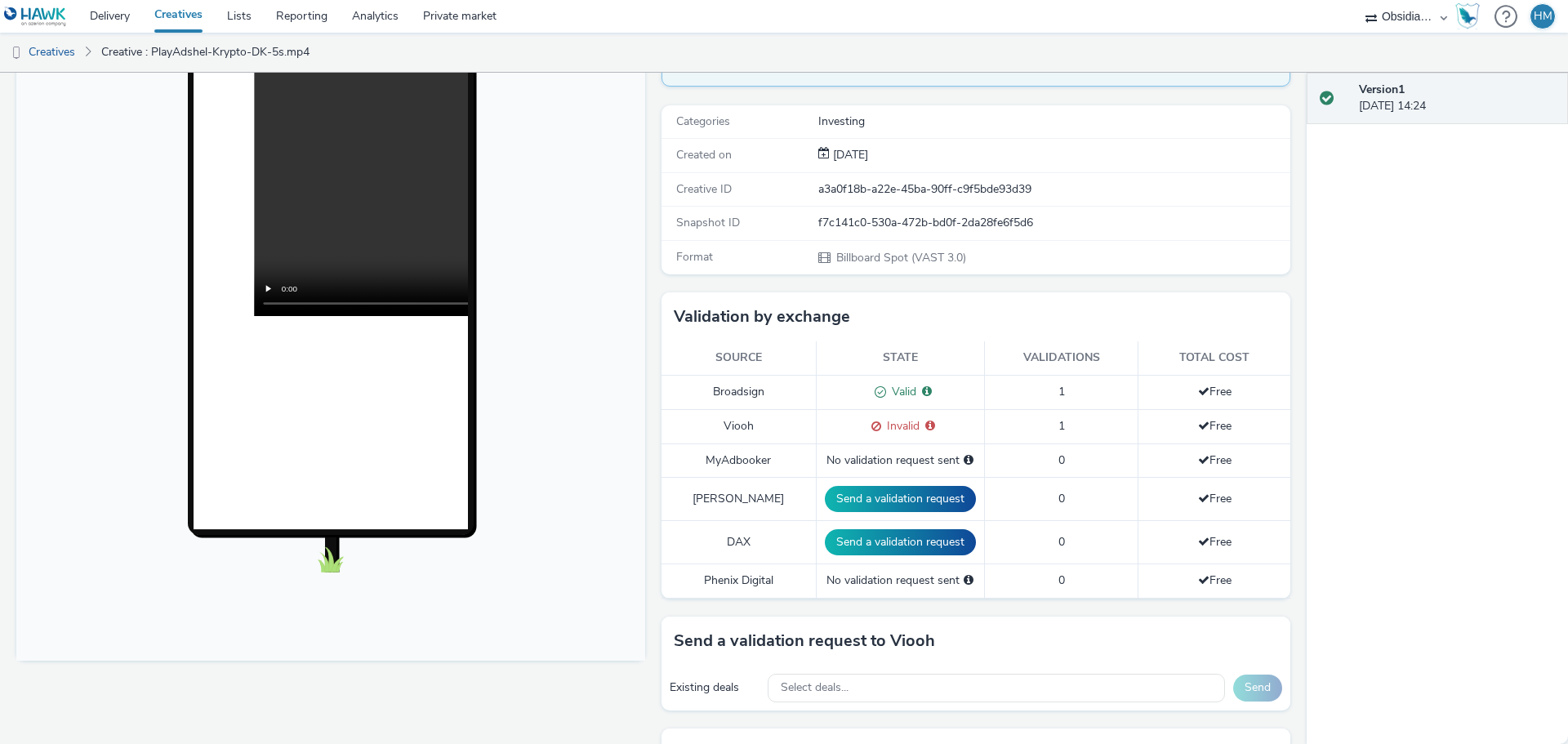
scroll to position [192, 0]
